Goal: Book appointment/travel/reservation

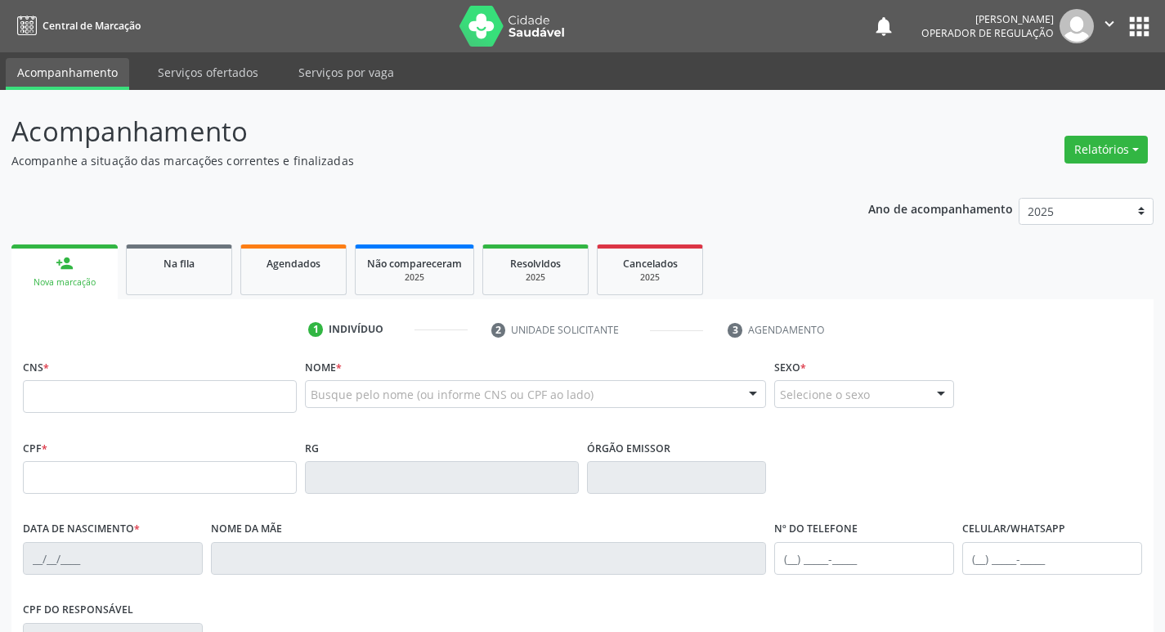
click at [123, 397] on input "text" at bounding box center [160, 396] width 274 height 33
click at [77, 393] on input "text" at bounding box center [160, 396] width 274 height 33
click at [141, 396] on input "text" at bounding box center [160, 396] width 274 height 33
type input "700 5089 7765 6451"
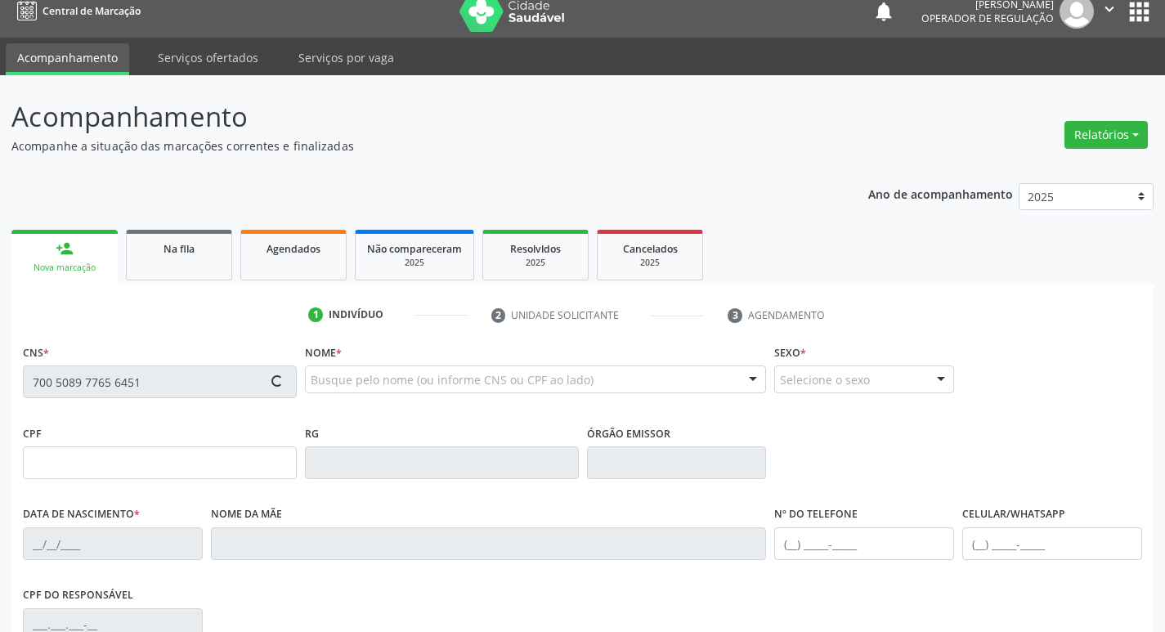
type input "047.240.374-58"
type input "[DATE]"
type input "[PERSON_NAME]"
type input "[PHONE_NUMBER]"
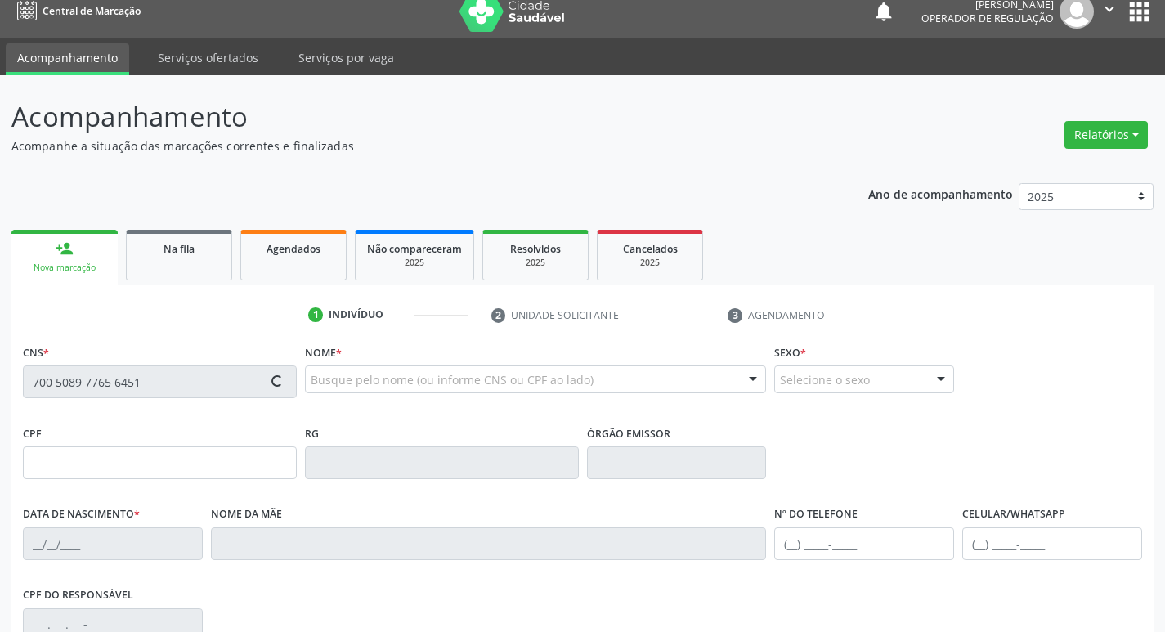
type input "S/N"
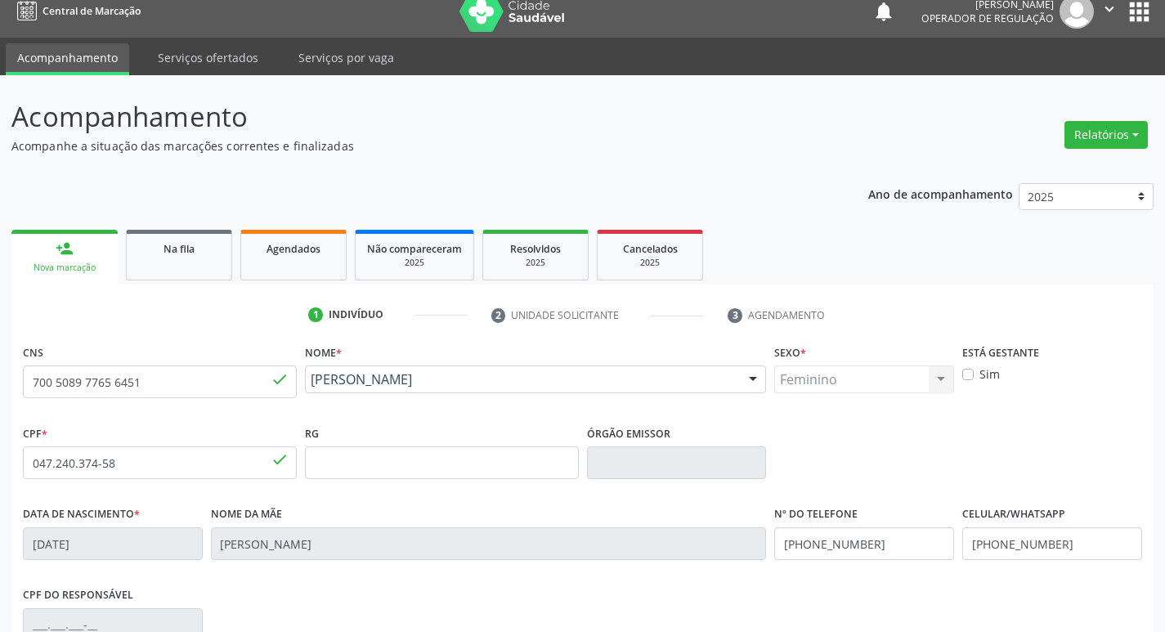
scroll to position [254, 0]
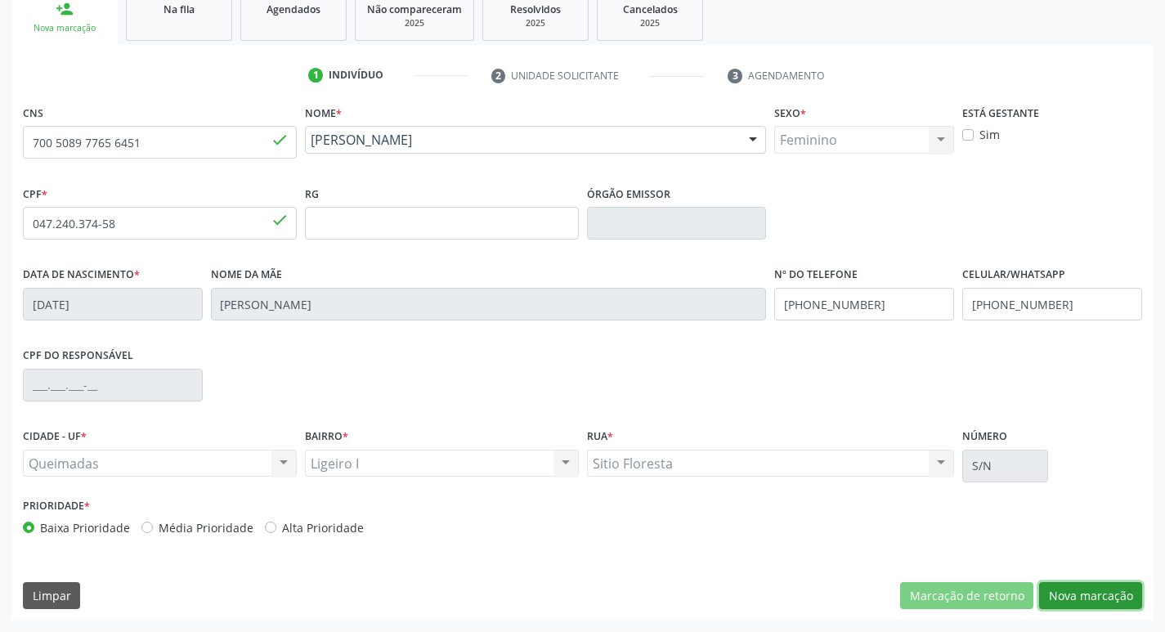
click at [1081, 592] on button "Nova marcação" at bounding box center [1090, 596] width 103 height 28
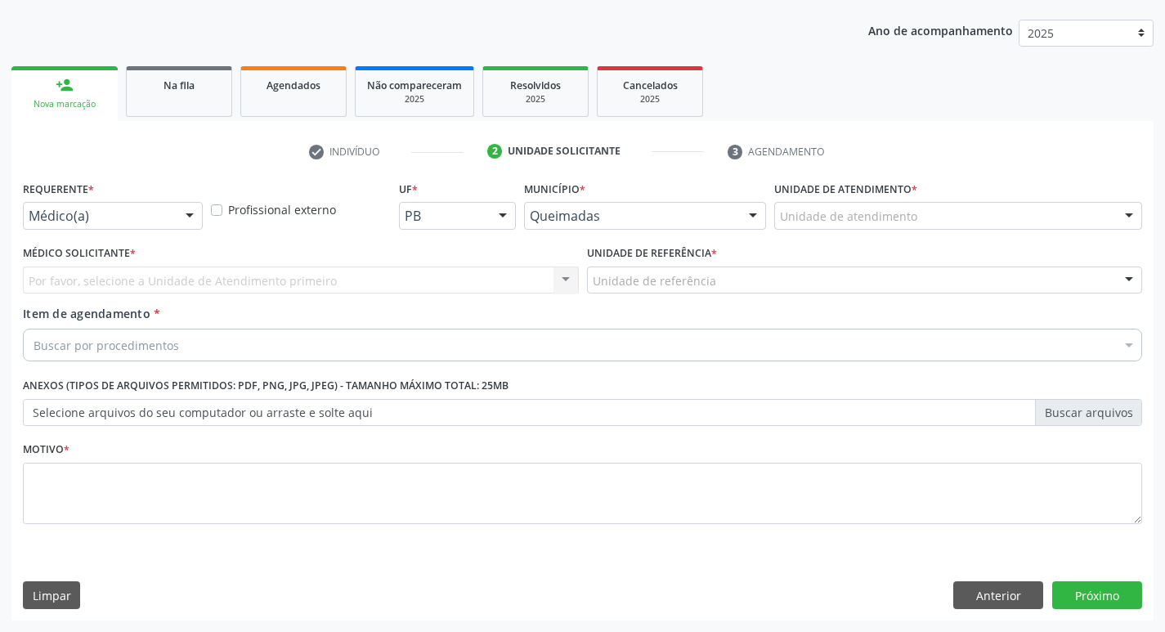
scroll to position [178, 0]
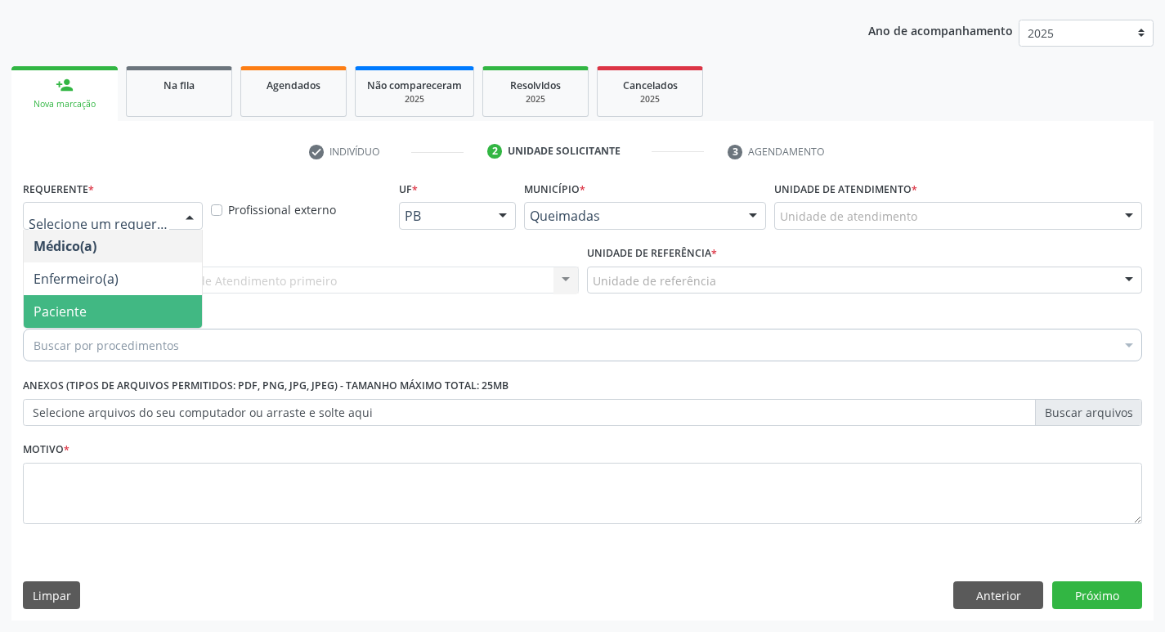
click at [87, 312] on span "Paciente" at bounding box center [113, 311] width 178 height 33
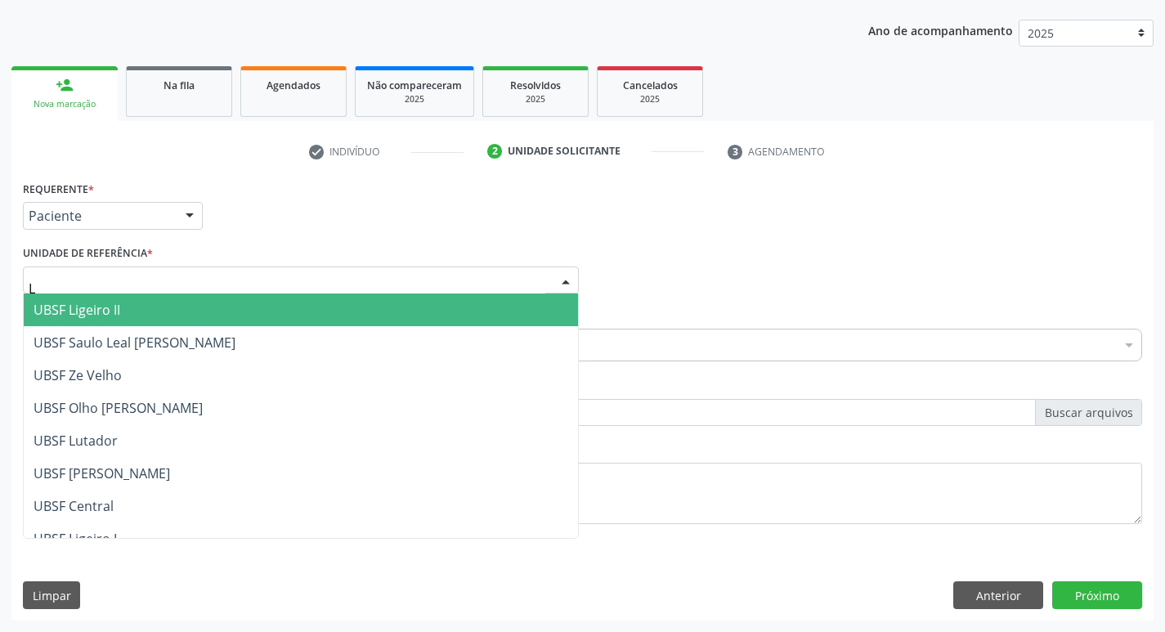
type input "LI"
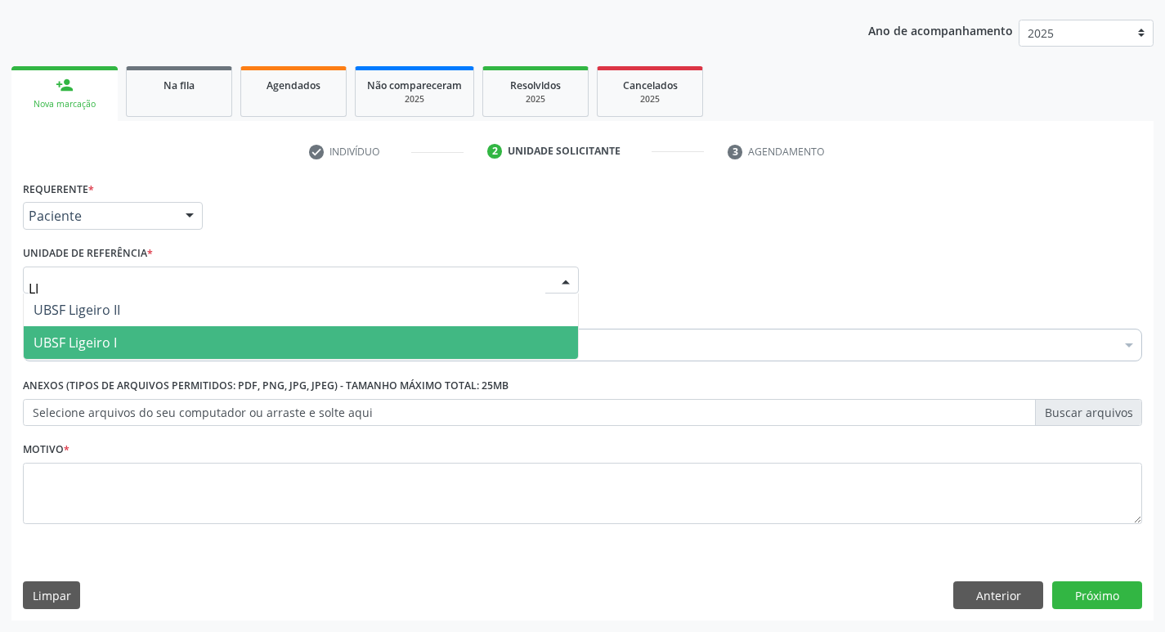
click at [115, 338] on span "UBSF Ligeiro I" at bounding box center [75, 343] width 83 height 18
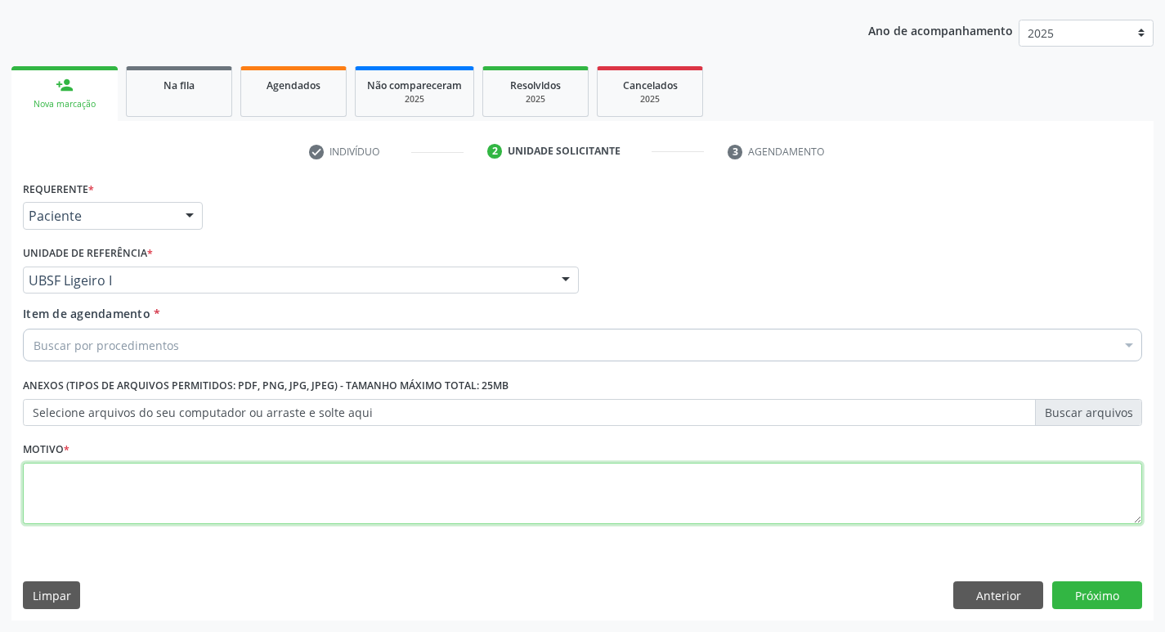
click at [79, 500] on textarea at bounding box center [582, 494] width 1119 height 62
type textarea "AVALIACAO"
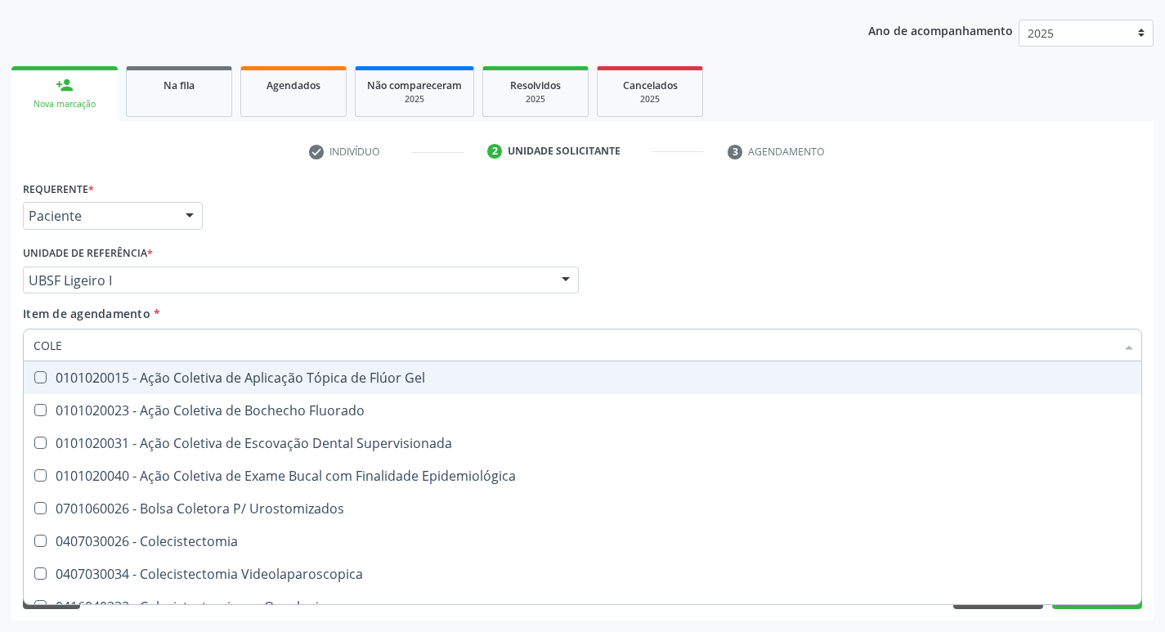
type input "COLES"
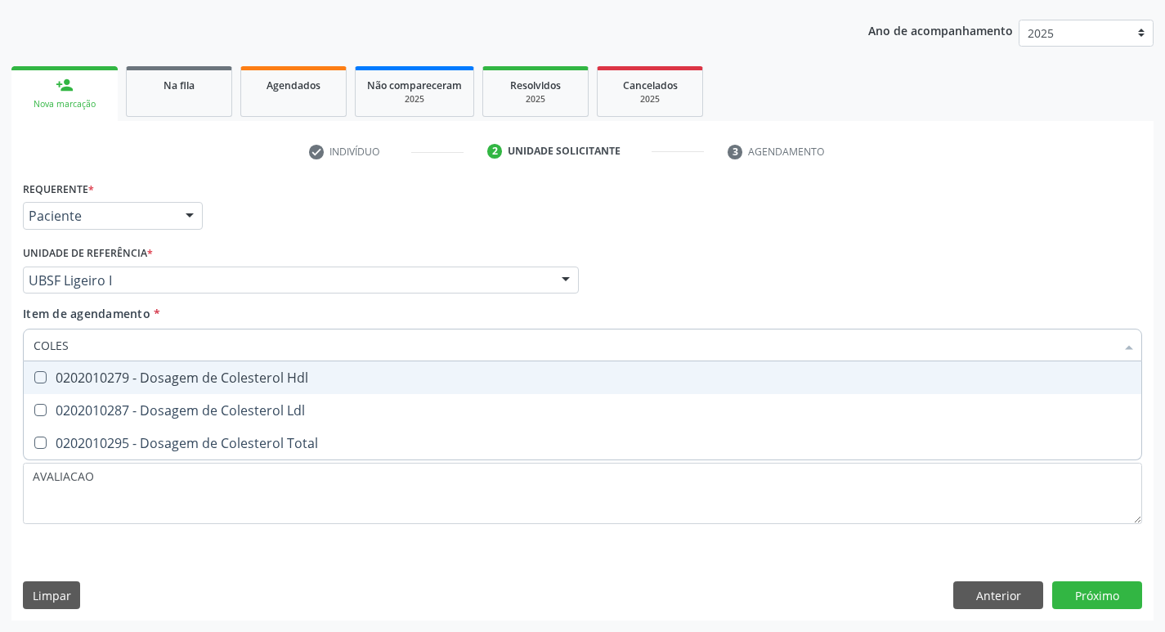
drag, startPoint x: 183, startPoint y: 373, endPoint x: 194, endPoint y: 406, distance: 34.4
click at [192, 400] on ul "Selecionar todos 0202010279 - Dosagem de Colesterol Hdl 0202010287 - Dosagem de…" at bounding box center [583, 410] width 1118 height 98
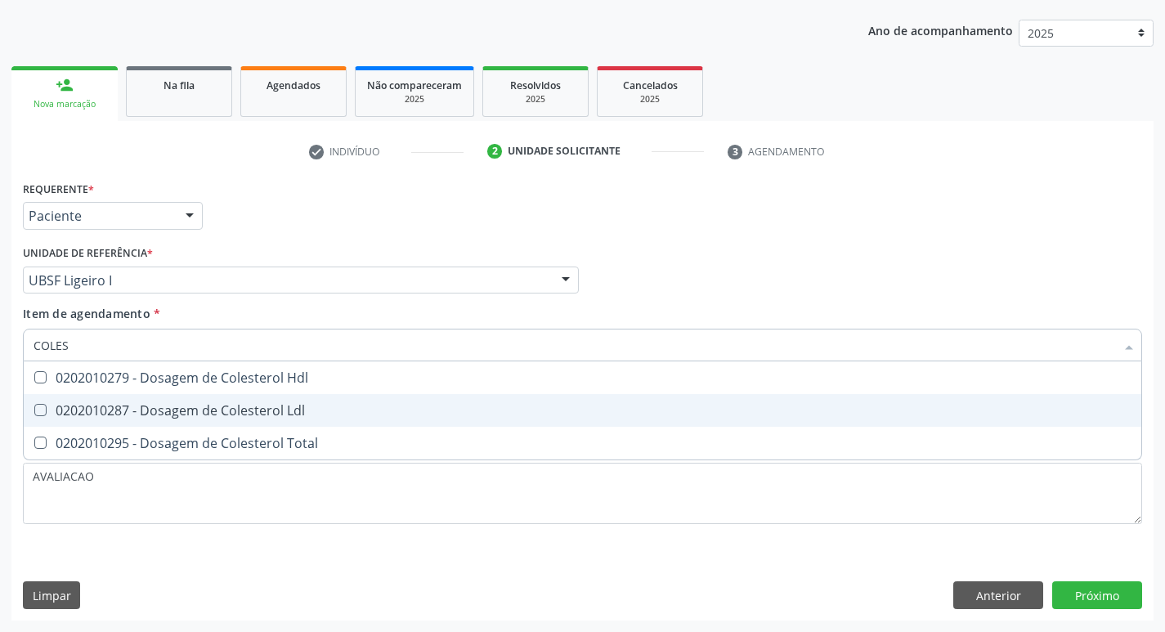
click at [195, 407] on div "0202010287 - Dosagem de Colesterol Ldl" at bounding box center [583, 410] width 1098 height 13
checkbox Ldl "true"
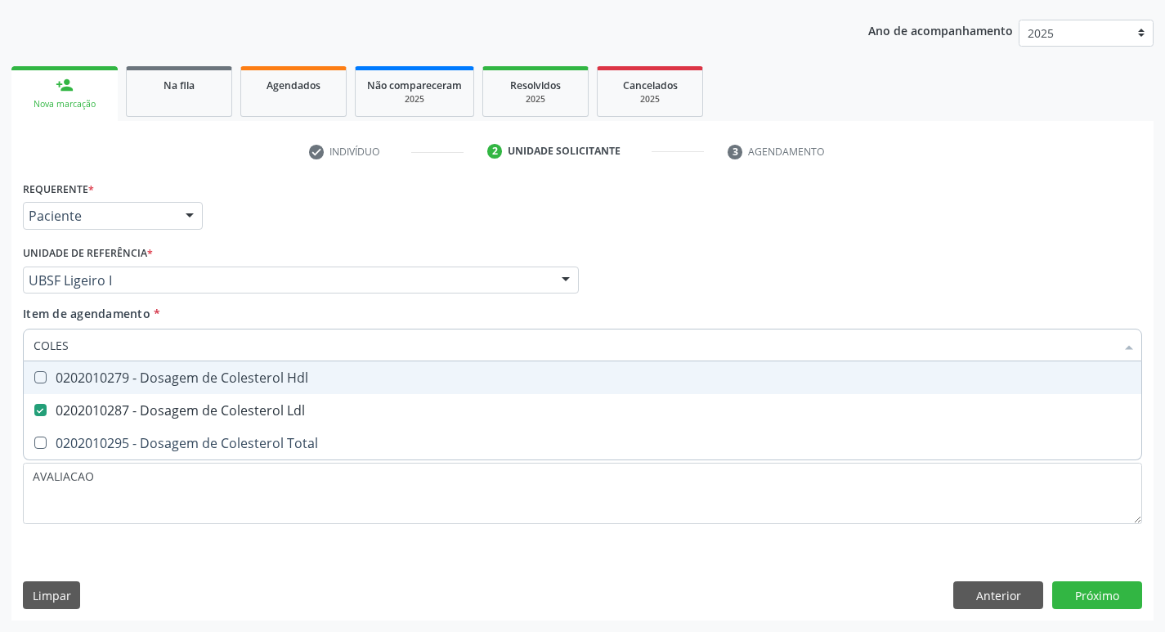
click at [159, 383] on div "0202010279 - Dosagem de Colesterol Hdl" at bounding box center [583, 377] width 1098 height 13
checkbox Hdl "true"
type input "COLE"
checkbox Hdl "false"
checkbox Ldl "false"
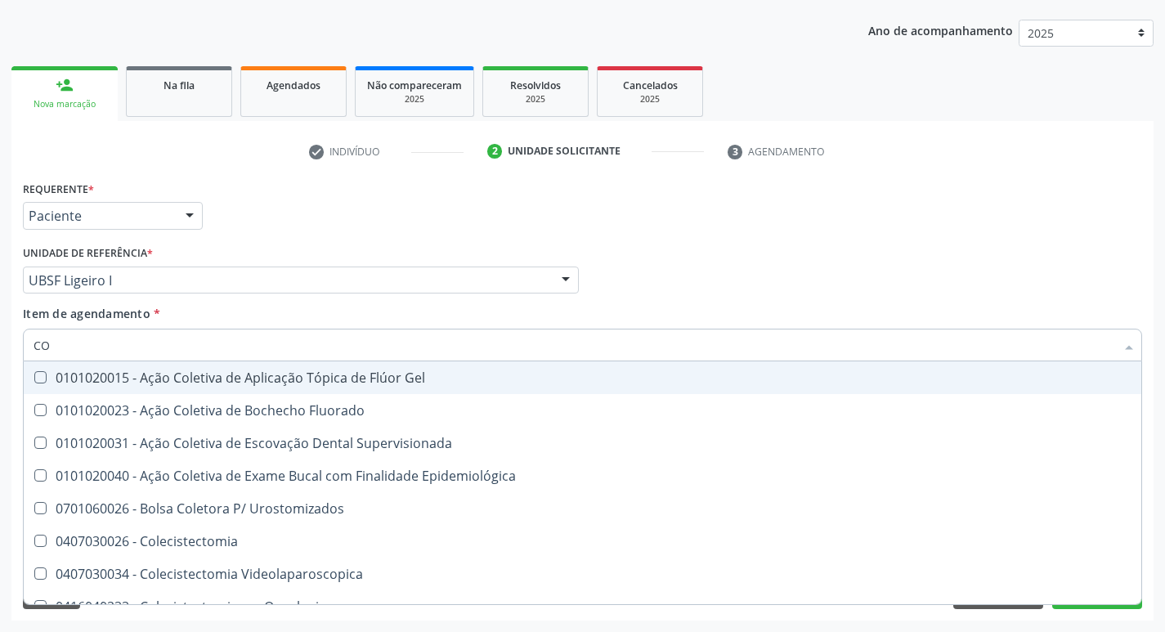
type input "C"
checkbox Hdl "false"
checkbox Ldl "false"
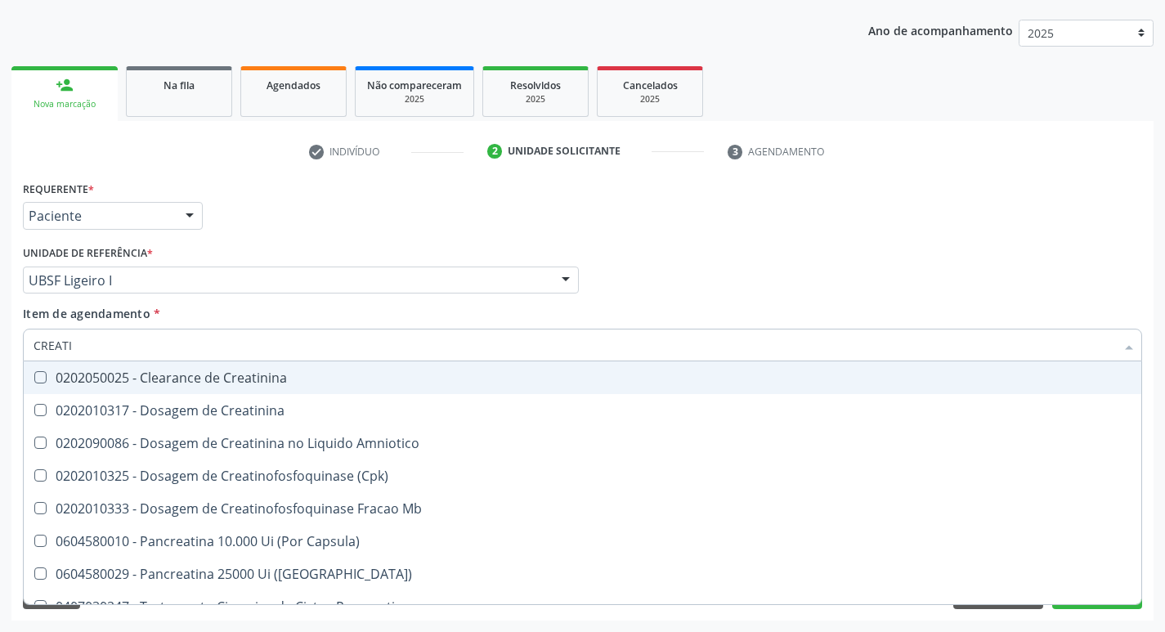
type input "CREATIN"
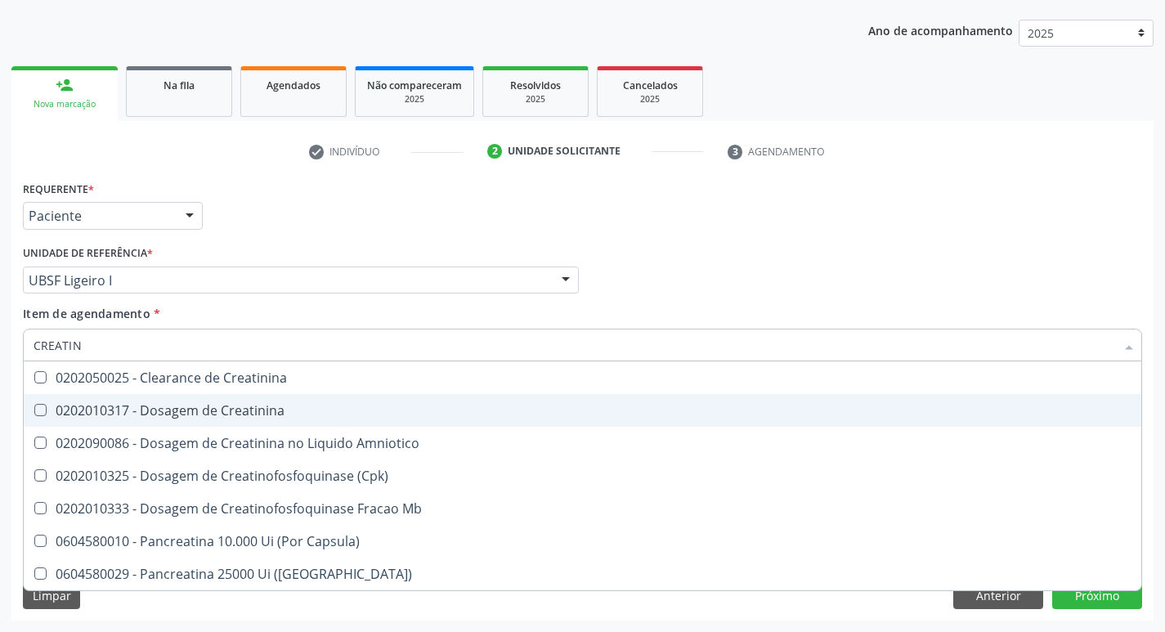
click at [178, 400] on span "0202010317 - Dosagem de Creatinina" at bounding box center [583, 410] width 1118 height 33
checkbox Creatinina "true"
type input "CREAT"
checkbox Creatinina "false"
checkbox Amniotico "true"
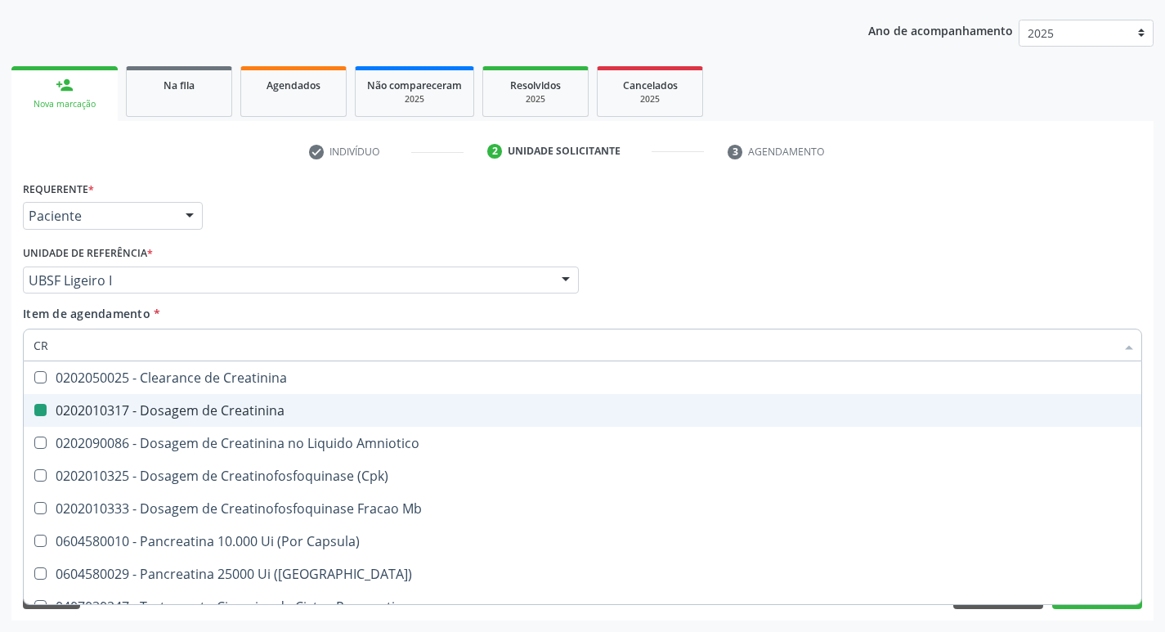
type input "C"
checkbox Amniotico "false"
checkbox Mb "false"
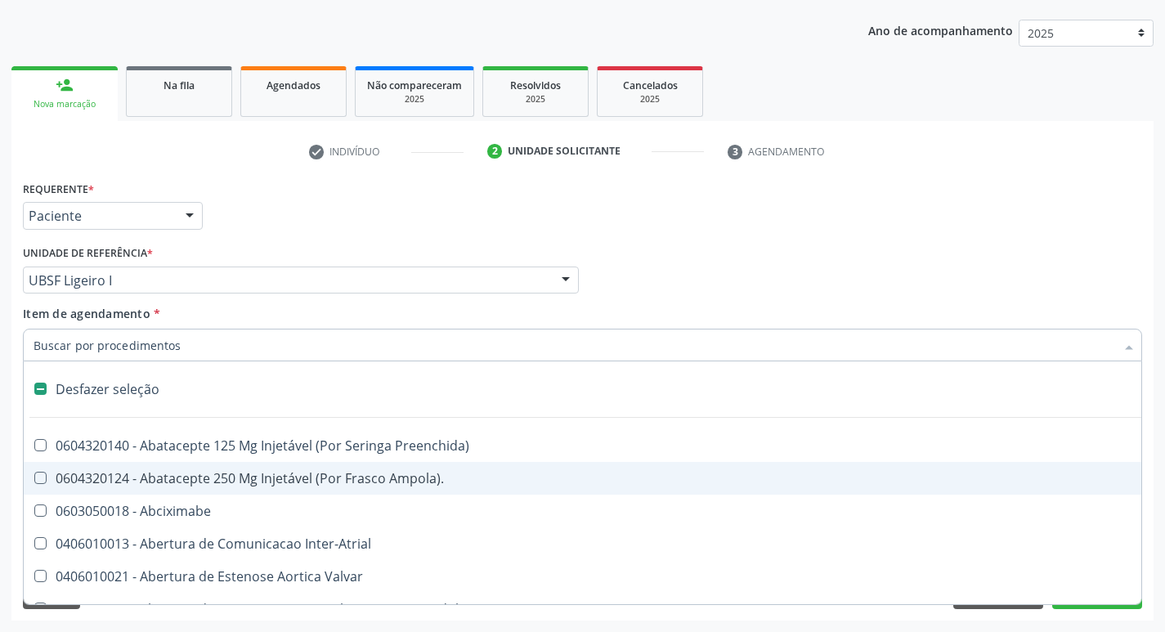
type input "2"
checkbox Monopolar "true"
checkbox Quadril "true"
checkbox Biologica "true"
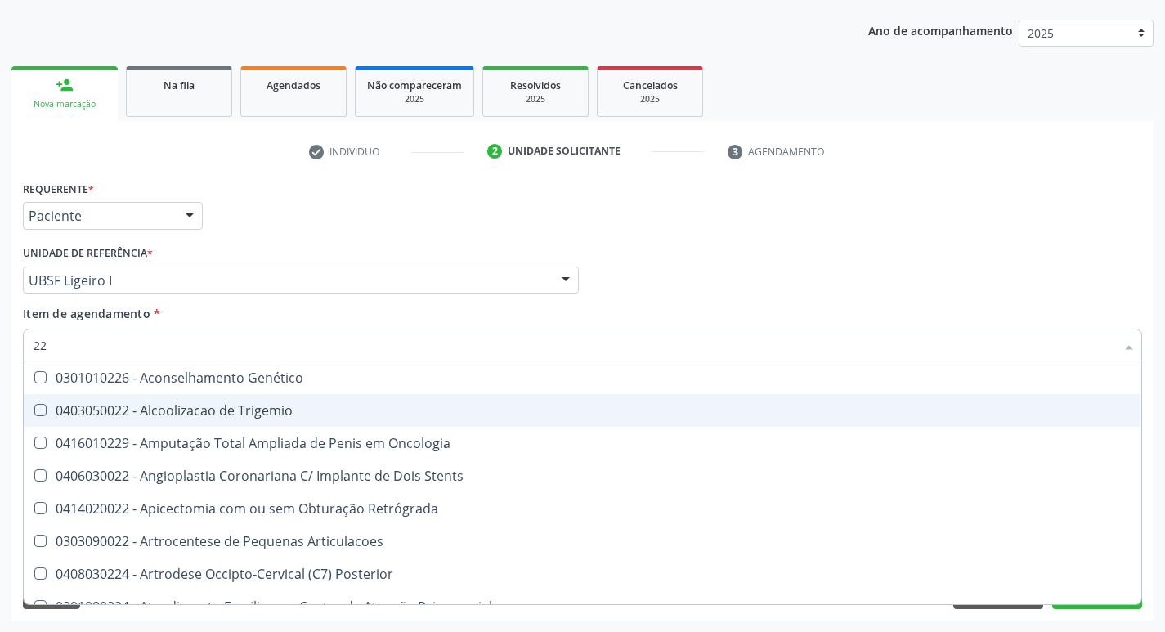
type input "2"
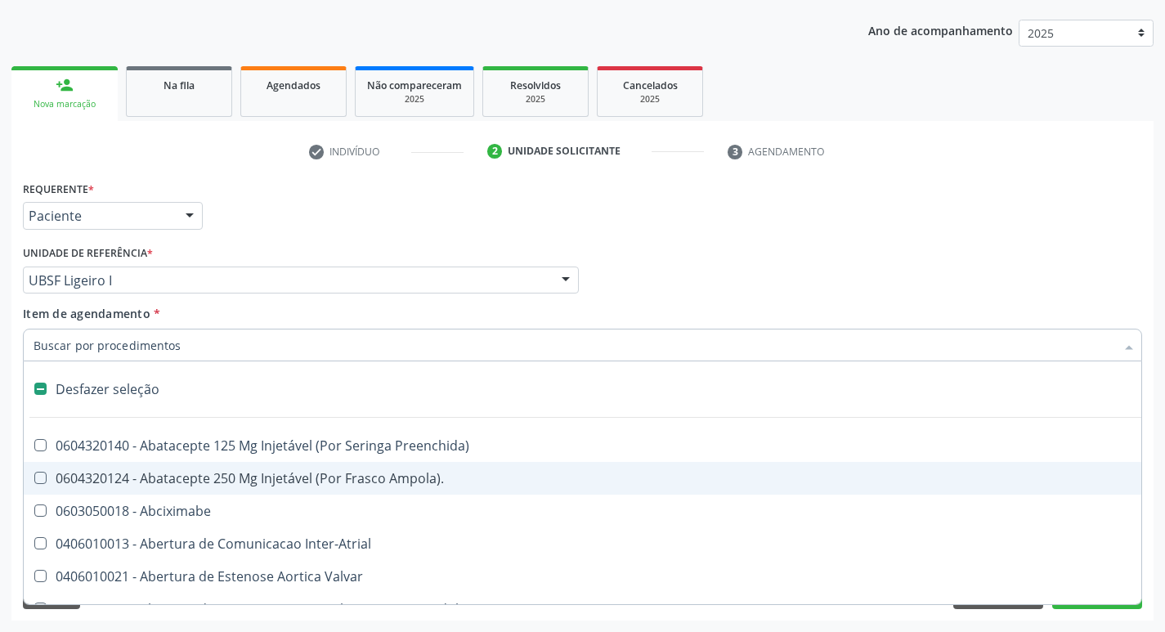
type input "2"
checkbox Monopolar "true"
checkbox Quadril "true"
checkbox Biologica "true"
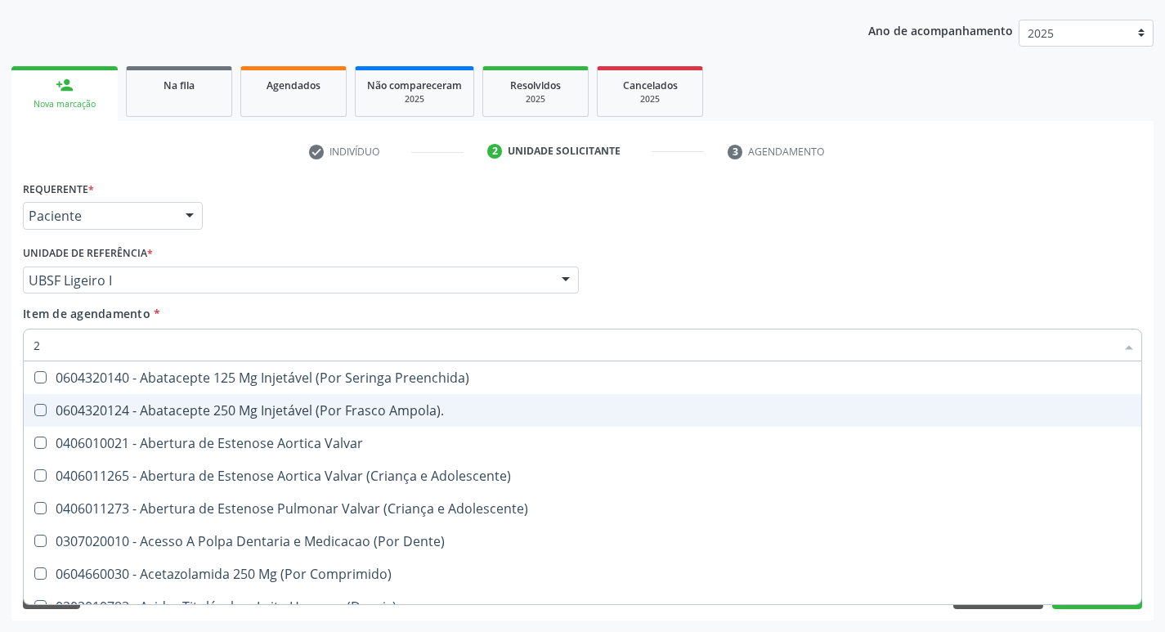
type input "20"
checkbox Autotransfusao "true"
checkbox \(Adulto\) "true"
checkbox Transjugular "true"
checkbox Hdl "false"
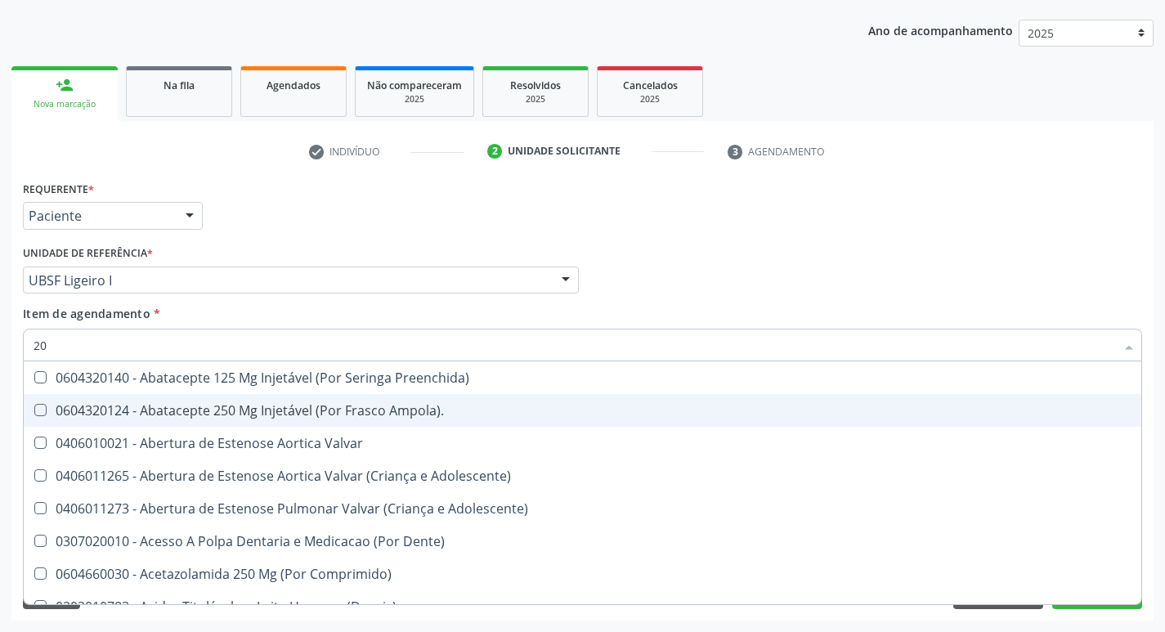
checkbox Ldl "false"
checkbox Creatinina "false"
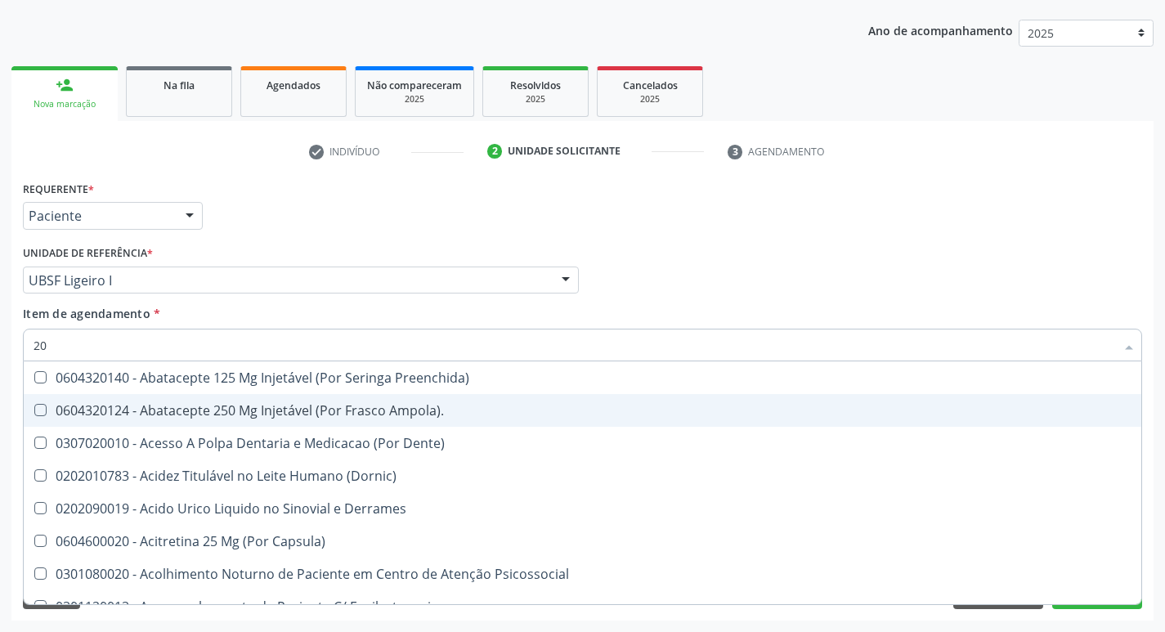
type input "202"
checkbox Pre-Escalenica "true"
checkbox Anal "true"
checkbox \(Unilateral\) "true"
checkbox Hdl "false"
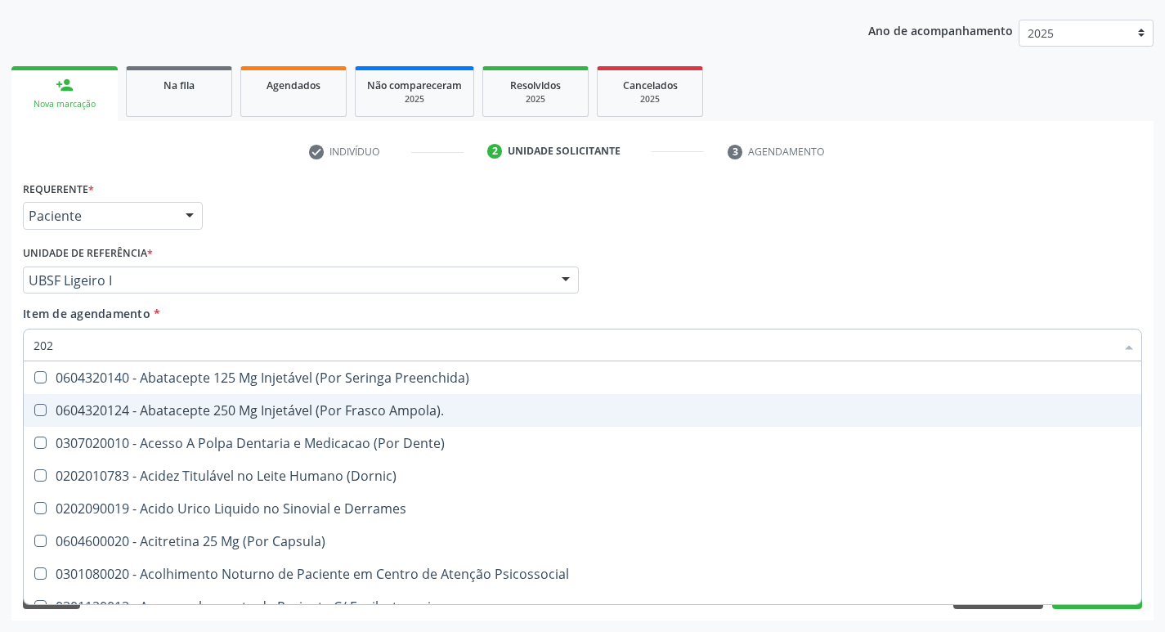
checkbox Ldl "false"
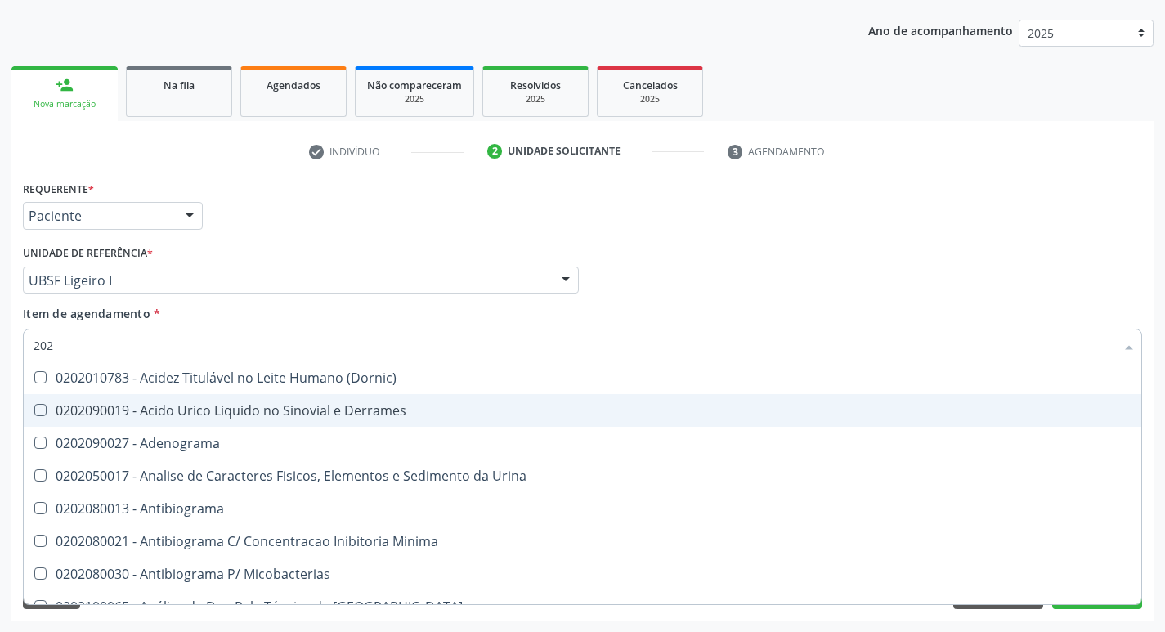
type input "2020"
checkbox Barbituratos "true"
checkbox Benzodiazepinicos "true"
checkbox Calcitonina "true"
checkbox Hdl "false"
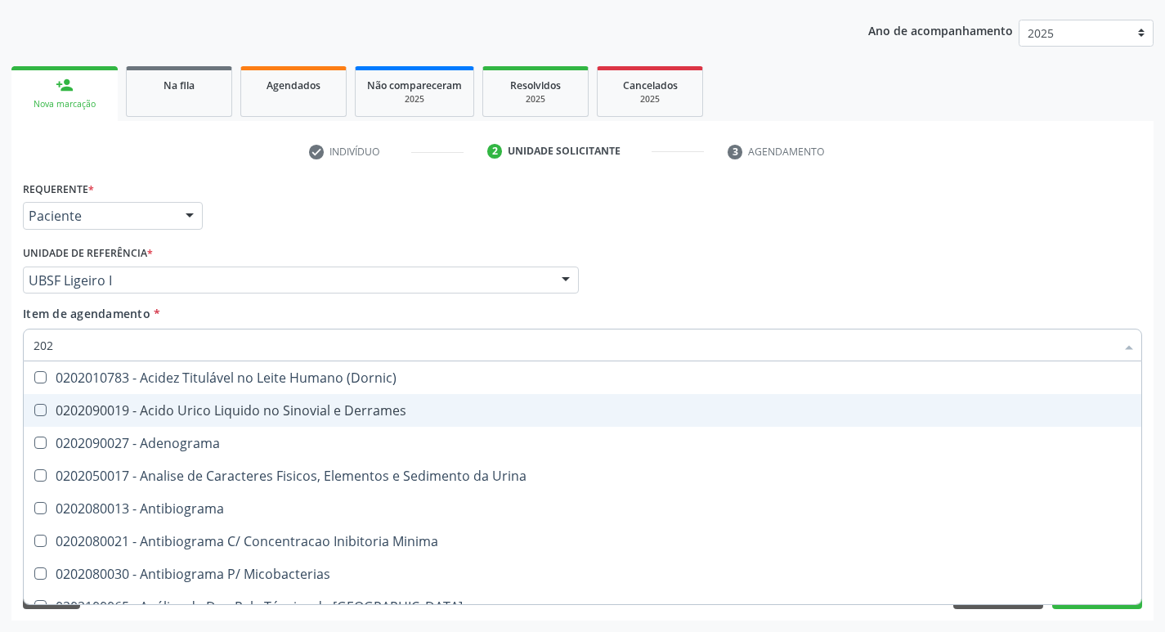
checkbox Ldl "false"
checkbox Creatinina "false"
type input "20201"
checkbox Plaquetas "true"
checkbox \(Qualitativo\) "true"
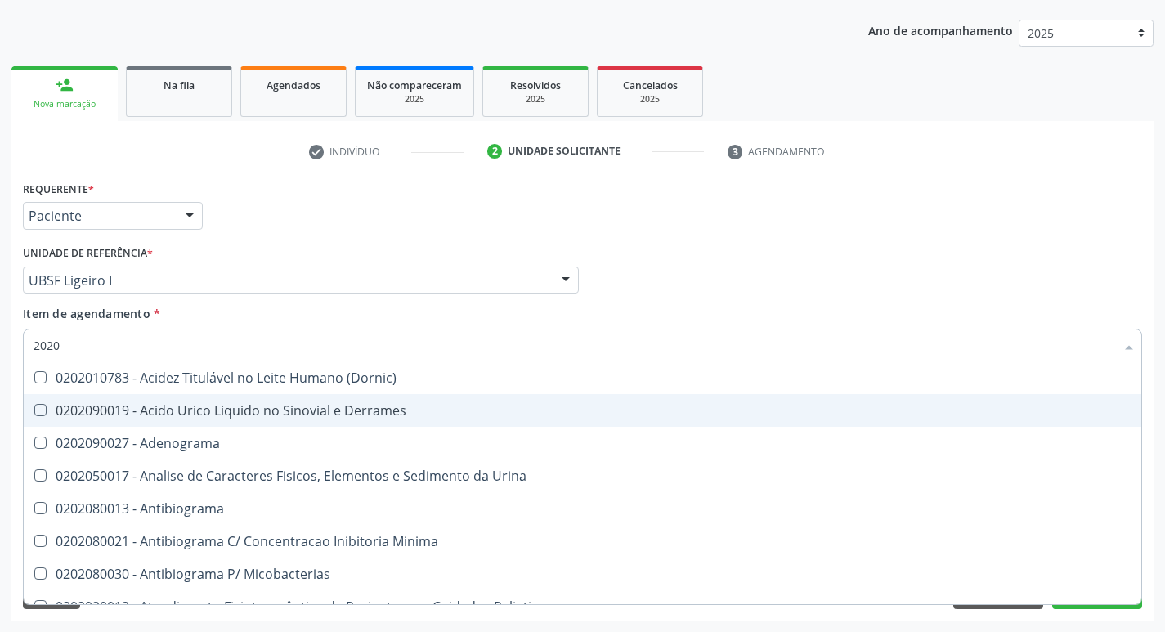
checkbox Htlv-1 "true"
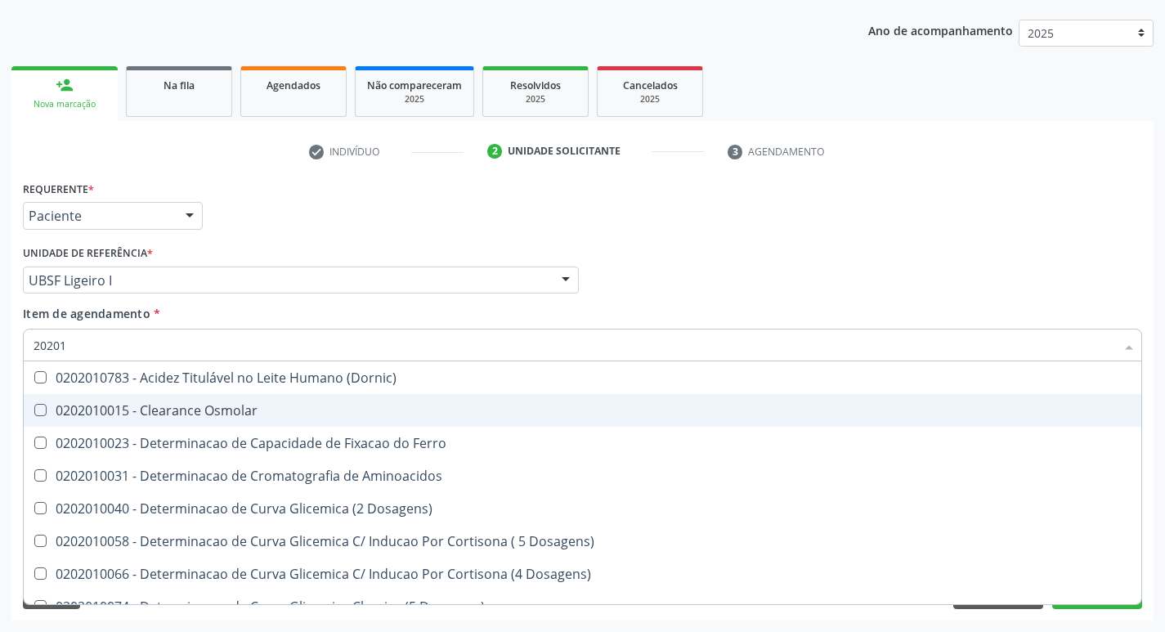
type input "202010"
checkbox Fracoes "true"
checkbox Calcio "true"
checkbox Catecolaminas "true"
checkbox Hdl "false"
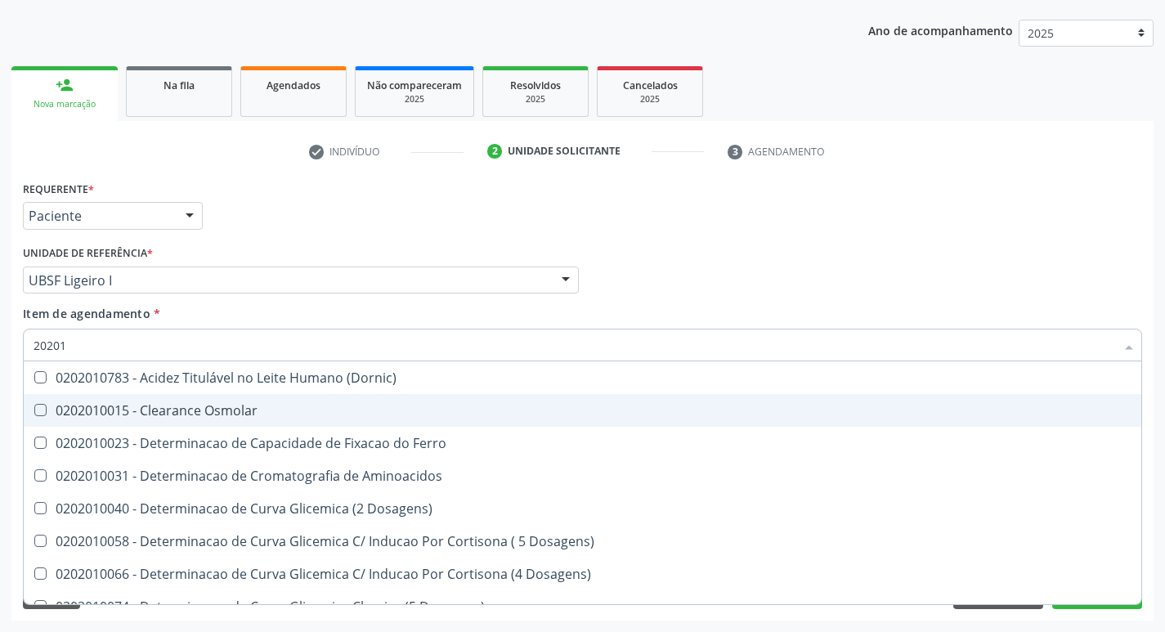
checkbox Ldl "false"
checkbox Creatinina "false"
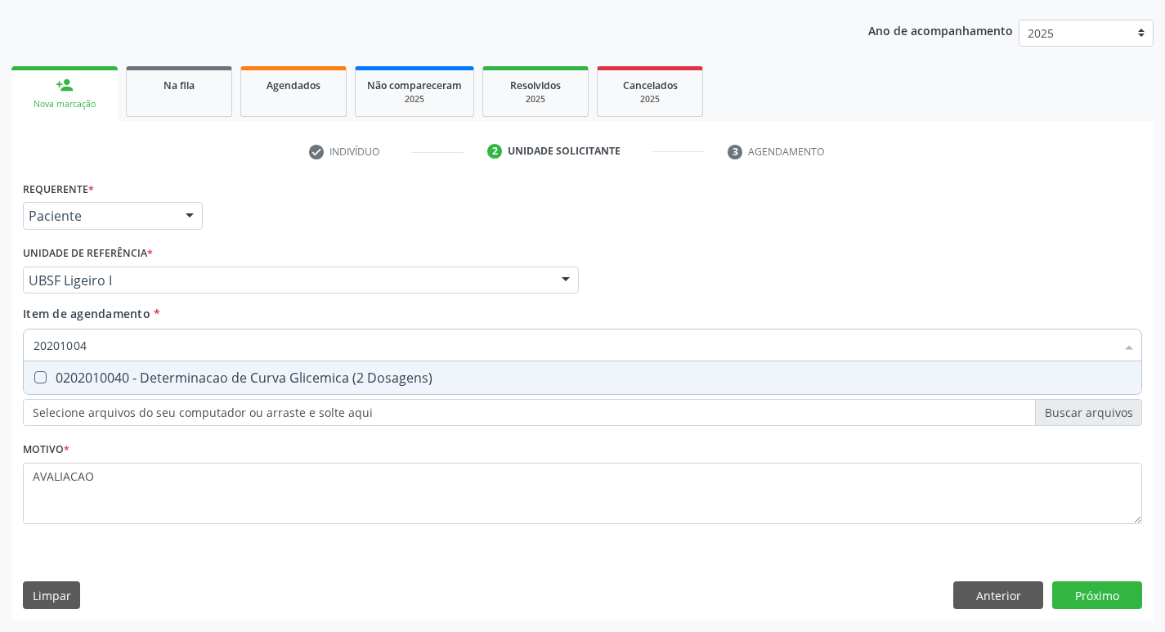
type input "202010040"
click at [181, 380] on div "0202010040 - Determinacao de Curva Glicemica (2 Dosagens)" at bounding box center [583, 377] width 1098 height 13
checkbox Dosagens\) "true"
type input "2020100"
checkbox Dosagens\) "false"
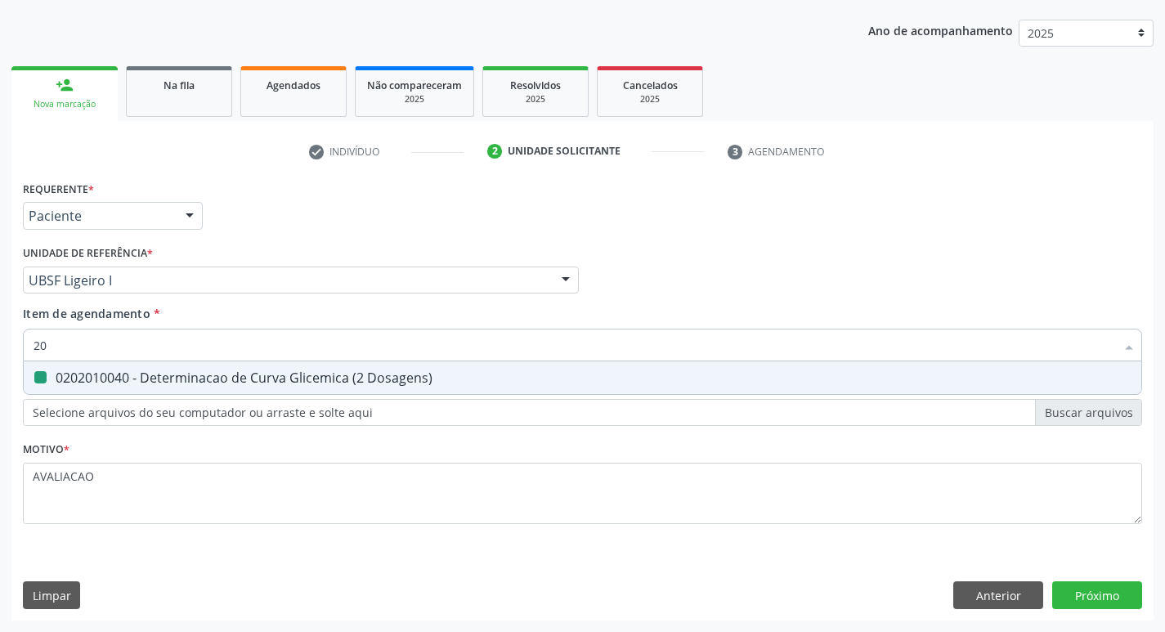
type input "2"
type input "POTAS"
click at [181, 380] on div "0202010600 - Dosagem de Potassio" at bounding box center [583, 377] width 1098 height 13
checkbox Potassio "true"
type input "POT"
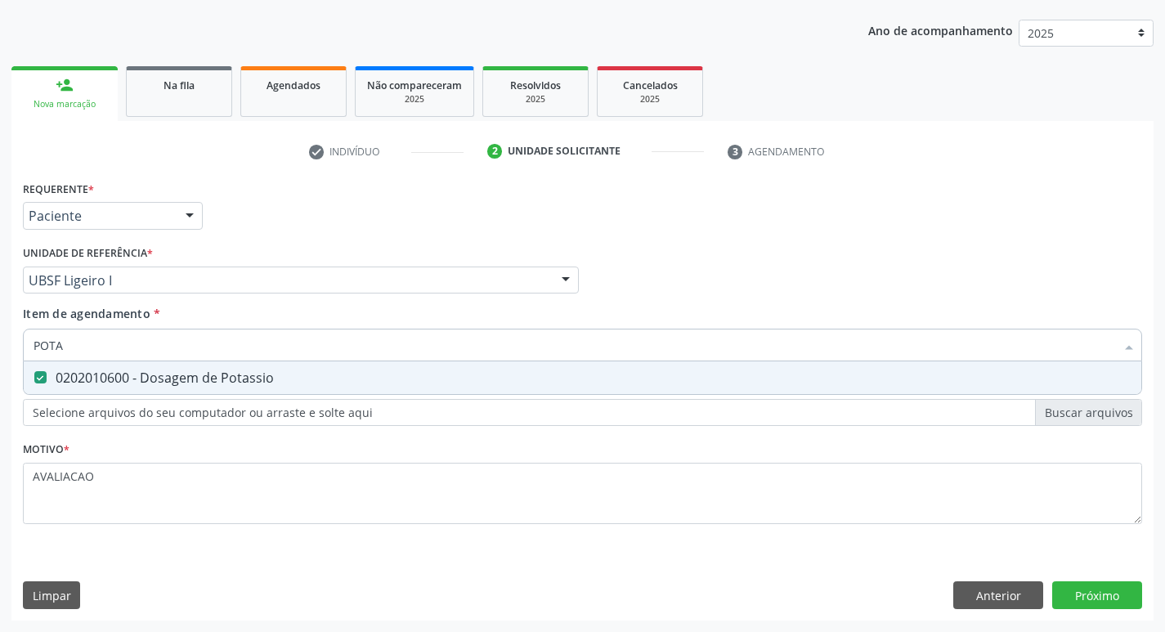
checkbox Potassio "false"
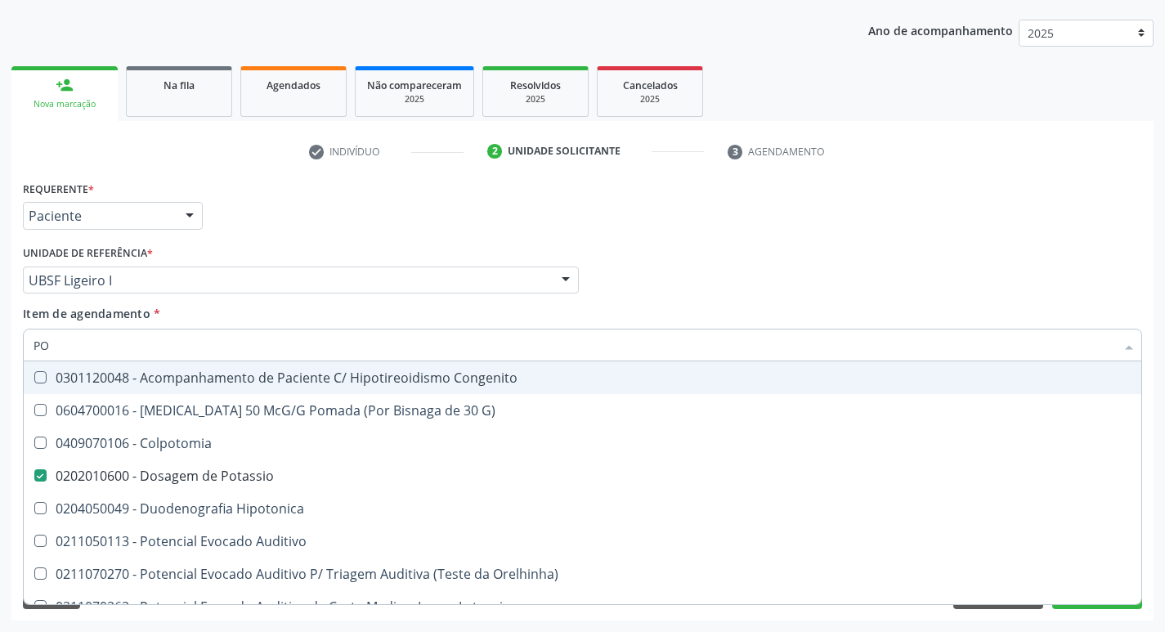
type input "P"
checkbox Potassio "false"
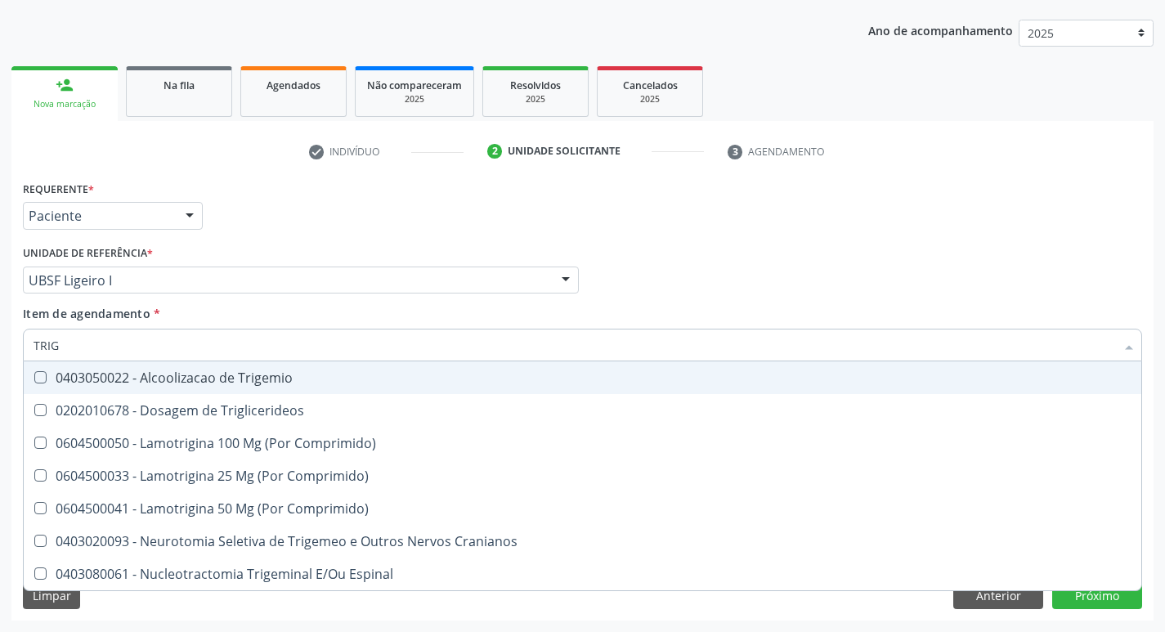
type input "TRIGL"
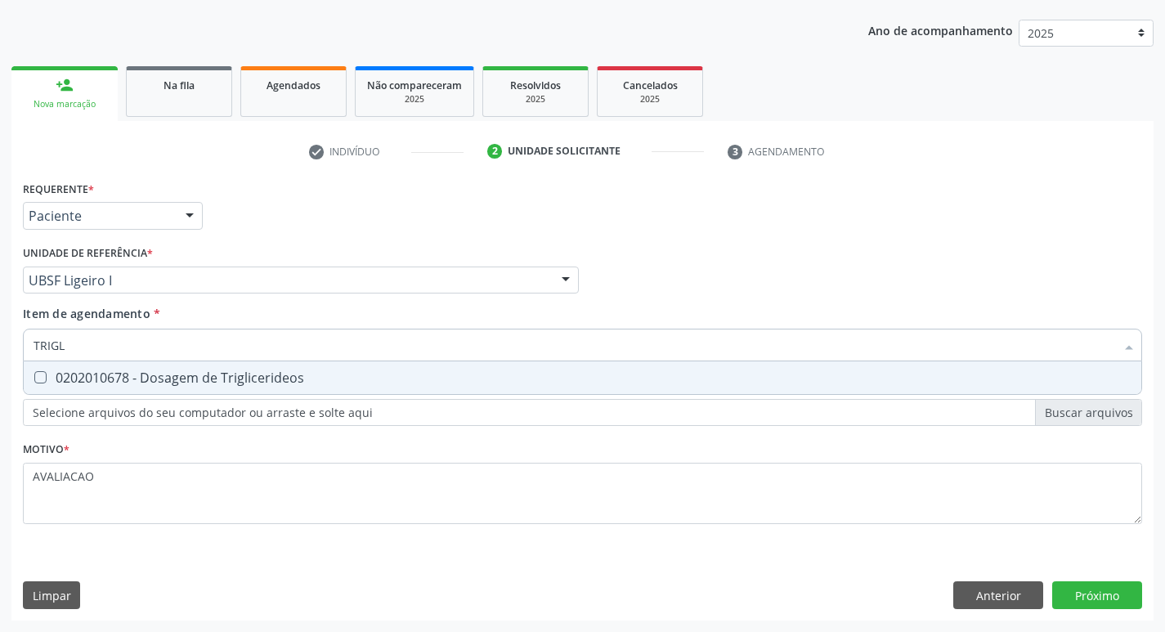
click at [181, 380] on div "0202010678 - Dosagem de Triglicerideos" at bounding box center [583, 377] width 1098 height 13
checkbox Triglicerideos "true"
type input "TRIG"
checkbox Triglicerideos "false"
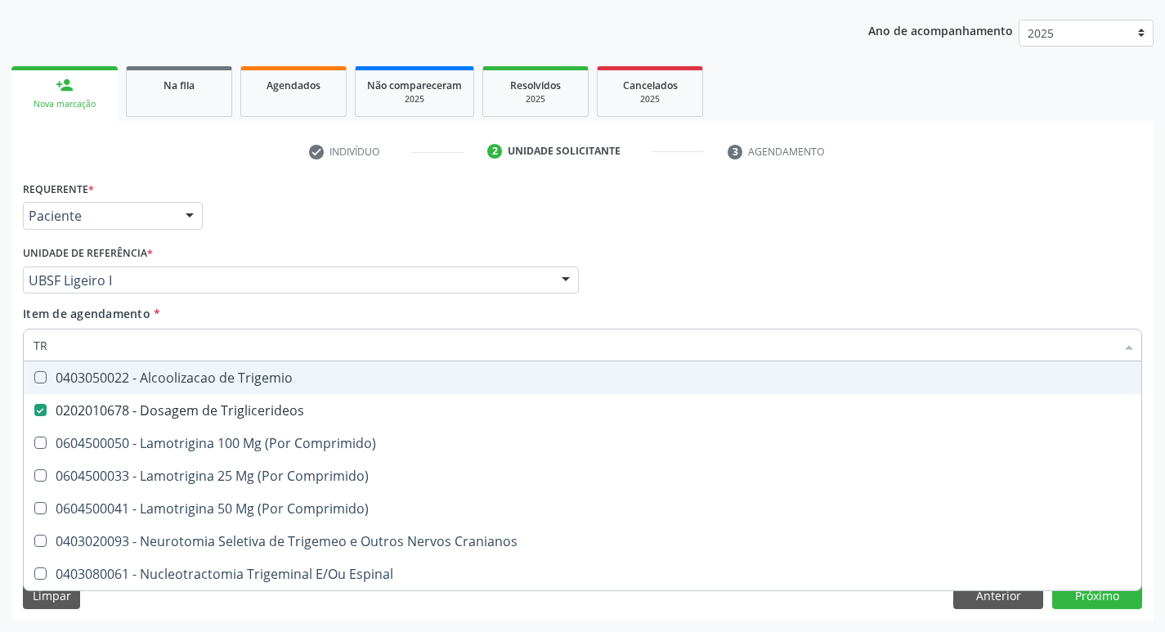
type input "T"
checkbox Triglicerideos "false"
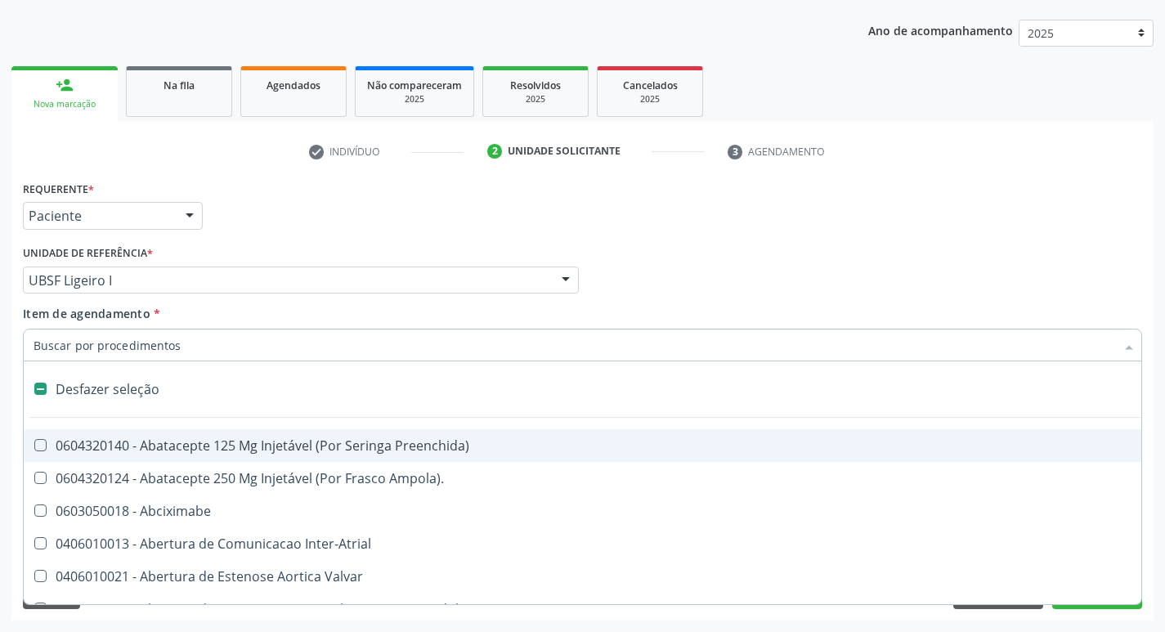
type input "2"
checkbox Projecoes\) "true"
checkbox Monopolar "true"
checkbox Quadril "true"
checkbox Biologica "true"
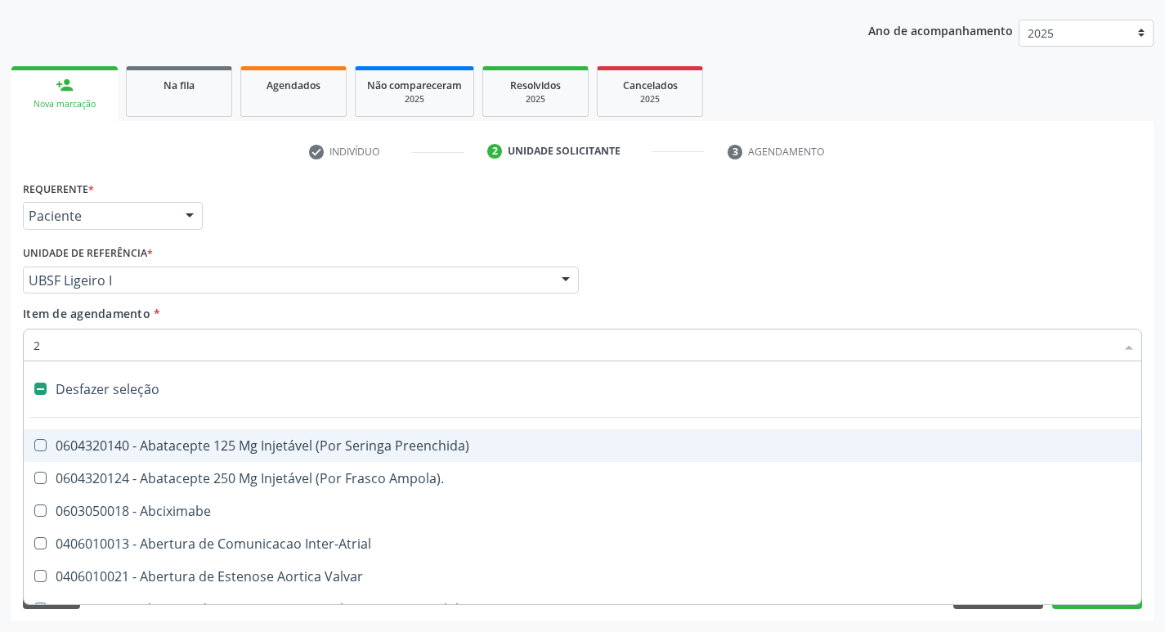
checkbox Conica "true"
checkbox Aorto-Cavitarias "true"
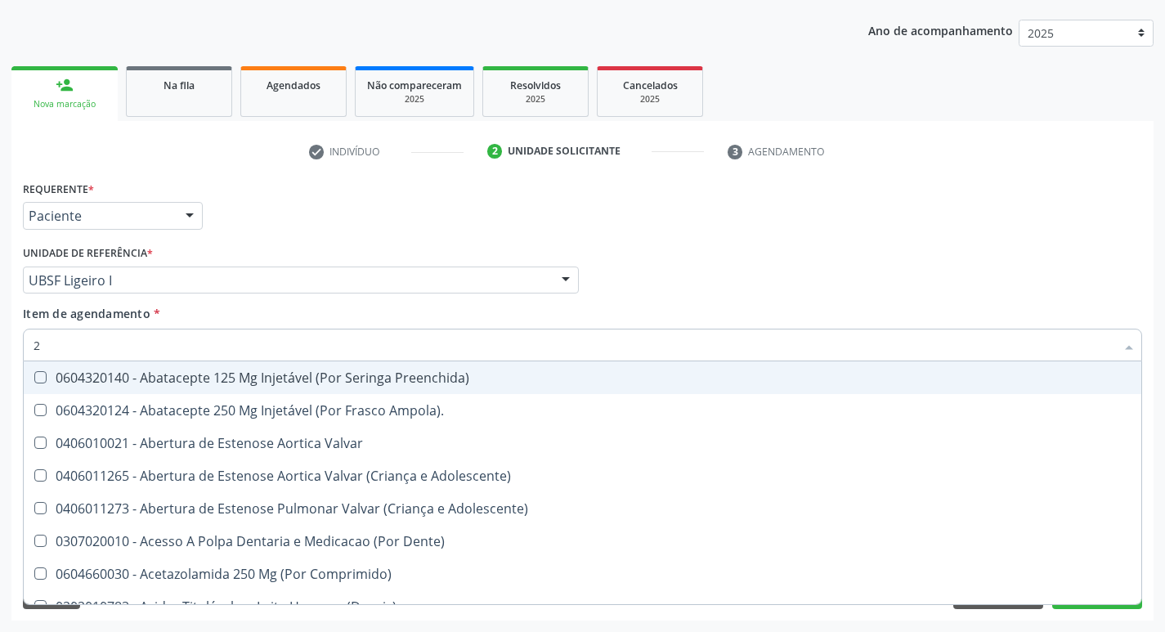
type input "20205001"
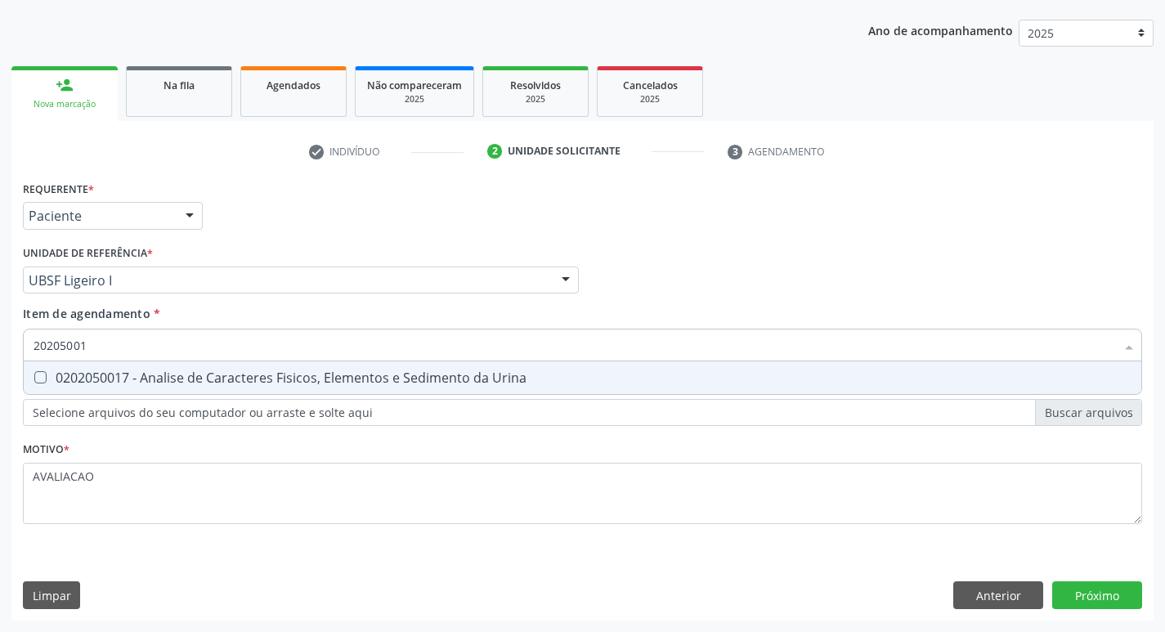
click at [175, 375] on div "0202050017 - Analise de Caracteres Fisicos, Elementos e Sedimento da Urina" at bounding box center [583, 377] width 1098 height 13
checkbox Urina "true"
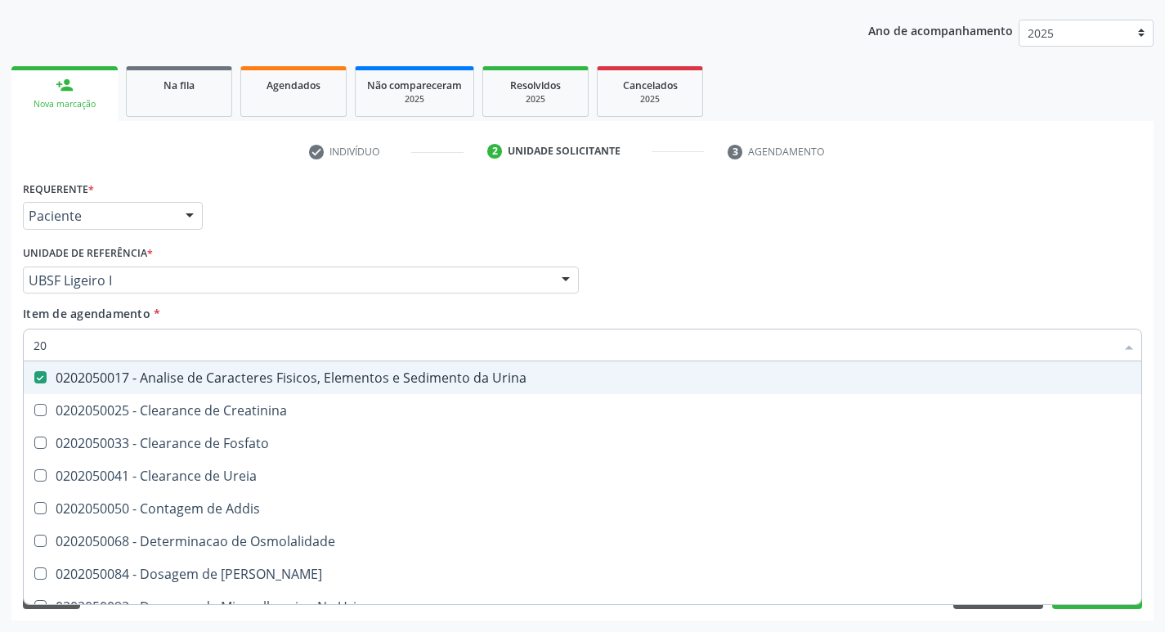
type input "2"
checkbox Urina "false"
checkbox Ureia "false"
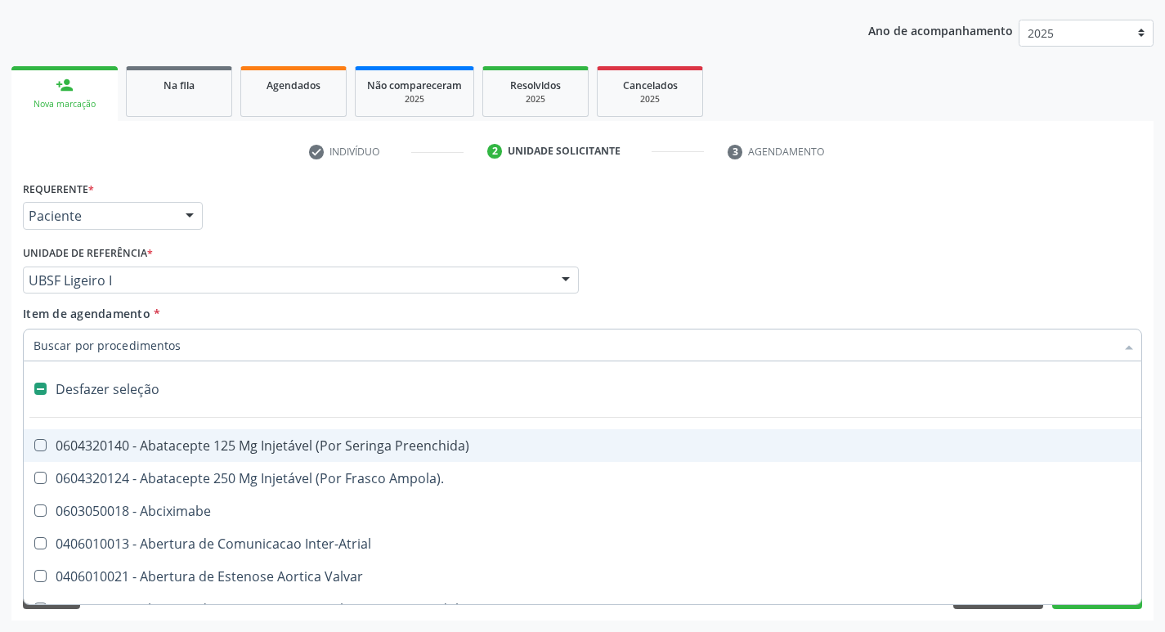
type input "G"
checkbox Urina "false"
checkbox Campo\) "true"
checkbox Comprimido\) "true"
checkbox Sanitária "true"
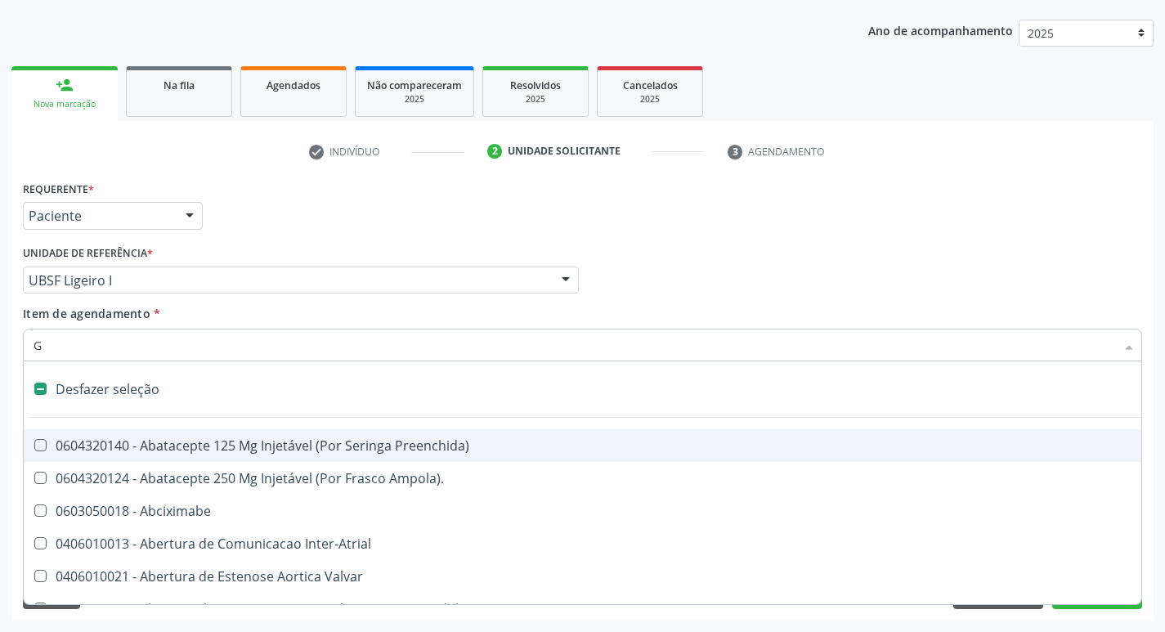
checkbox Criança "true"
checkbox Capsula\) "true"
checkbox Osso "true"
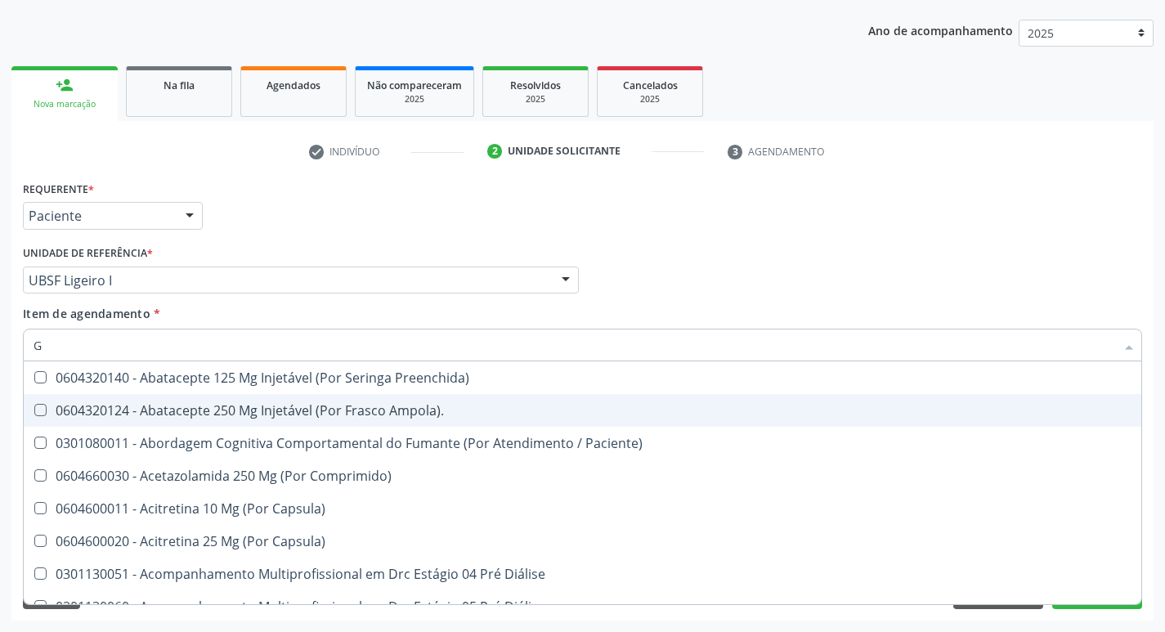
type input "GLICOSE"
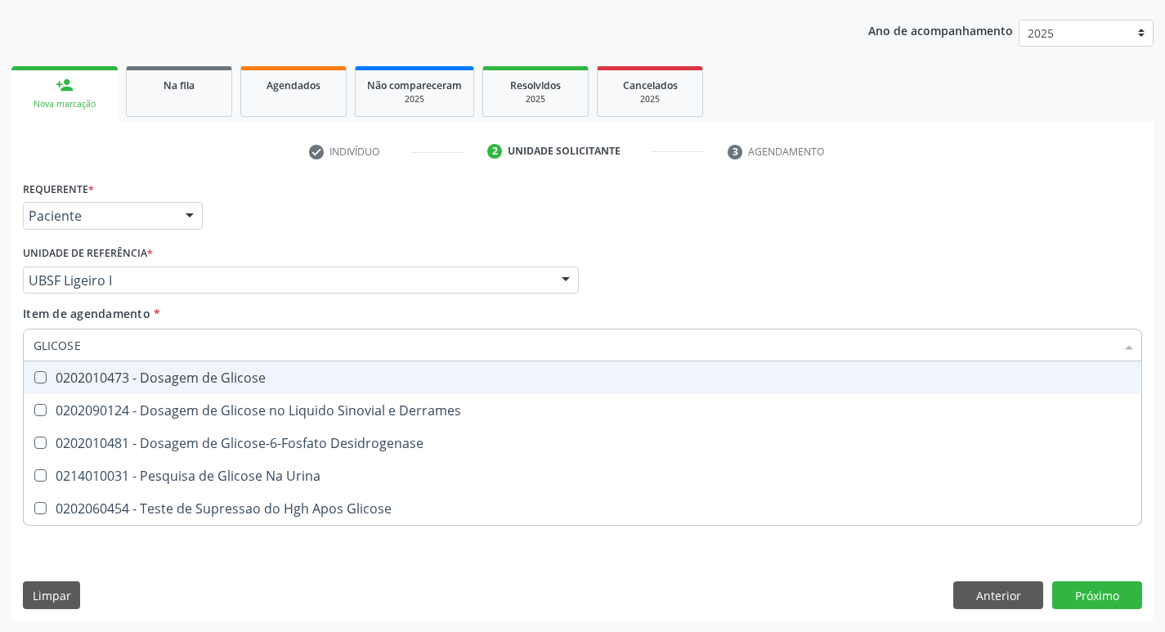
click at [231, 374] on div "0202010473 - Dosagem de Glicose" at bounding box center [583, 377] width 1098 height 13
checkbox Glicose "true"
type input "GLICOS"
checkbox Glicose "false"
checkbox Derrames "true"
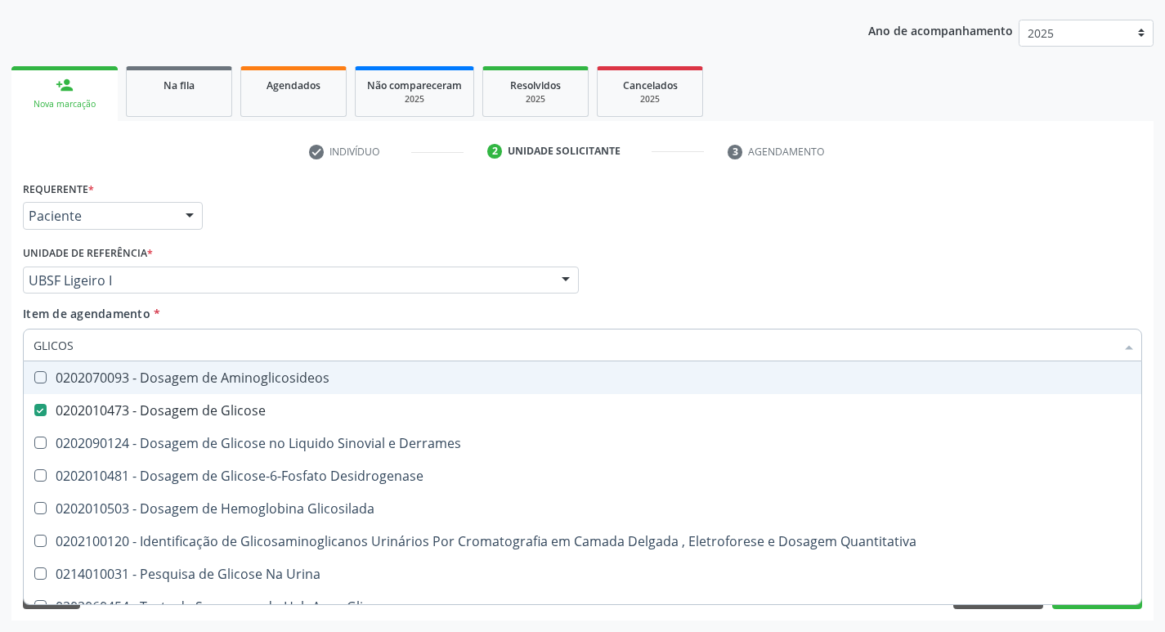
type input "GLICO"
checkbox Glicose "false"
checkbox Derrames "true"
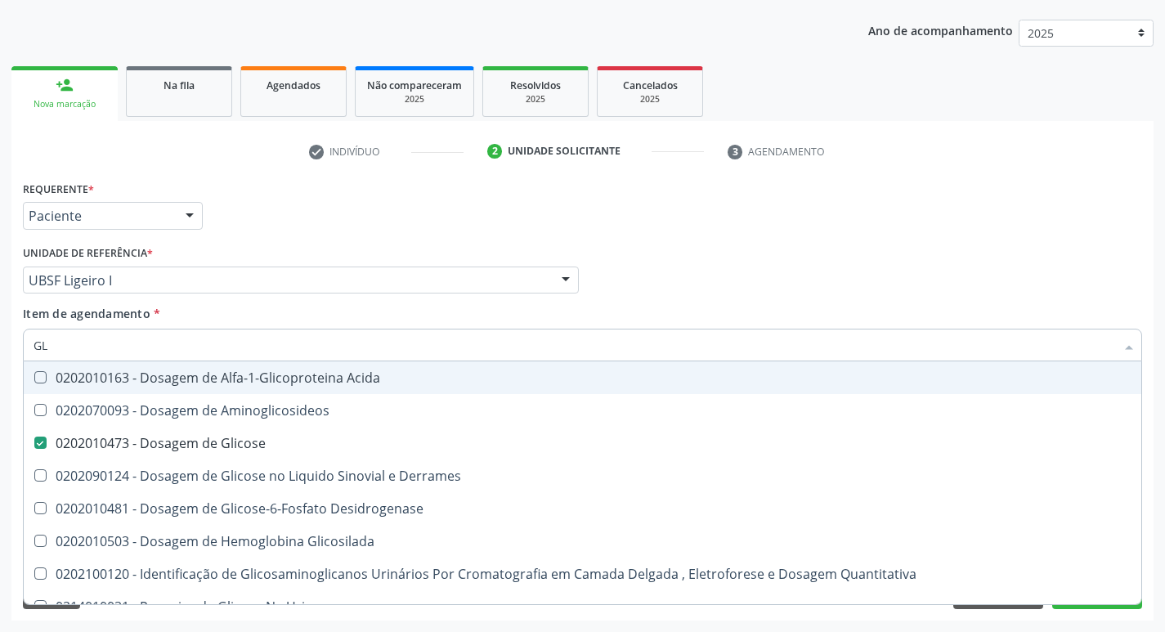
type input "G"
checkbox Glicose "false"
checkbox Derrames "false"
checkbox Desidrogenase "false"
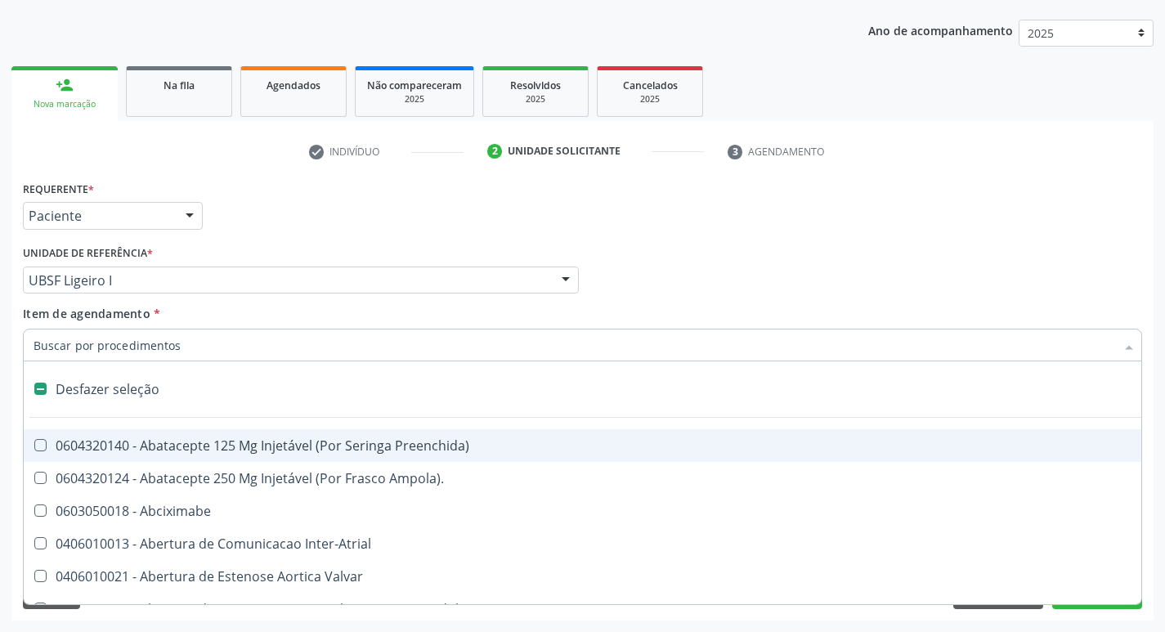
type input "2"
checkbox Hepático "true"
checkbox Urina "false"
checkbox Projecoes\) "true"
checkbox Monopolar "true"
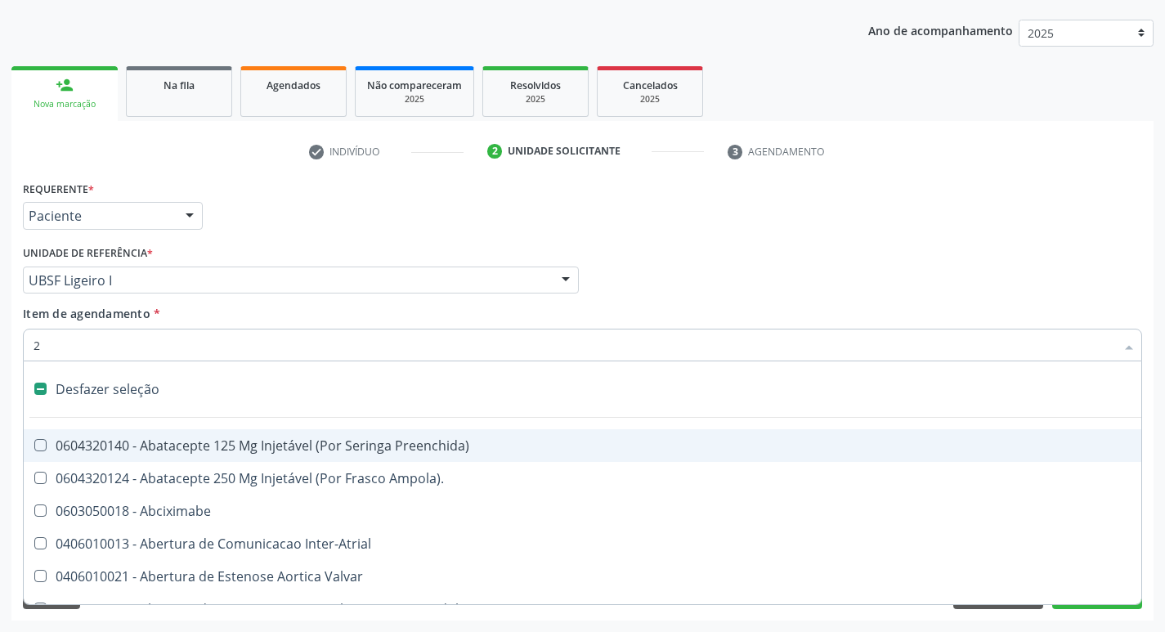
checkbox Quadril "true"
checkbox Biologica "true"
checkbox Vagina "true"
checkbox Conica "true"
checkbox Aorto-Cavitarias "true"
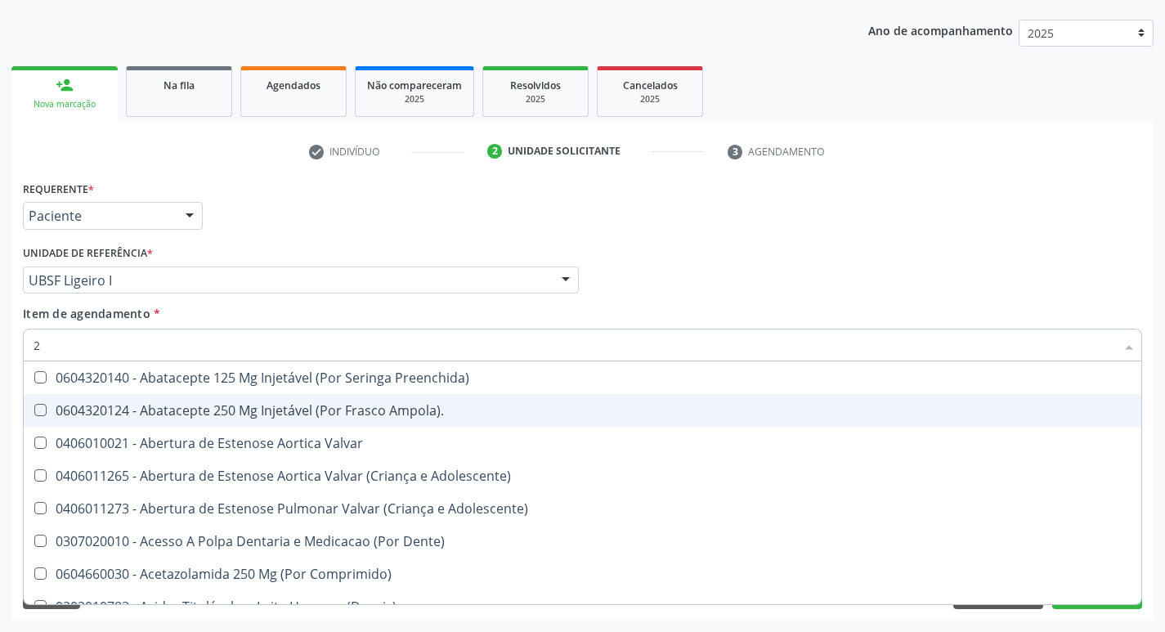
type input "20205001"
checkbox Preenchida\) "true"
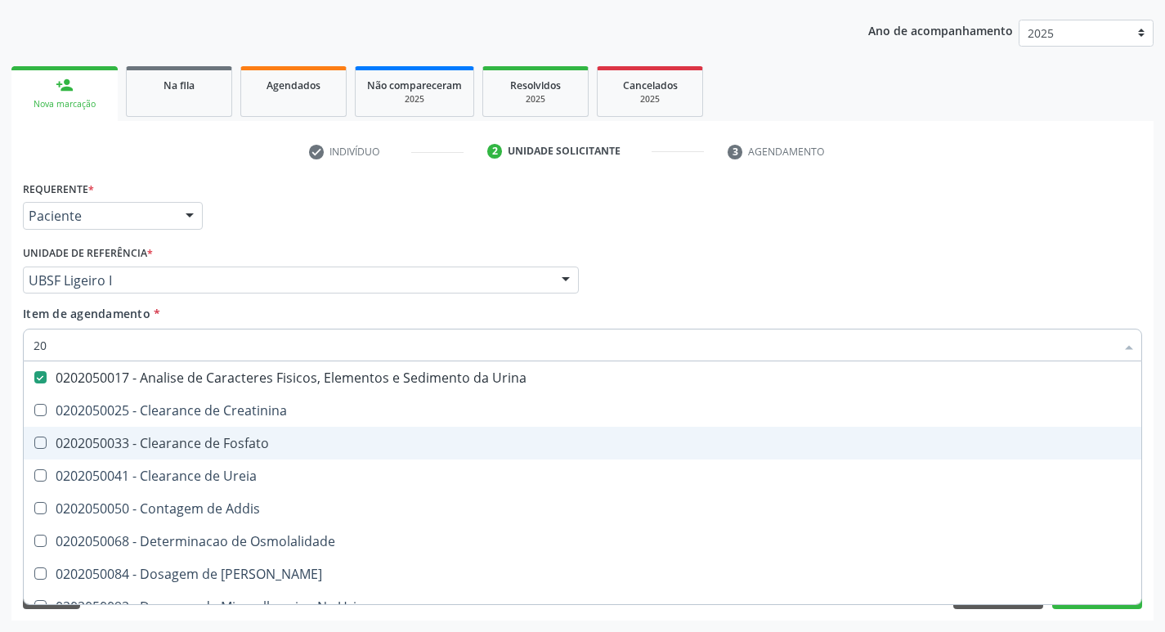
type input "2"
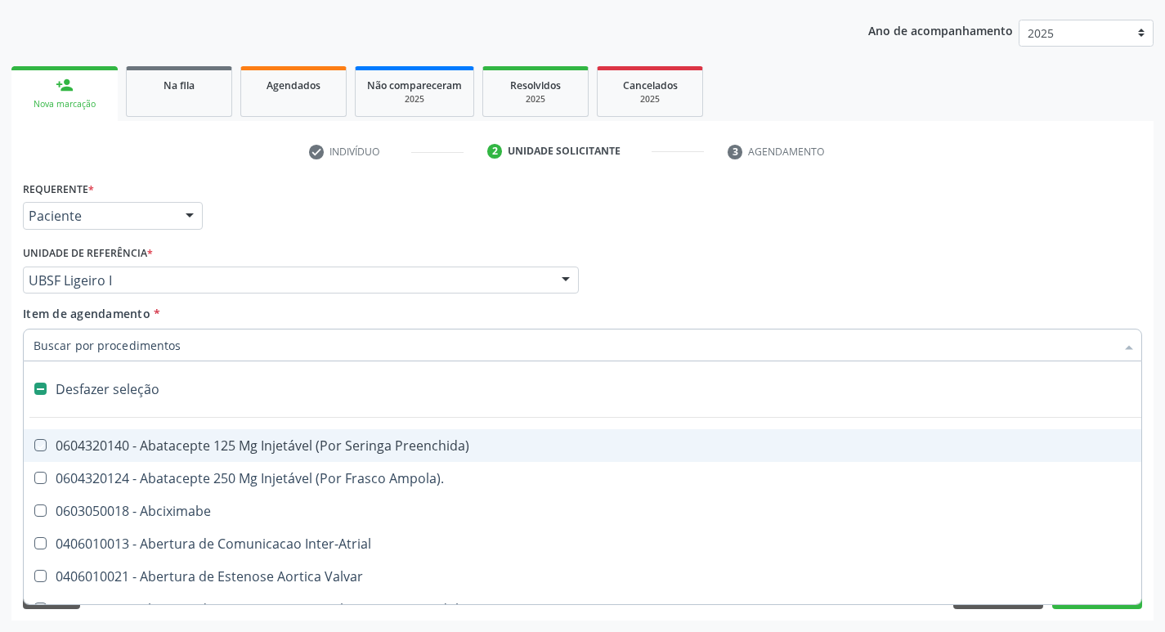
checkbox Preenchida\) "false"
checkbox Inter-Atrial "false"
type input "H"
checkbox Urina "false"
checkbox Lactente\) "true"
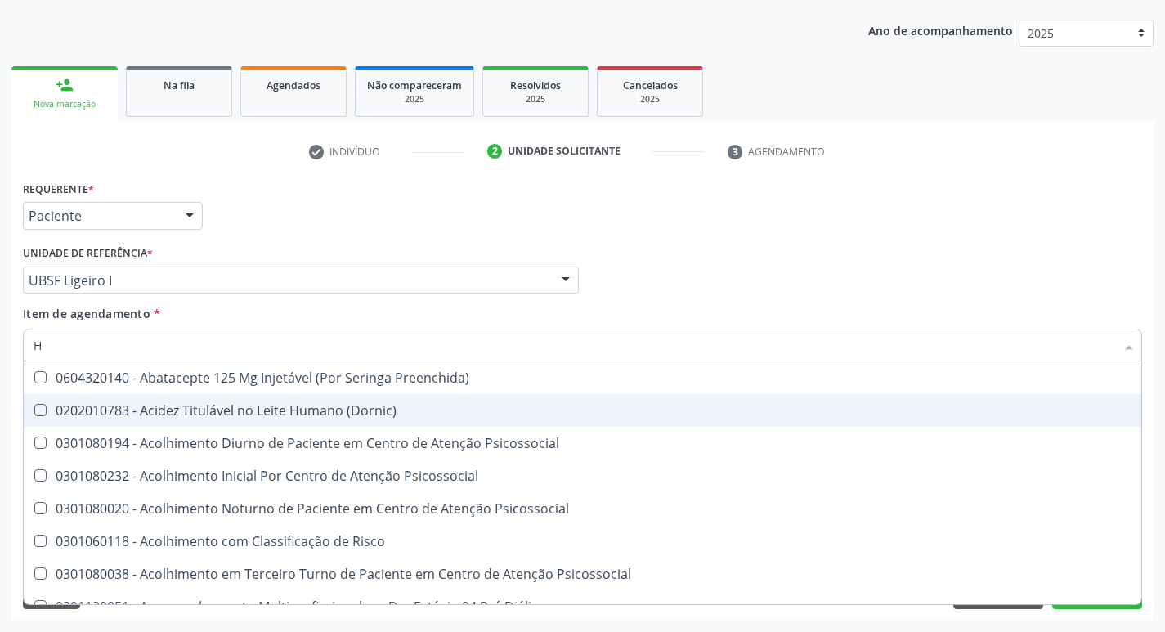
type input "HEMOGR"
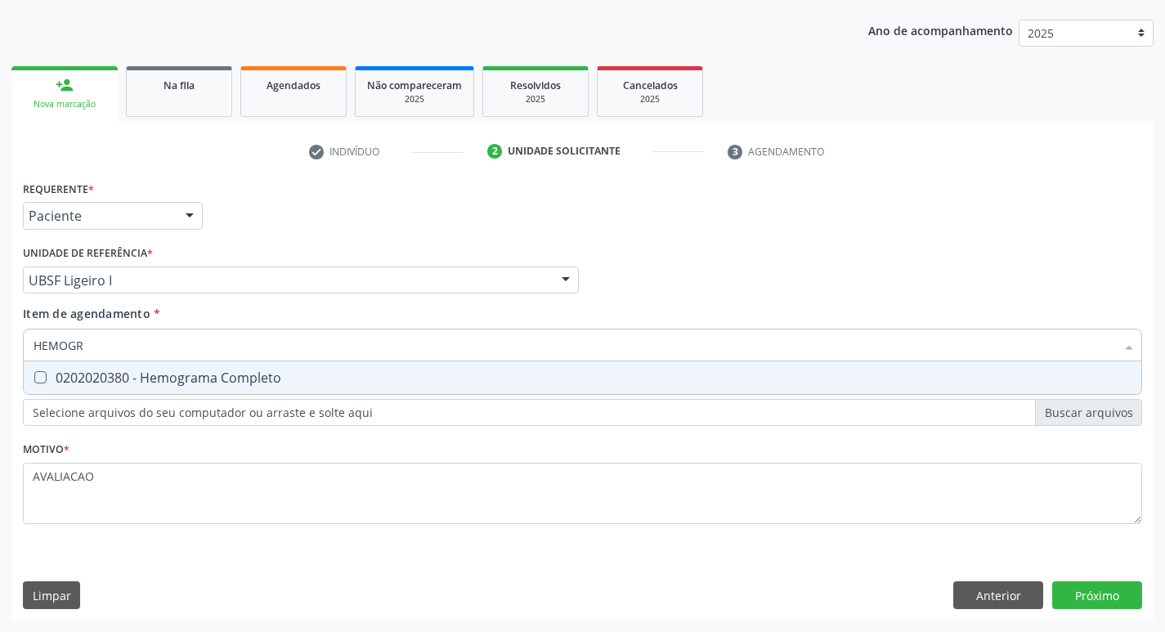
click at [224, 382] on div "0202020380 - Hemograma Completo" at bounding box center [583, 377] width 1098 height 13
checkbox Completo "true"
type input "HEMOG"
checkbox Completo "false"
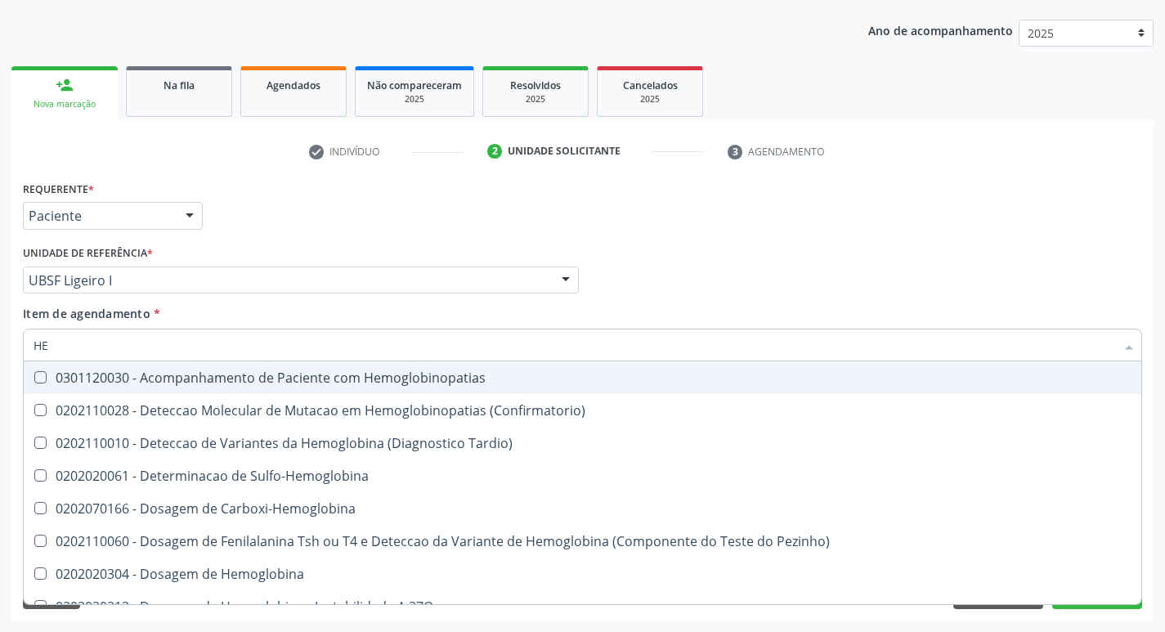
type input "H"
checkbox Completo "false"
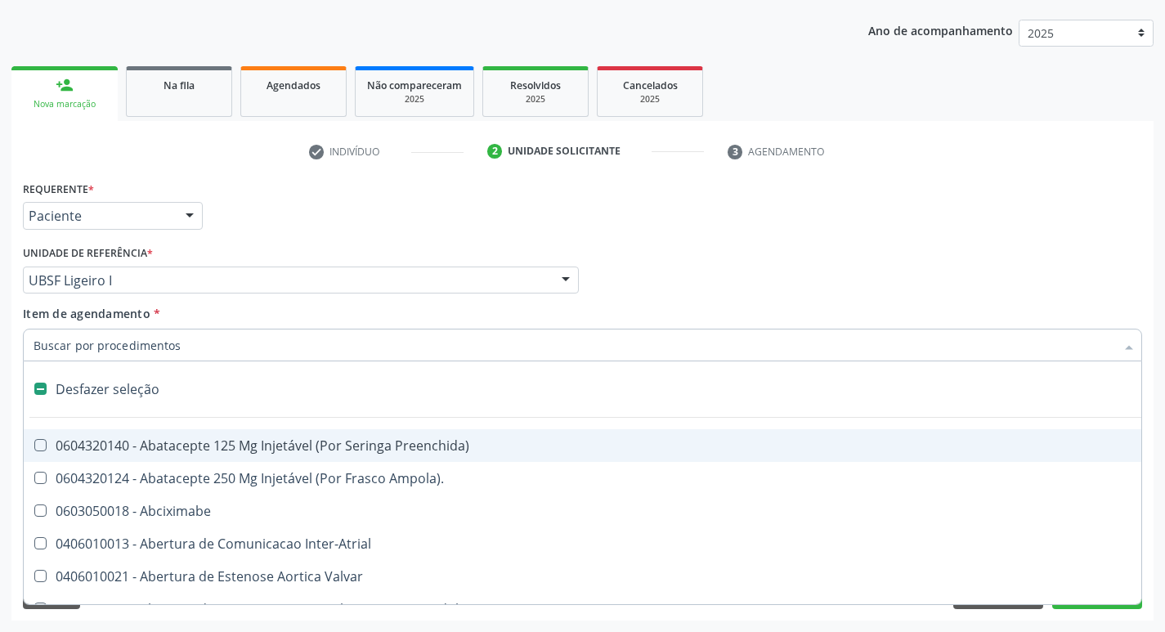
type input "T"
checkbox Dedo "true"
checkbox Urina "false"
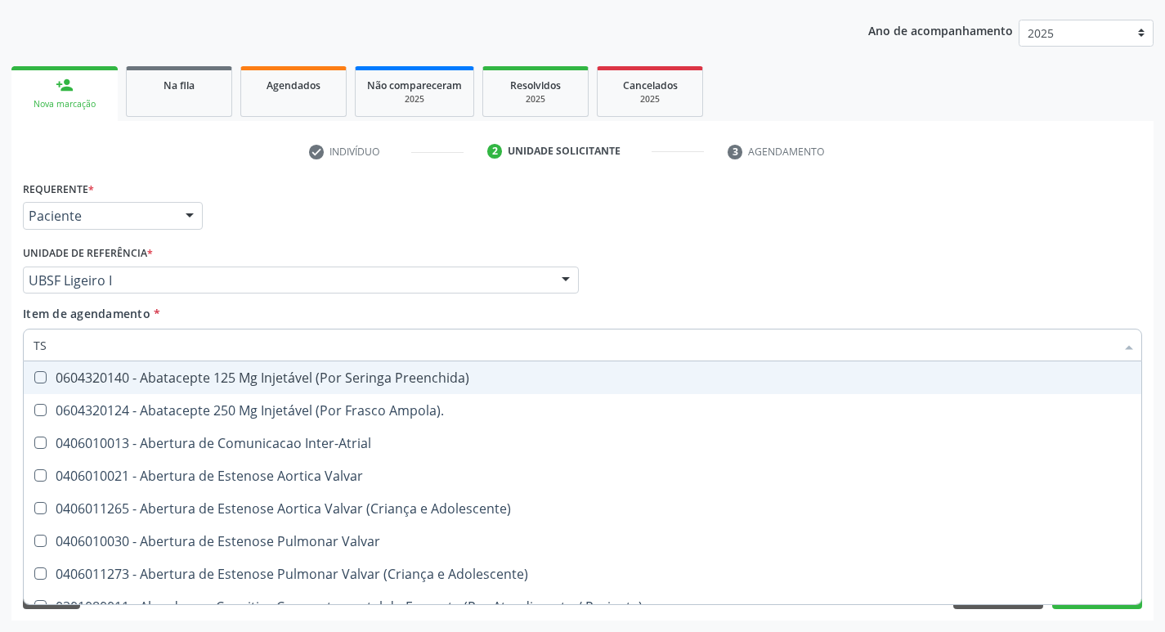
type input "TSH"
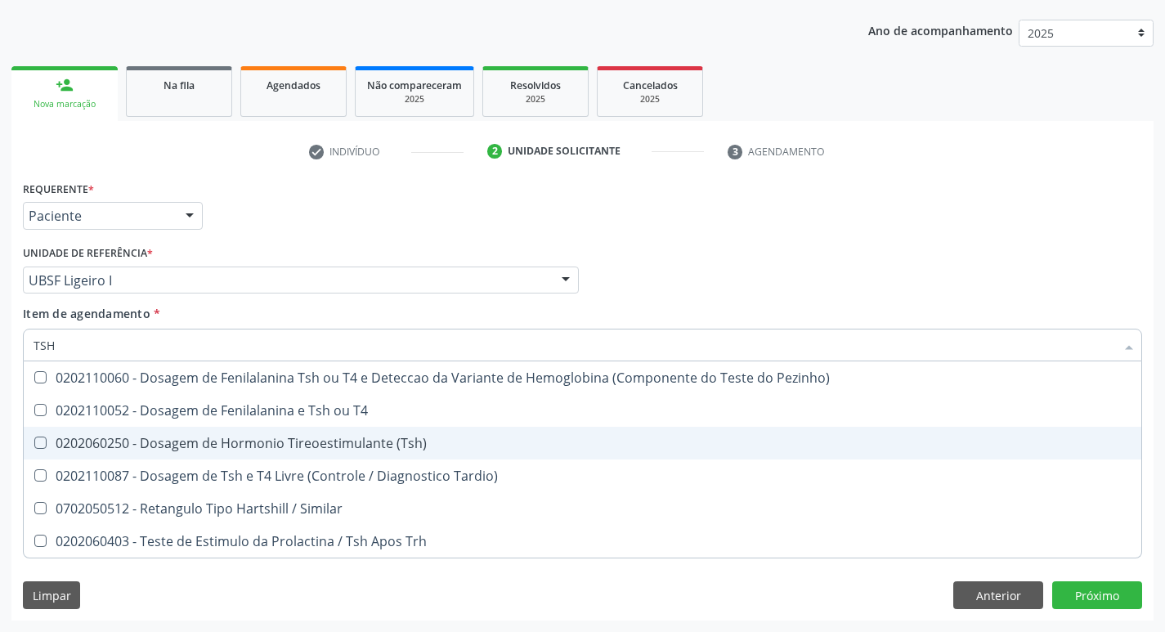
click at [379, 455] on span "0202060250 - Dosagem de Hormonio Tireoestimulante (Tsh)" at bounding box center [583, 443] width 1118 height 33
checkbox \(Tsh\) "true"
type input "TS"
checkbox \(Tsh\) "false"
checkbox Tardio\) "true"
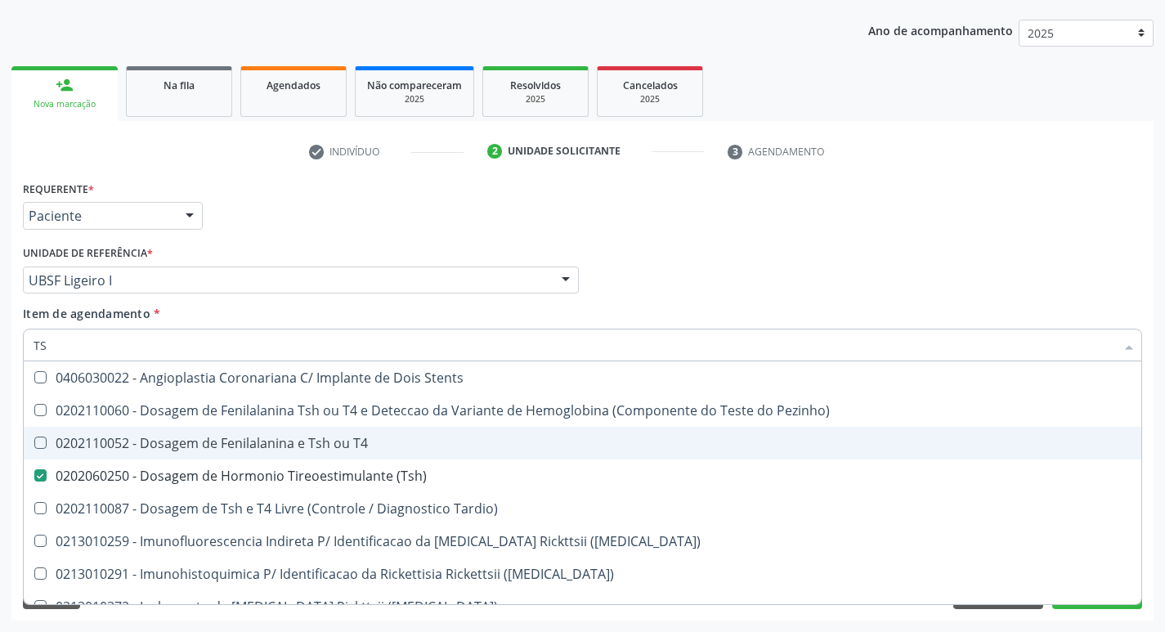
type input "T"
checkbox \(Tsh\) "false"
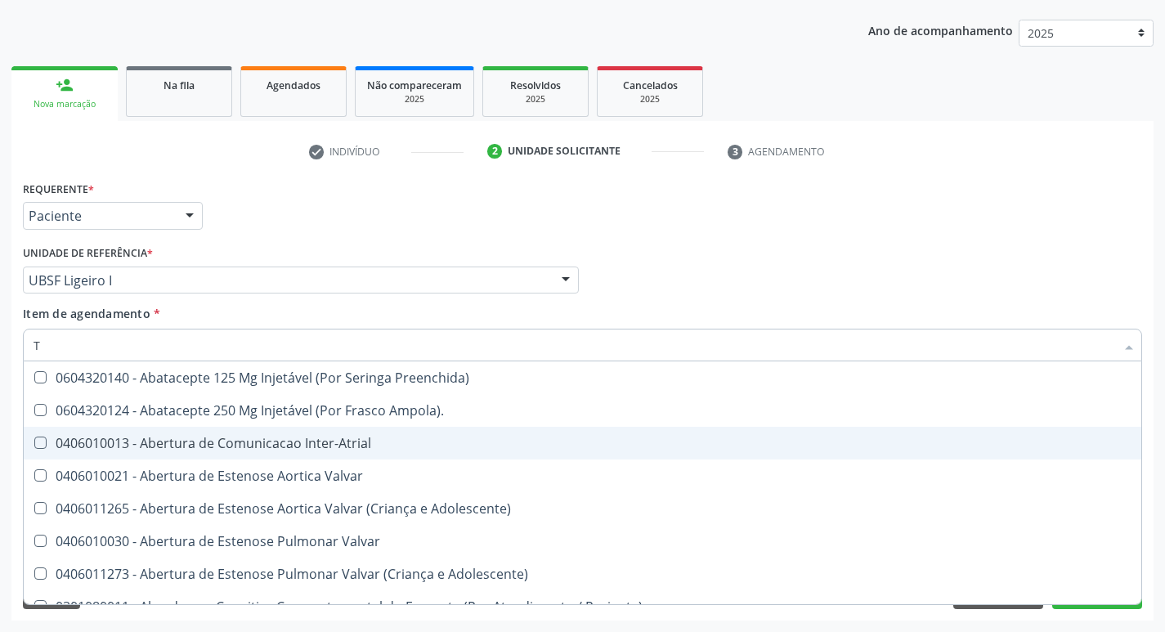
type input "T4"
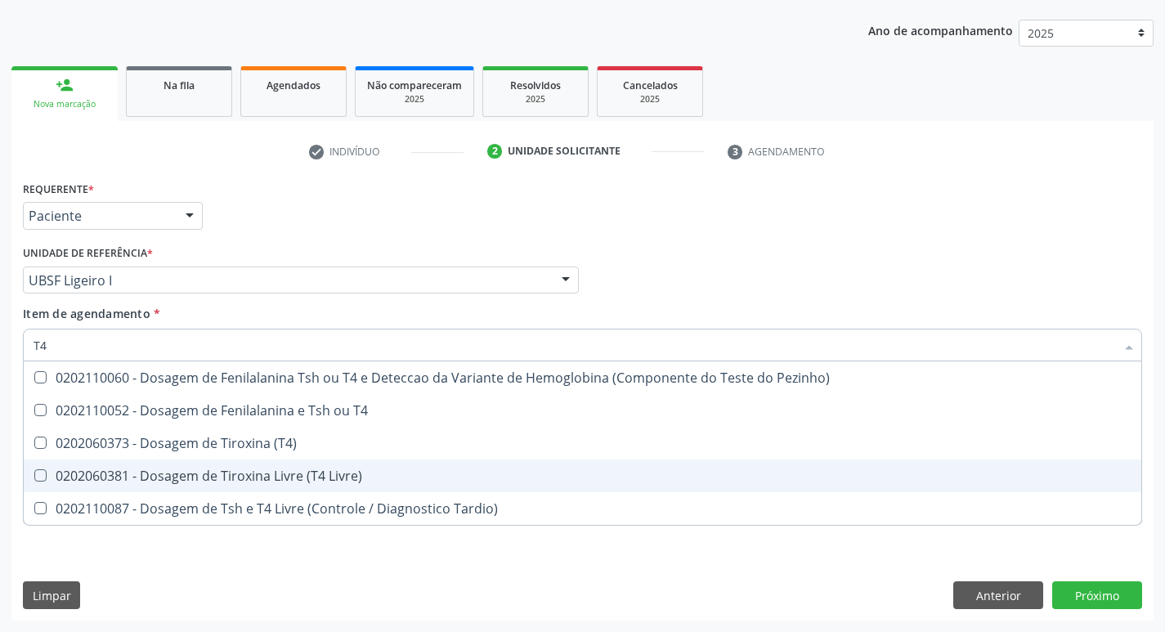
click at [298, 476] on div "0202060381 - Dosagem de Tiroxina Livre (T4 Livre)" at bounding box center [583, 475] width 1098 height 13
checkbox Livre\) "true"
type input "T"
checkbox Livre\) "false"
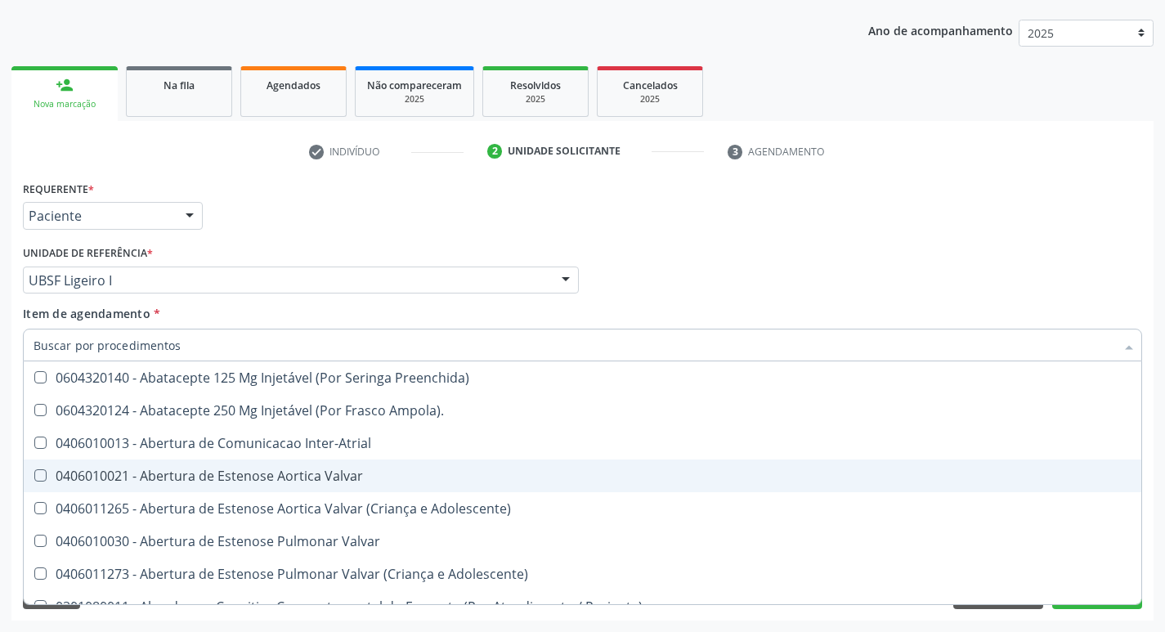
checkbox Urina "false"
checkbox Central "true"
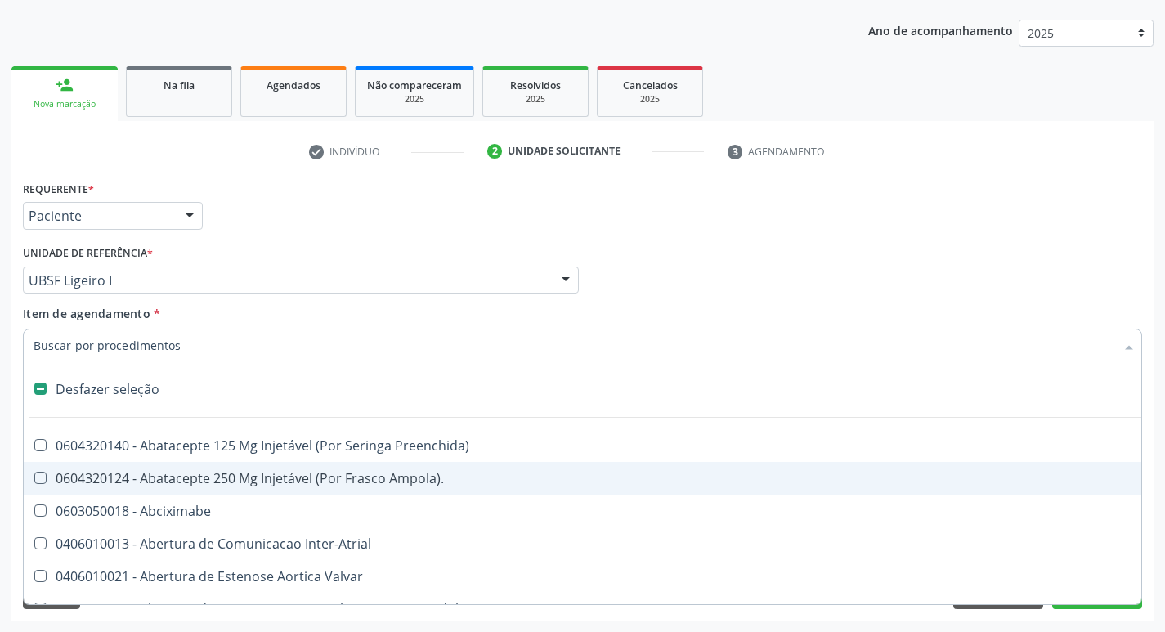
type input "V"
checkbox Urina "false"
checkbox Completa "true"
checkbox \(Unilateral\) "true"
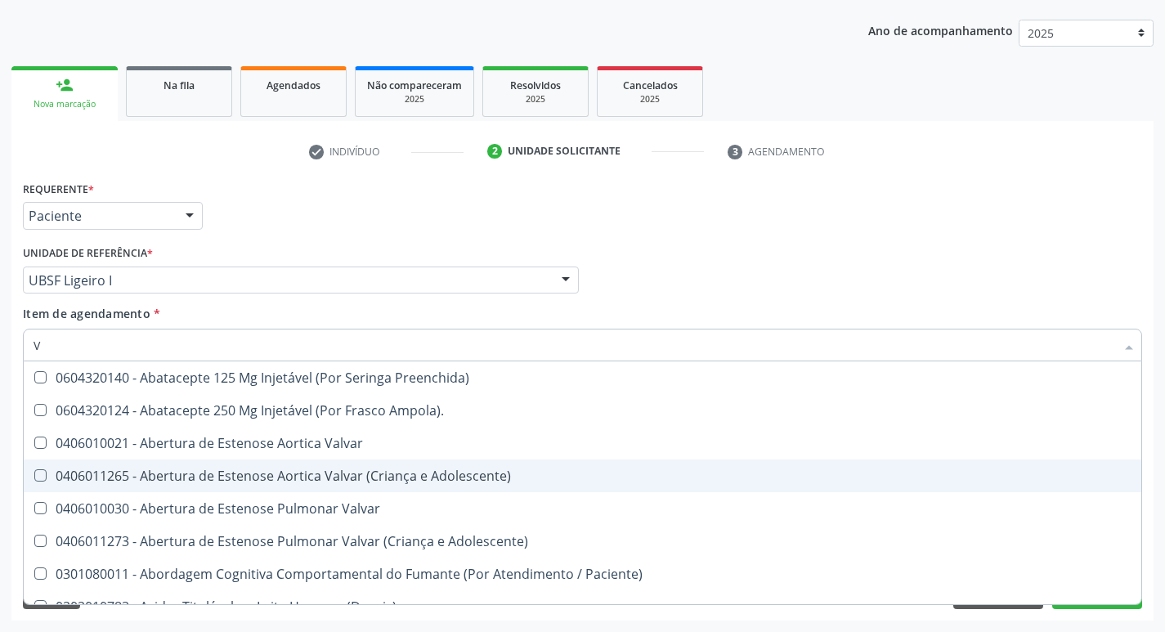
type input "VI"
checkbox Dosagens\) "false"
checkbox Livre\) "false"
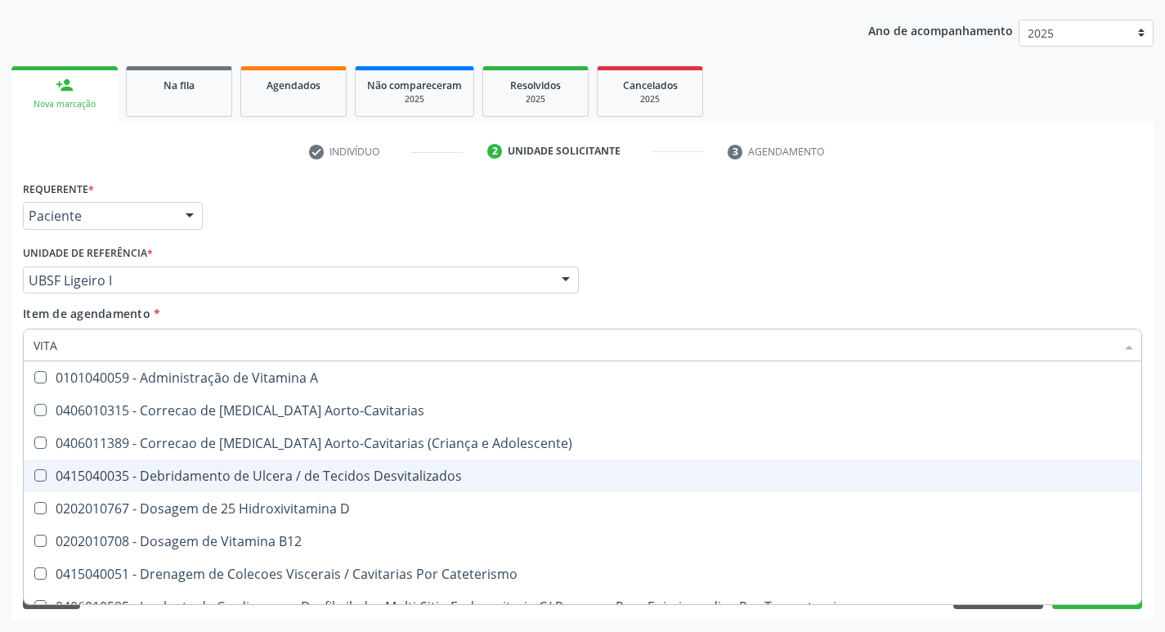
type input "VITAM"
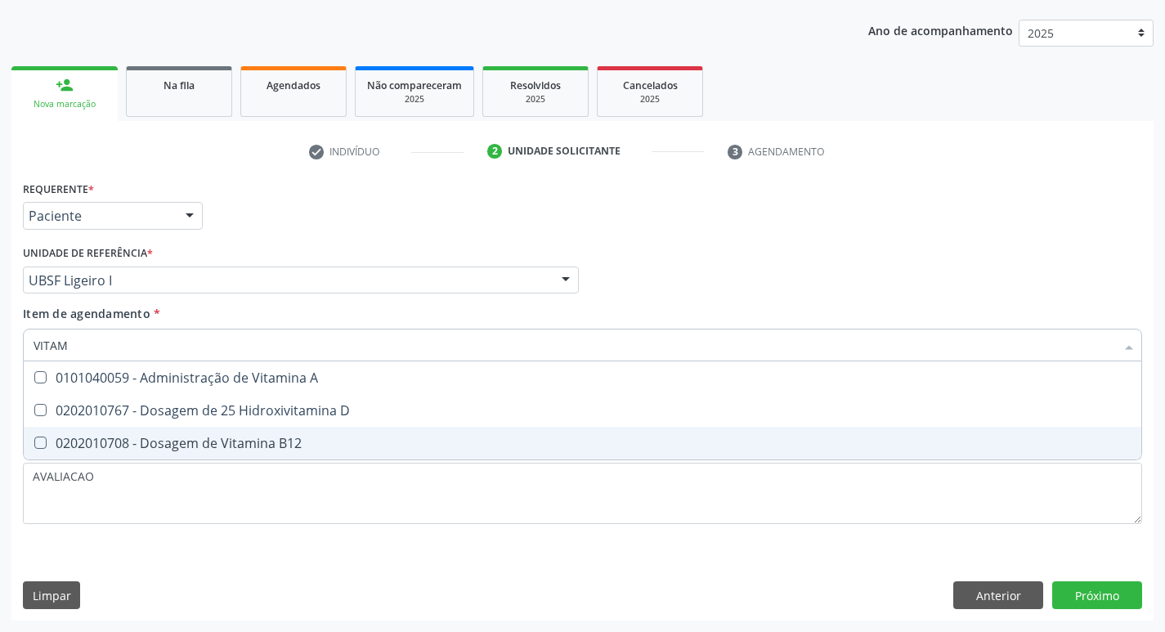
click at [184, 437] on div "0202010708 - Dosagem de Vitamina B12" at bounding box center [583, 443] width 1098 height 13
checkbox B12 "true"
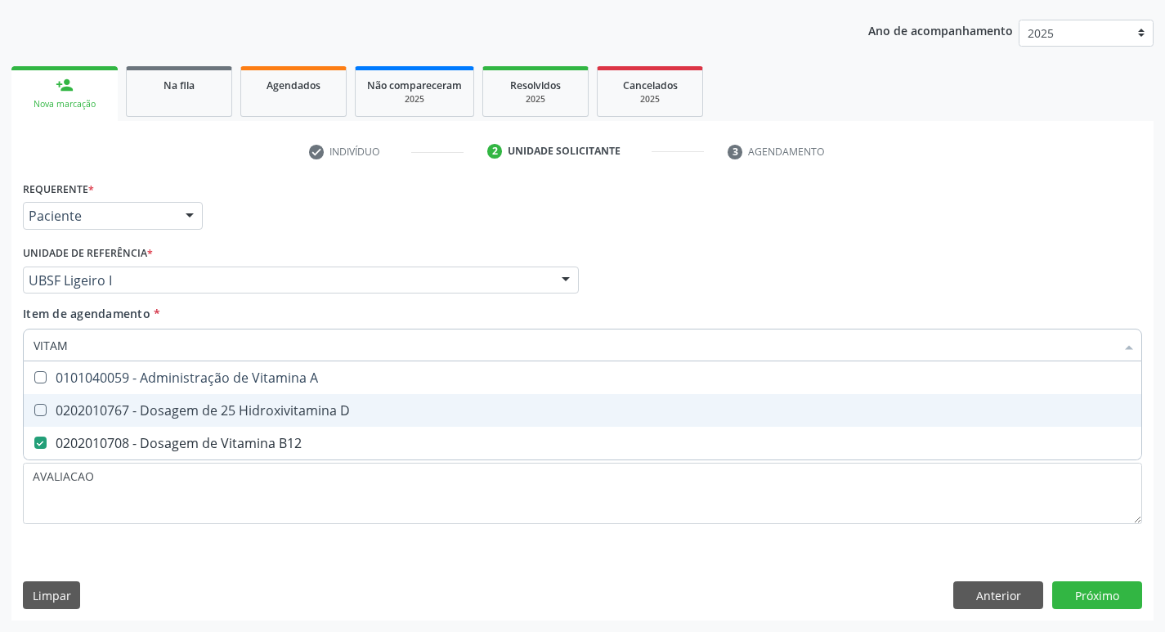
click at [195, 408] on div "0202010767 - Dosagem de 25 Hidroxivitamina D" at bounding box center [583, 410] width 1098 height 13
checkbox D "true"
type input "VITA"
checkbox D "false"
checkbox B12 "false"
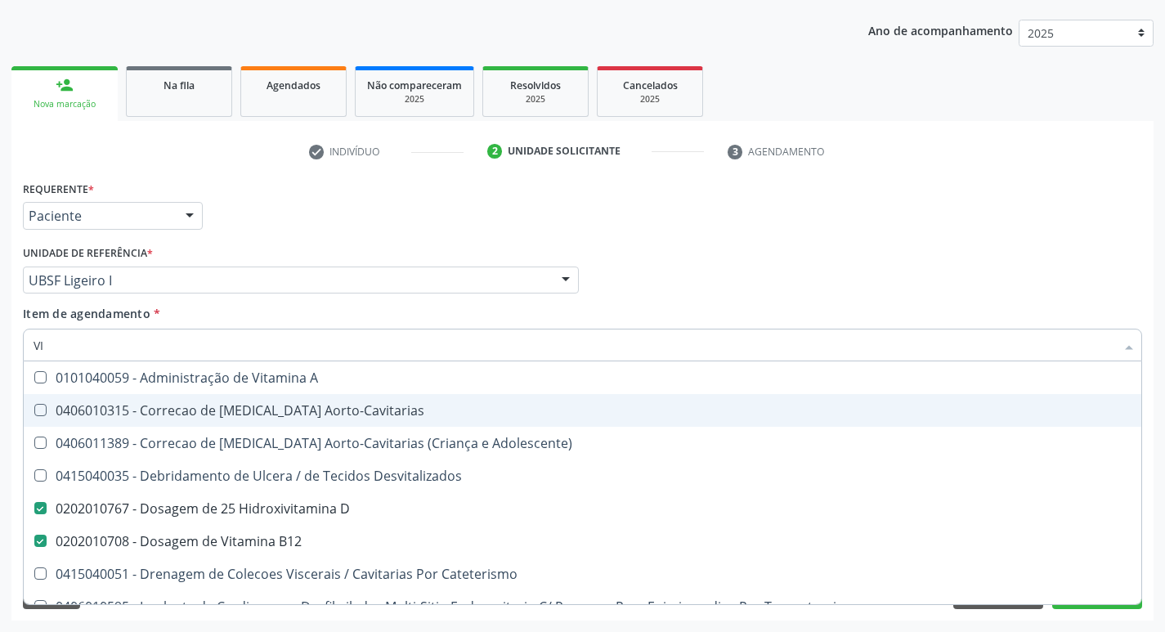
type input "V"
checkbox D "false"
checkbox B12 "false"
checkbox Cateterismo "false"
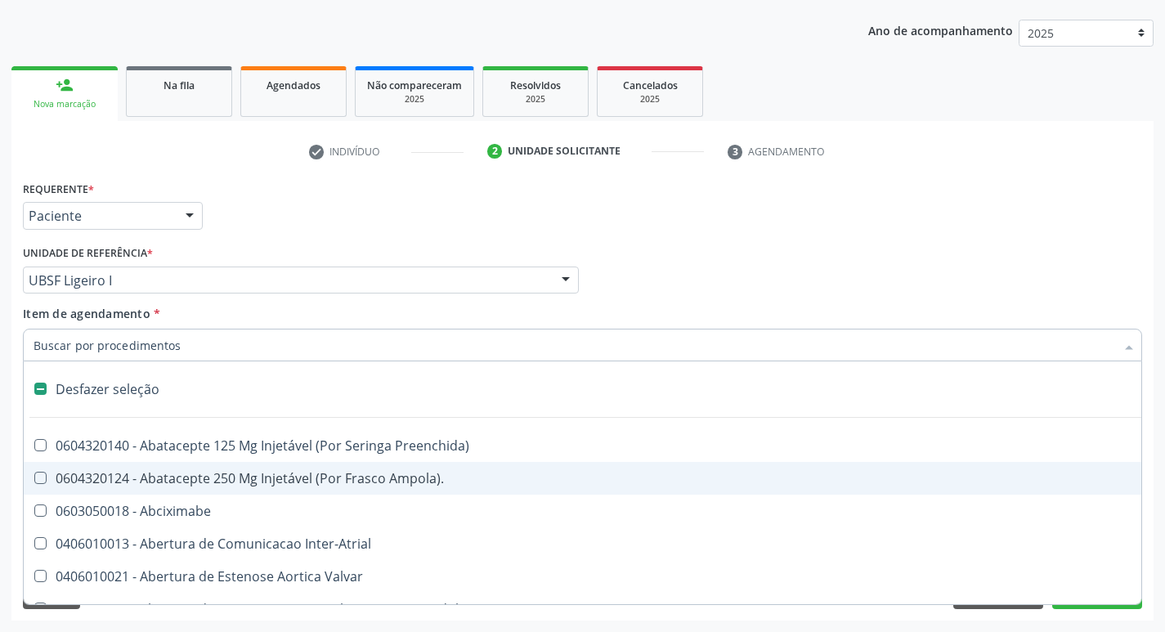
type input "S"
checkbox Revestido\) "true"
checkbox Urina "false"
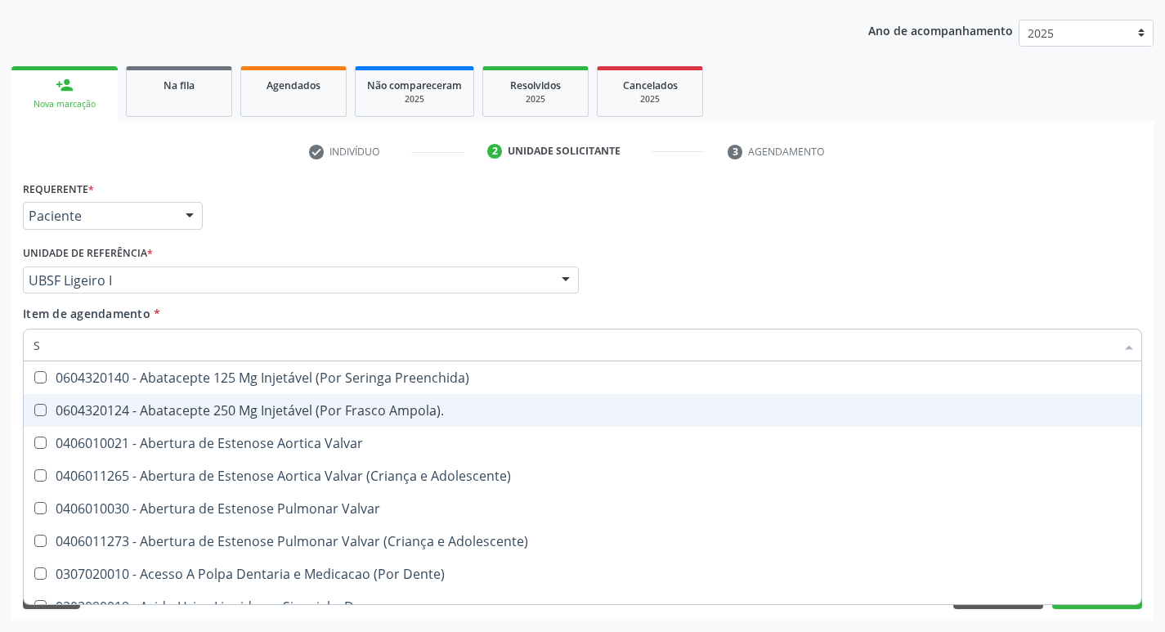
type input "SA"
checkbox Urina "false"
checkbox Adolescente\) "true"
checkbox Stent\) "true"
checkbox Níveis "true"
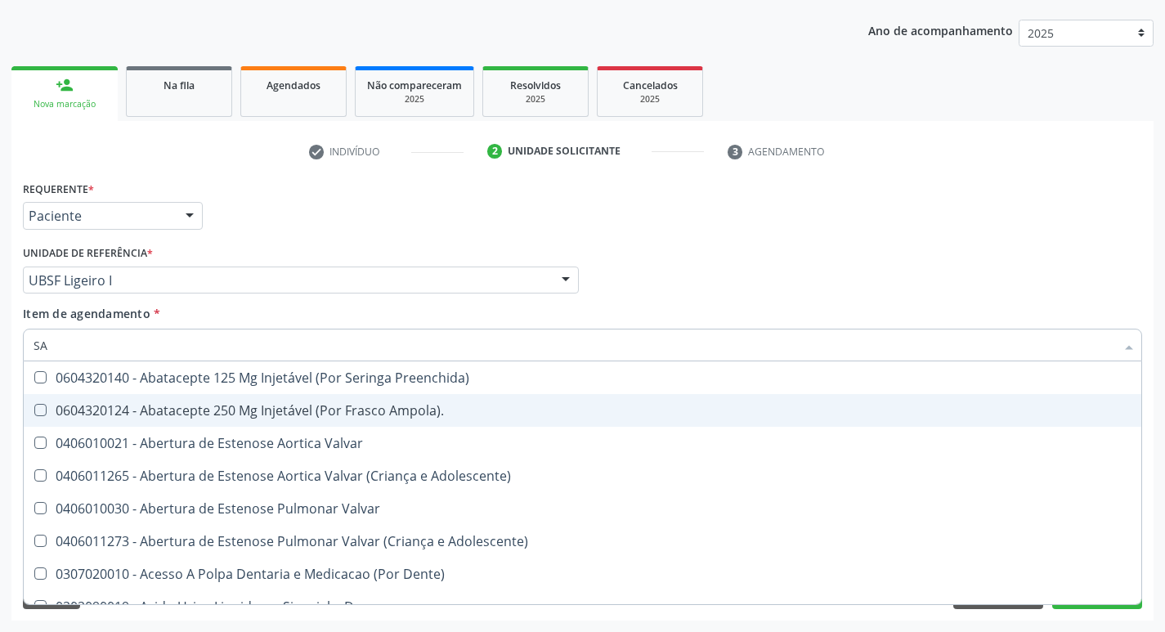
checkbox Nivel "true"
checkbox Nível "true"
checkbox Articulações "true"
checkbox Psicossocial "true"
checkbox Psicoterapia "true"
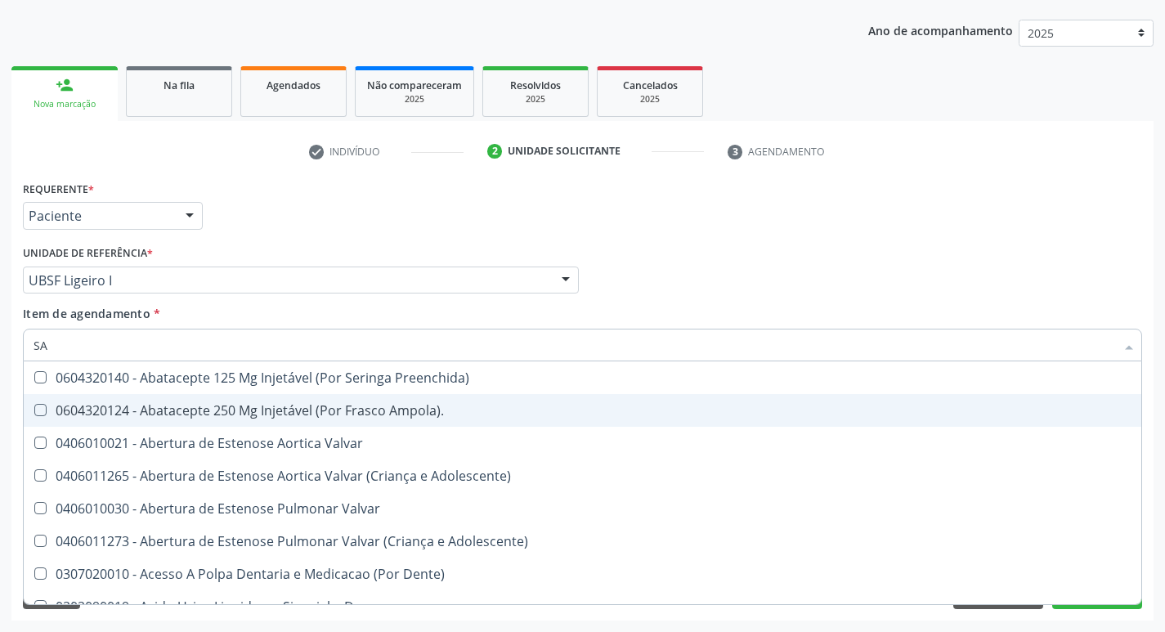
checkbox Atendimentos-Mês\) "true"
checkbox Especializada "true"
checkbox Comprimido\) "true"
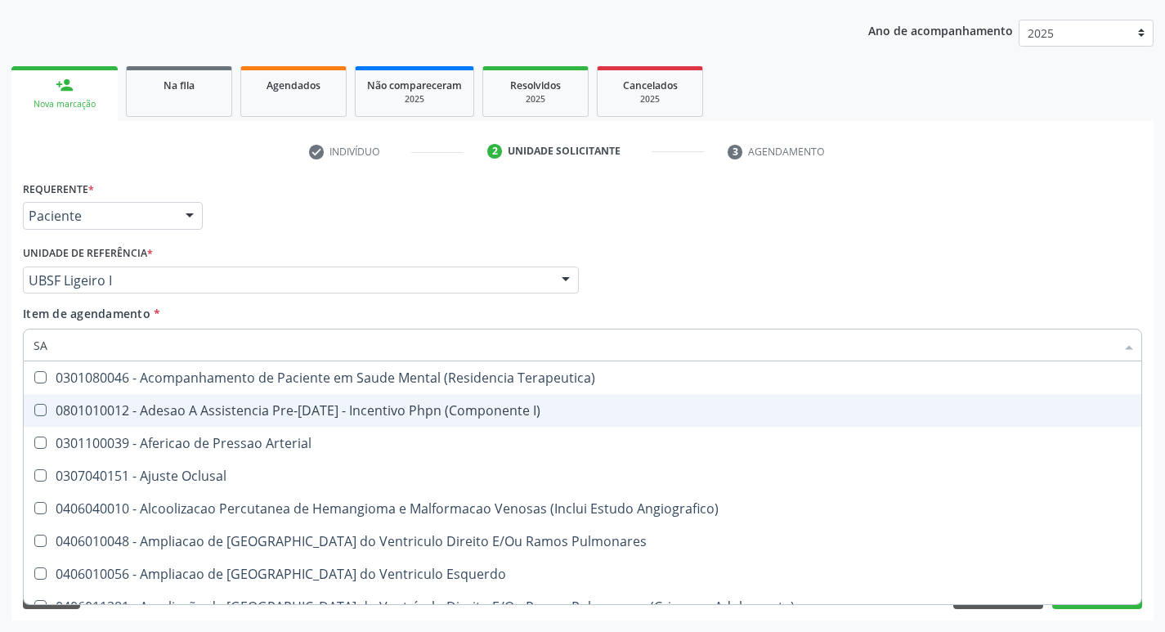
type input "SANGUE O"
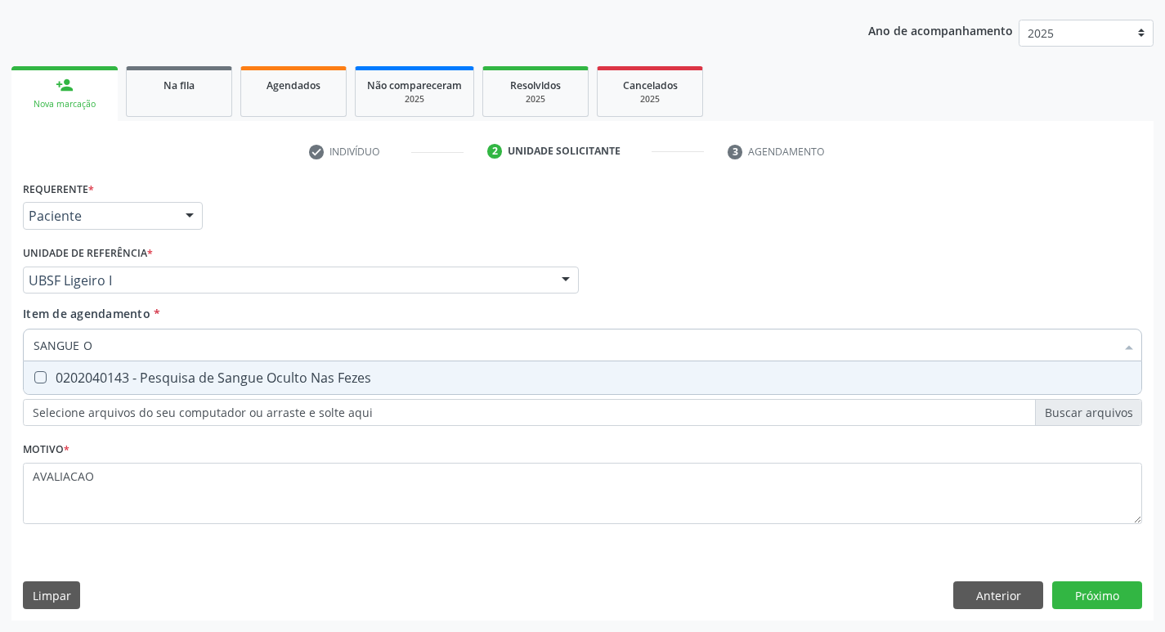
click at [271, 379] on div "0202040143 - Pesquisa de Sangue Oculto Nas Fezes" at bounding box center [583, 377] width 1098 height 13
checkbox Fezes "true"
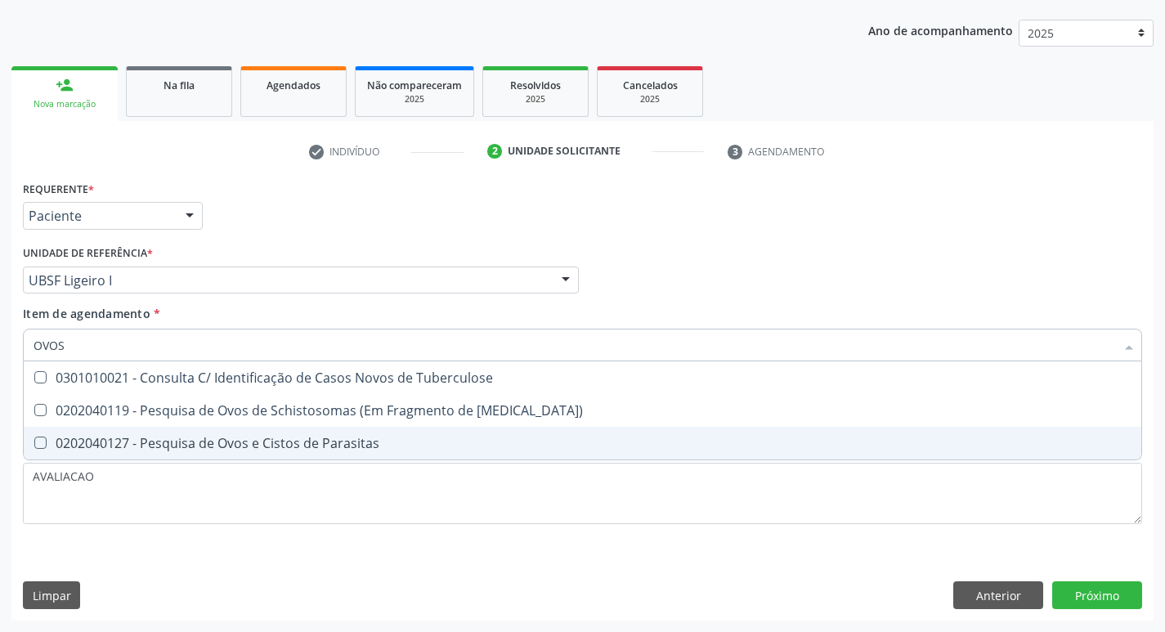
click at [272, 446] on div "0202040127 - Pesquisa de Ovos e Cistos de Parasitas" at bounding box center [583, 443] width 1098 height 13
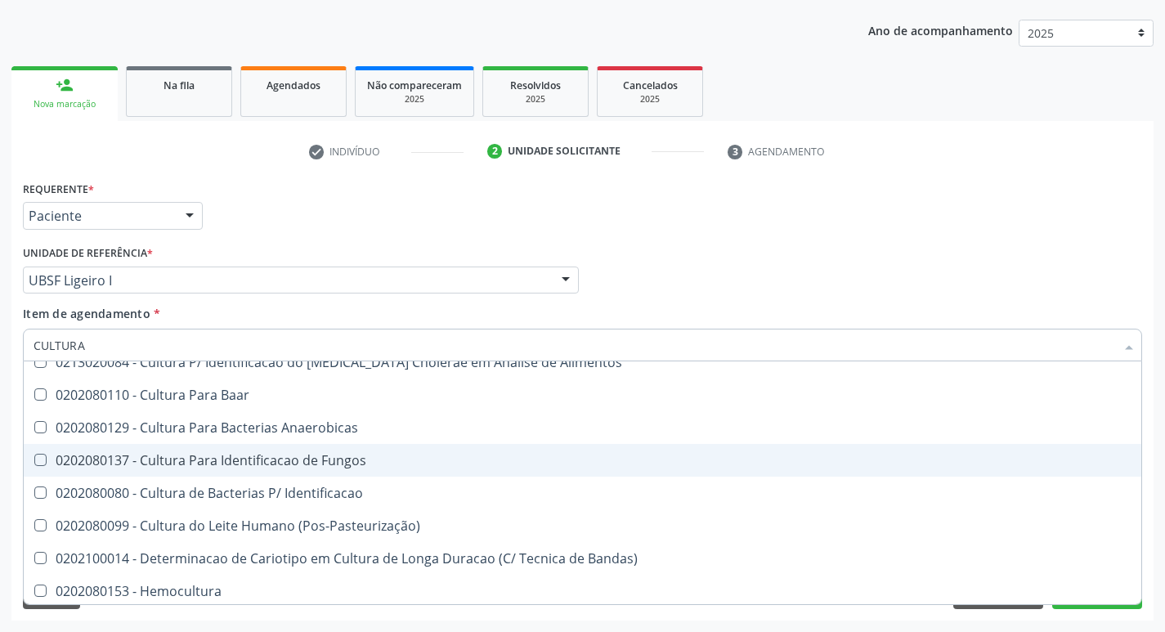
scroll to position [117, 0]
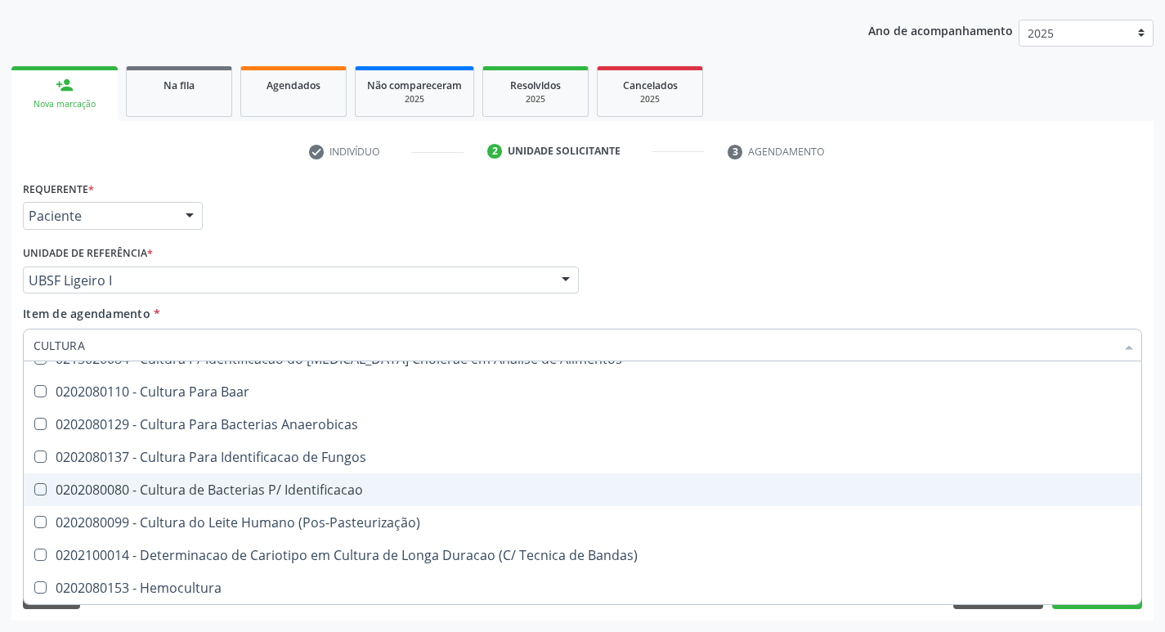
click at [361, 492] on div "0202080080 - Cultura de Bacterias P/ Identificacao" at bounding box center [583, 489] width 1098 height 13
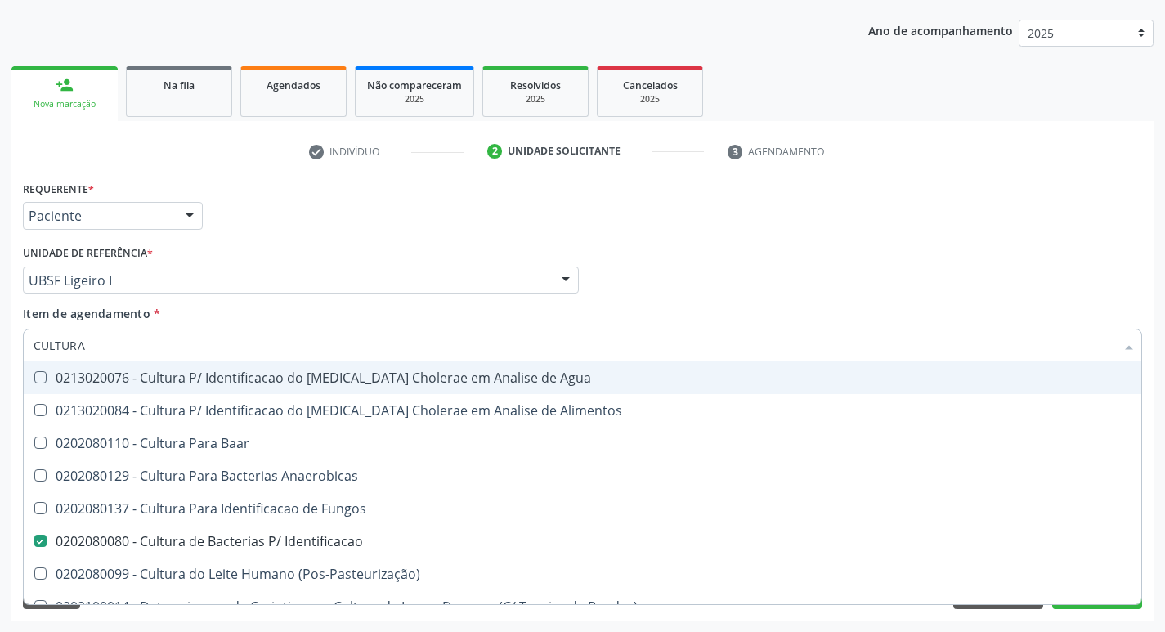
scroll to position [0, 0]
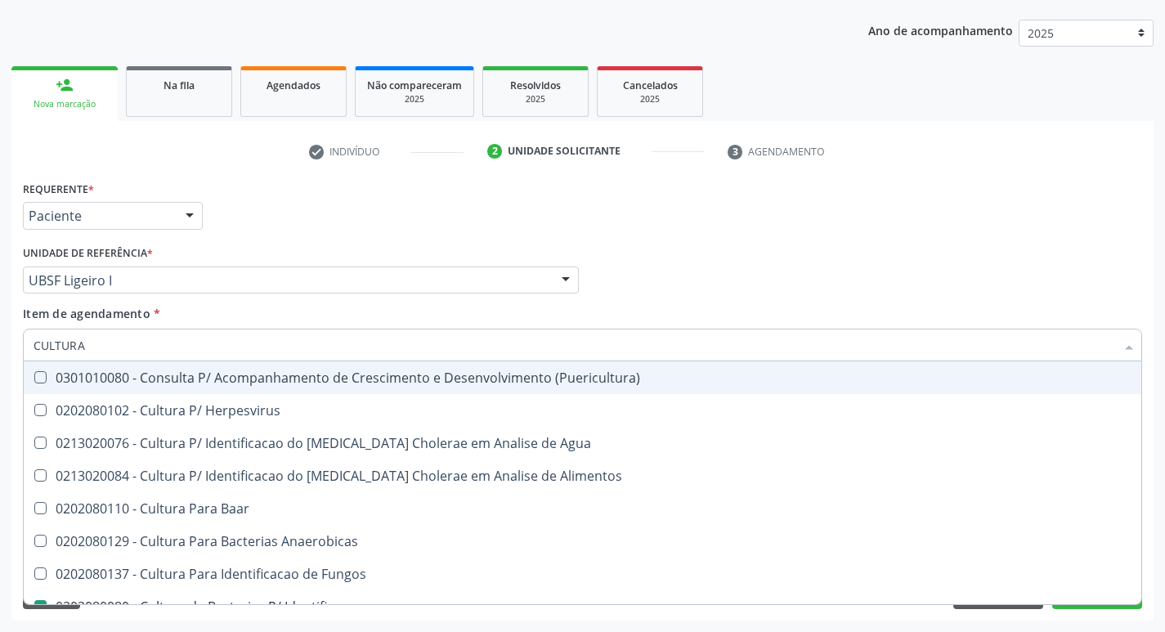
click at [1059, 275] on div "Médico Solicitante Por favor, selecione a Unidade de Atendimento primeiro Nenhu…" at bounding box center [583, 273] width 1128 height 64
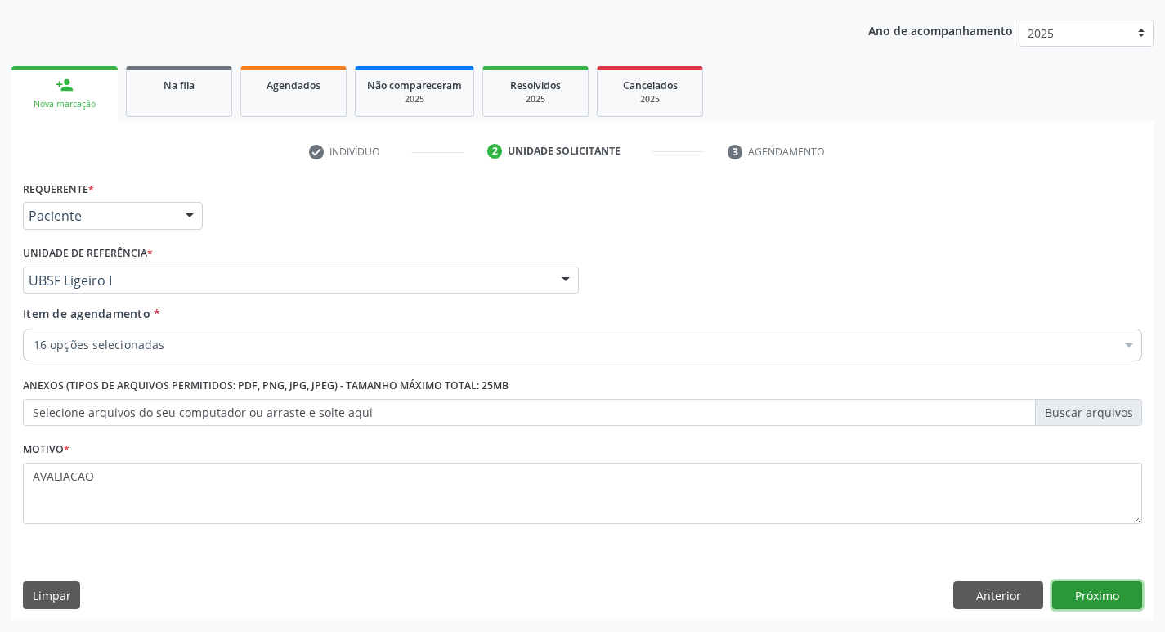
click at [1104, 594] on button "Próximo" at bounding box center [1097, 595] width 90 height 28
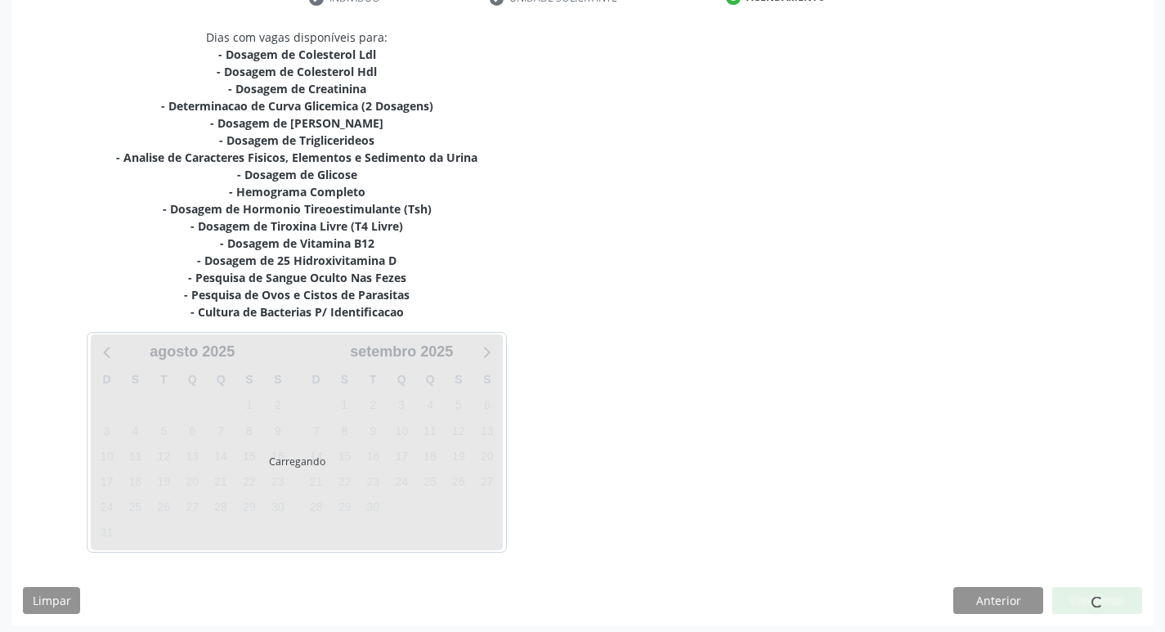
scroll to position [337, 0]
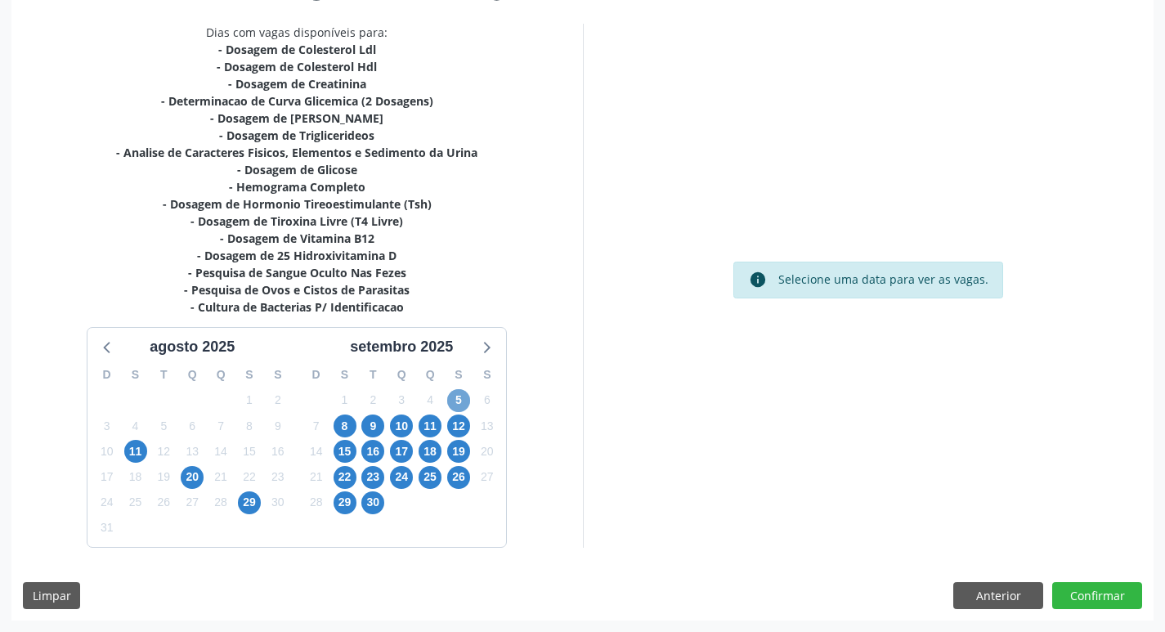
click at [457, 400] on span "5" at bounding box center [458, 400] width 23 height 23
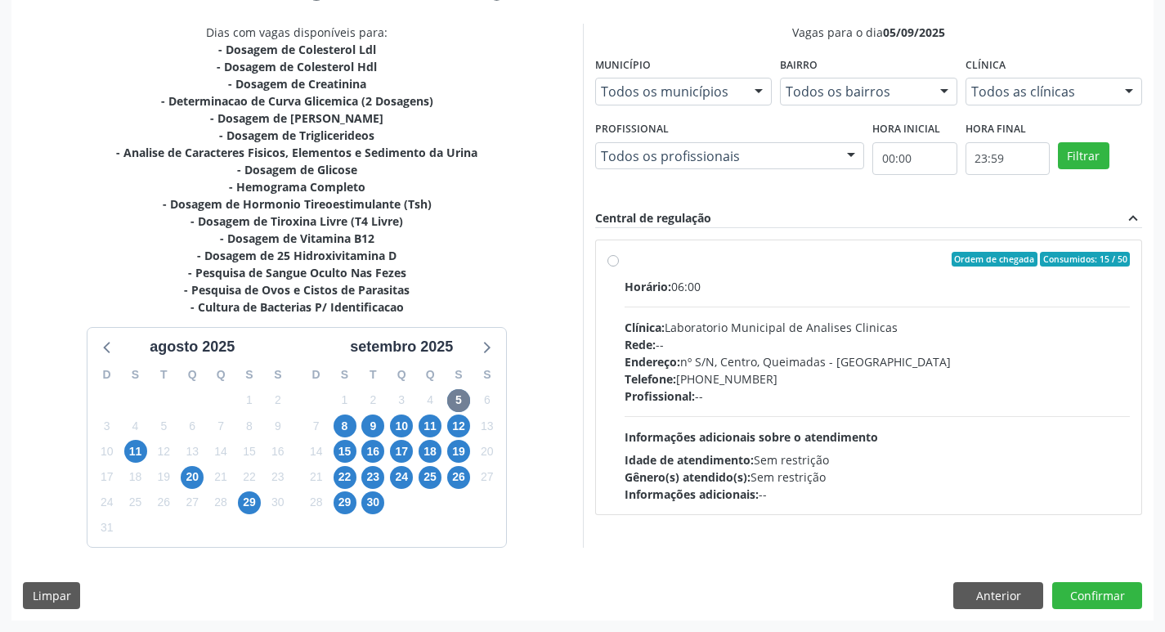
click at [786, 316] on div "Horário: 06:00 Clínica: Laboratorio Municipal de Analises Clinicas Rede: -- End…" at bounding box center [878, 390] width 506 height 225
click at [619, 267] on input "Ordem de chegada Consumidos: 15 / 50 Horário: 06:00 Clínica: Laboratorio Munici…" at bounding box center [613, 259] width 11 height 15
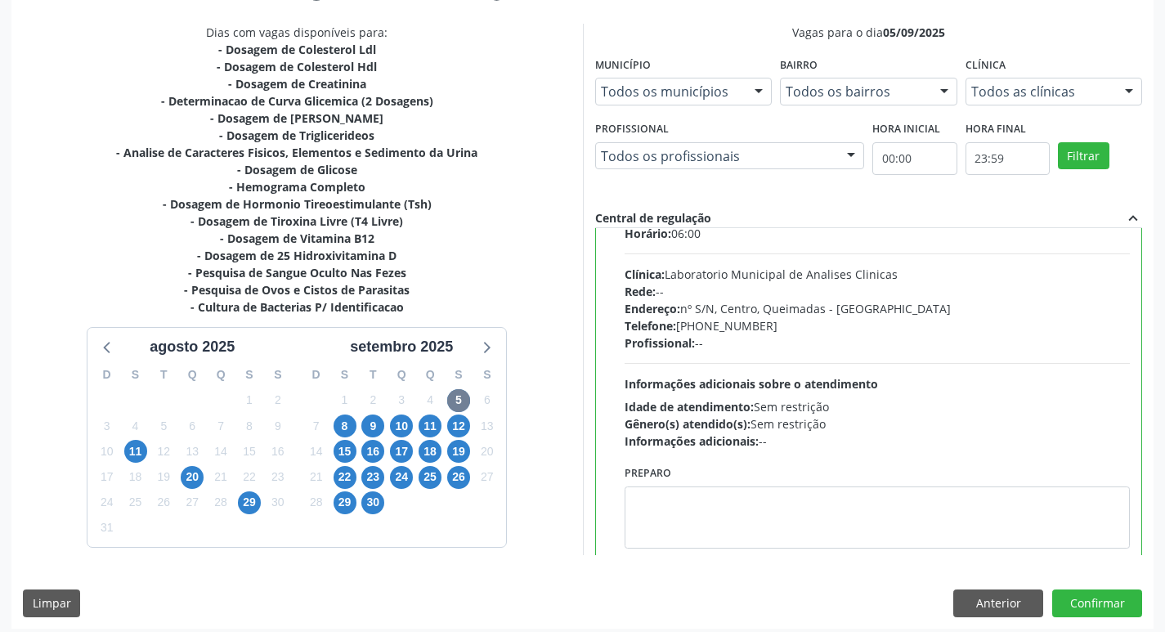
scroll to position [81, 0]
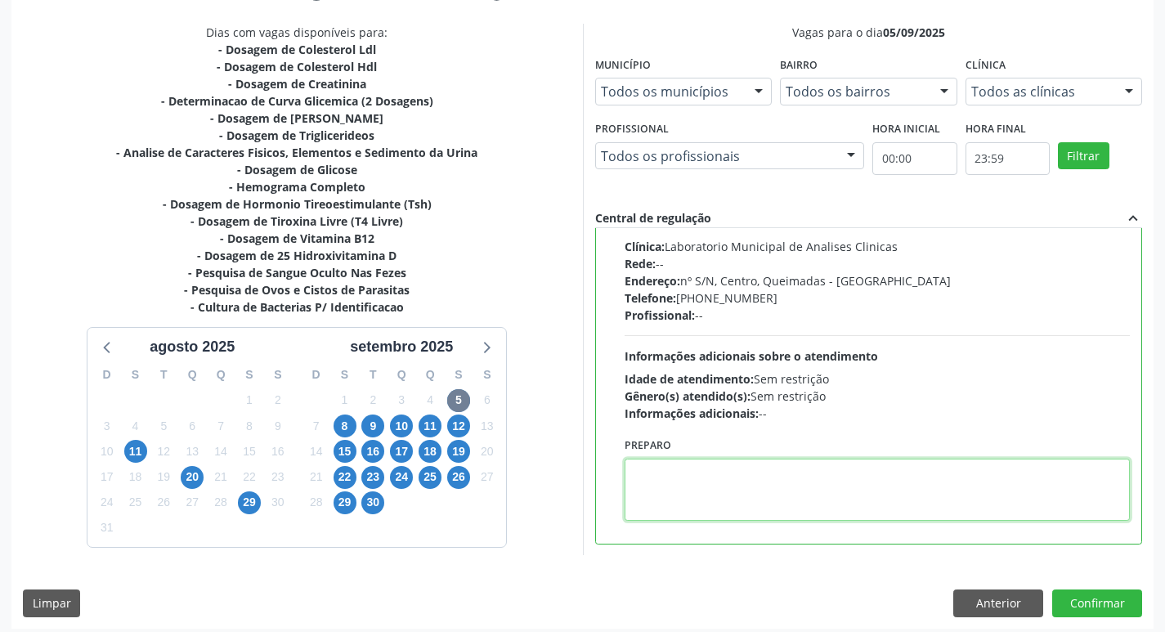
click at [713, 485] on textarea at bounding box center [878, 490] width 506 height 62
paste textarea "DEVER SER SOLICITADO DEVER SER SOLICITADO DEVER SER SOLICITADO POR O ESPECIALIS…"
drag, startPoint x: 625, startPoint y: 473, endPoint x: 712, endPoint y: 473, distance: 87.5
click at [712, 473] on textarea "IR EM [GEOGRAPHIC_DATA]" at bounding box center [878, 490] width 506 height 62
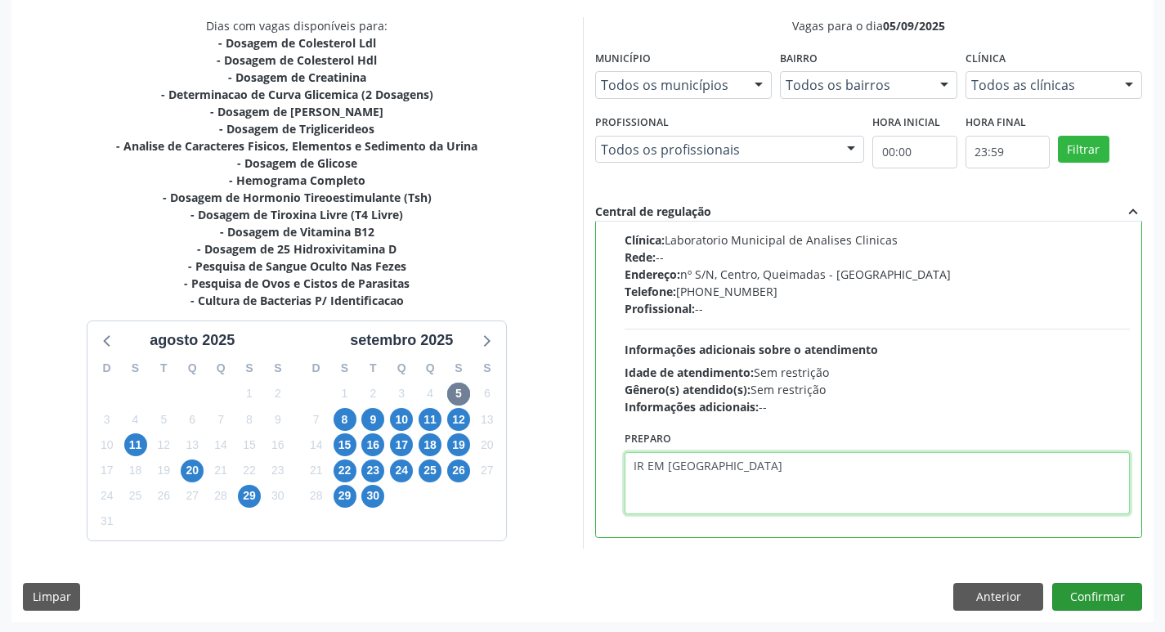
scroll to position [345, 0]
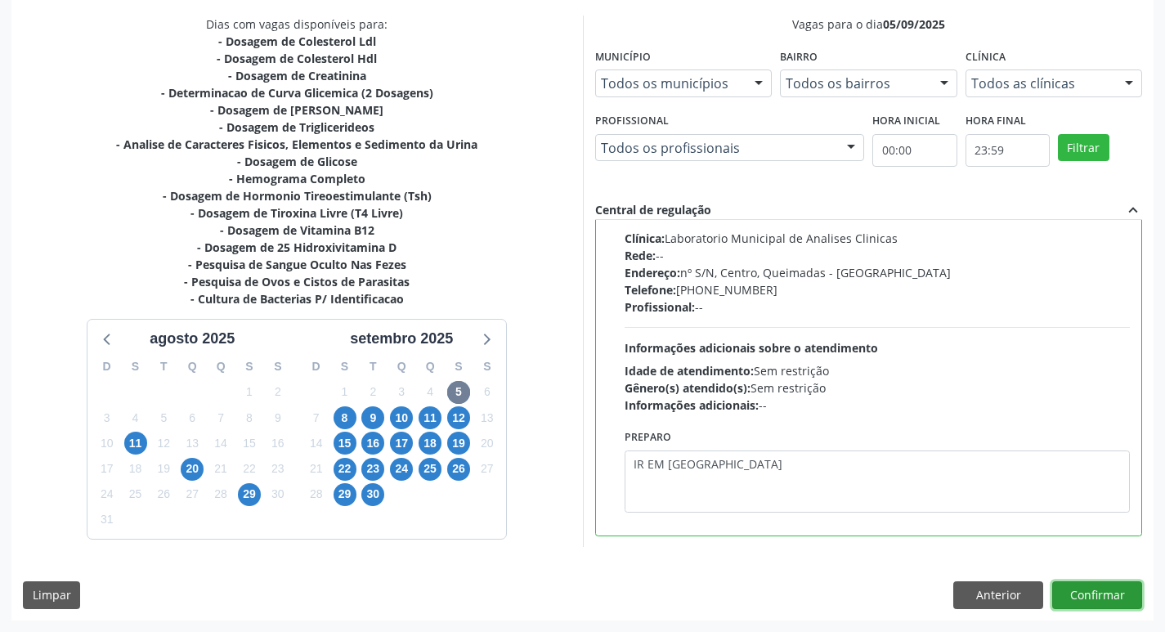
click at [1081, 587] on button "Confirmar" at bounding box center [1097, 595] width 90 height 28
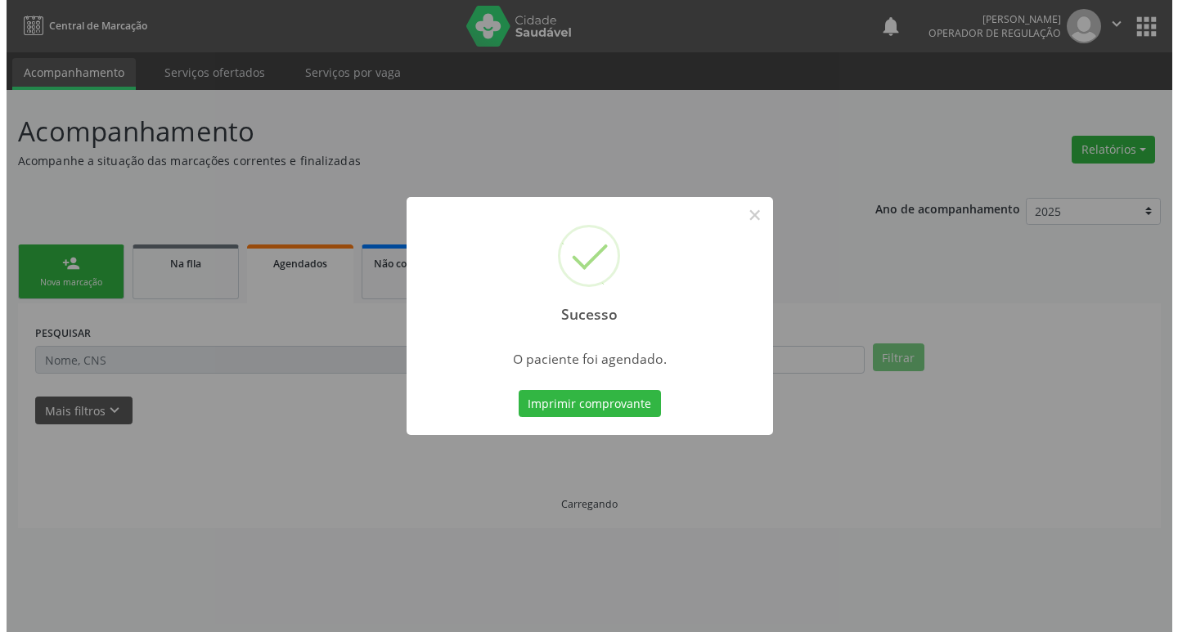
scroll to position [0, 0]
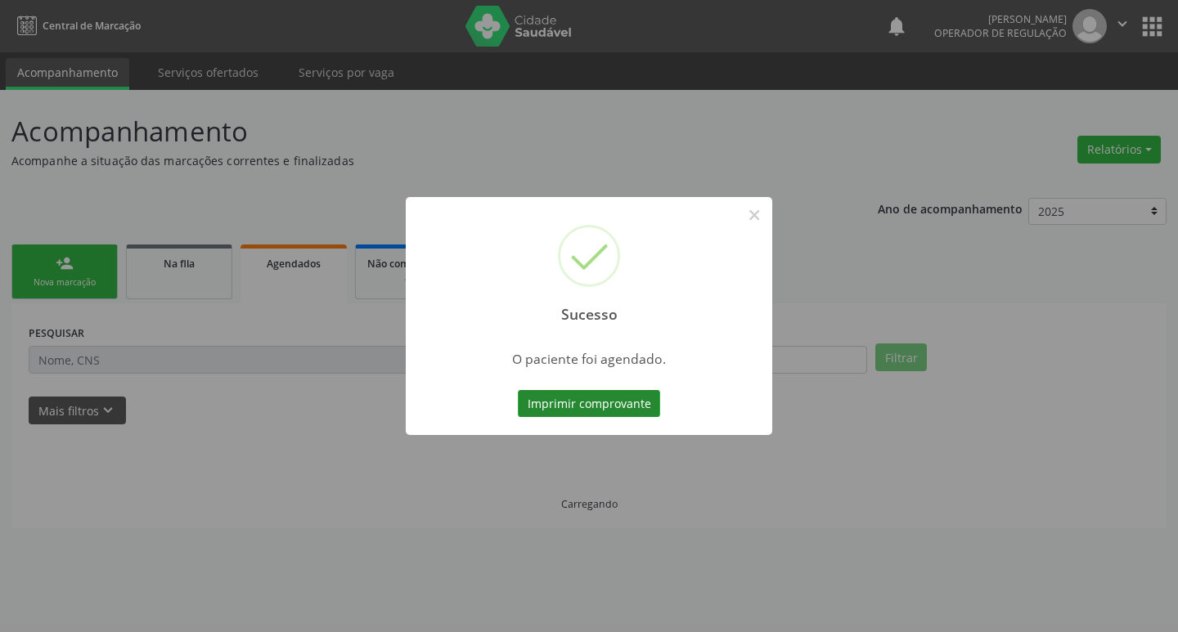
click at [569, 400] on button "Imprimir comprovante" at bounding box center [589, 404] width 142 height 28
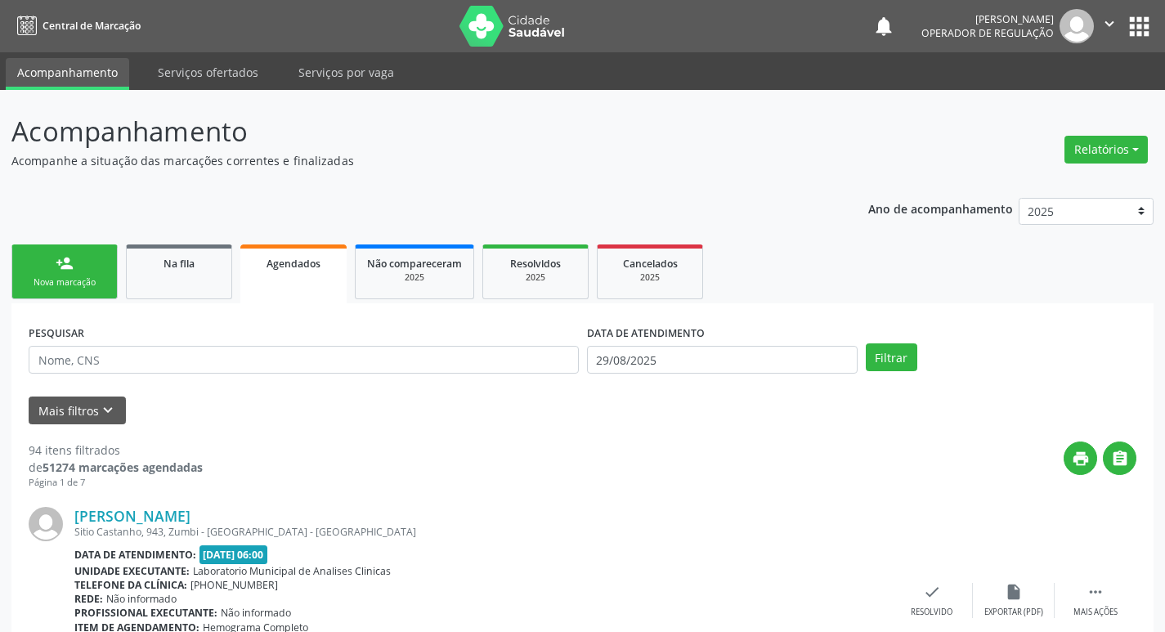
click at [65, 262] on div "person_add" at bounding box center [65, 263] width 18 height 18
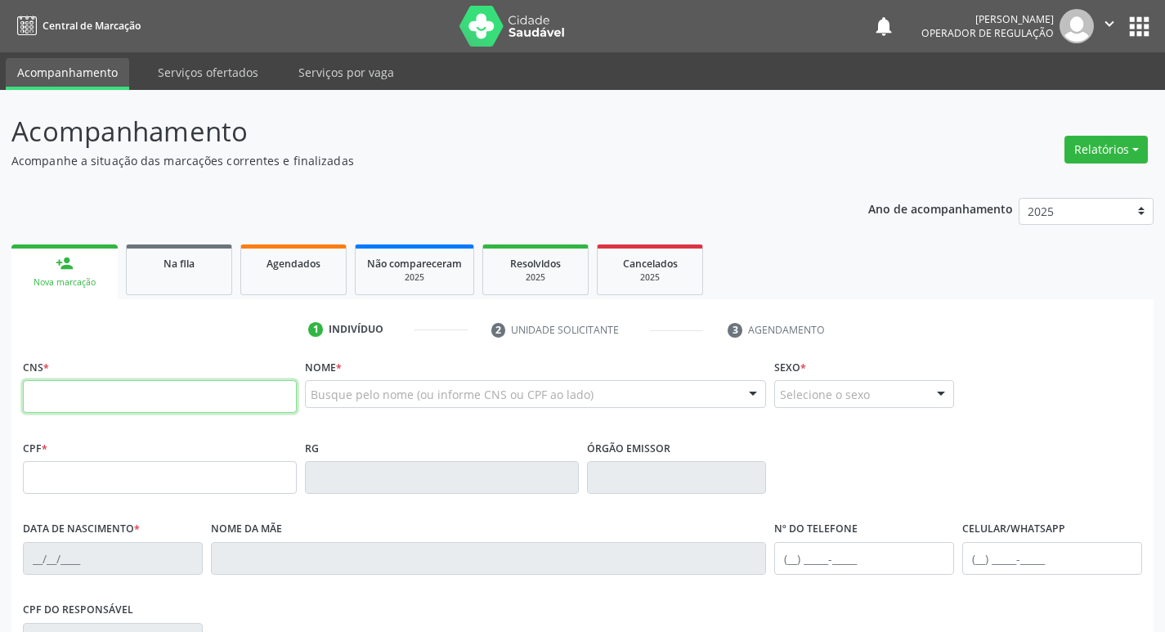
click at [93, 388] on input "text" at bounding box center [160, 396] width 274 height 33
click at [101, 392] on input "text" at bounding box center [160, 396] width 274 height 33
type input "704 0083 0724 9969"
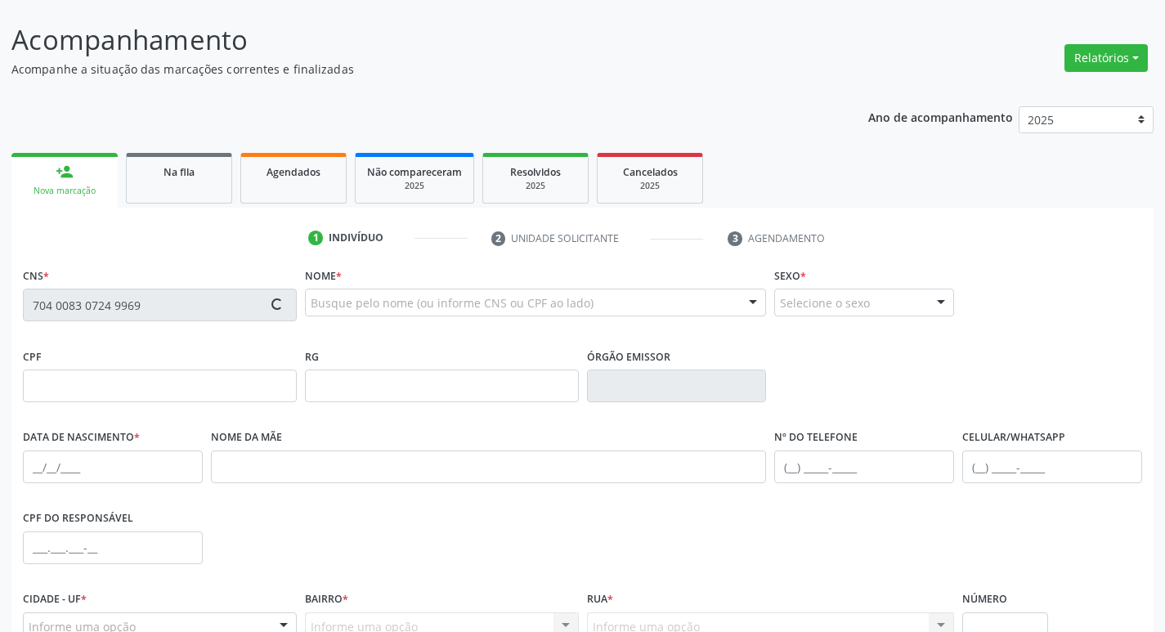
scroll to position [254, 0]
